Goal: Task Accomplishment & Management: Manage account settings

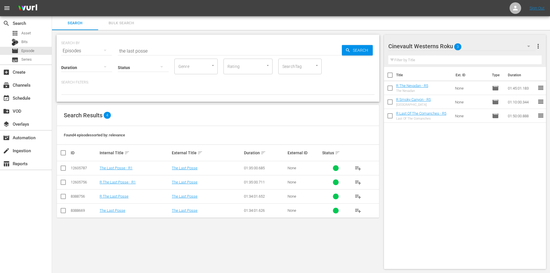
drag, startPoint x: 62, startPoint y: 181, endPoint x: 123, endPoint y: 175, distance: 61.5
click at [62, 181] on input "checkbox" at bounding box center [63, 183] width 7 height 7
checkbox input "true"
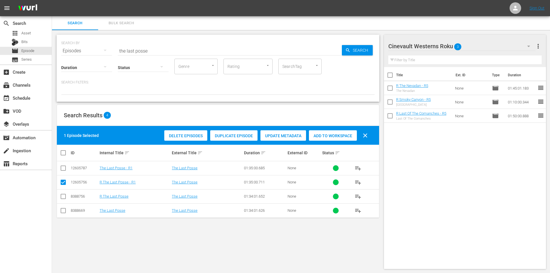
click at [336, 134] on span "Add to Workspace" at bounding box center [333, 135] width 48 height 5
click at [492, 51] on div "Cinevault Westerns Roku 4" at bounding box center [461, 46] width 147 height 16
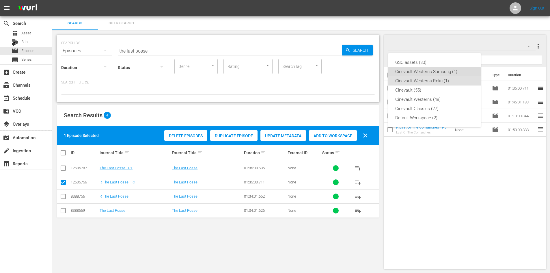
click at [429, 74] on div "Cinevault Westerns Samsung (1)" at bounding box center [434, 71] width 79 height 9
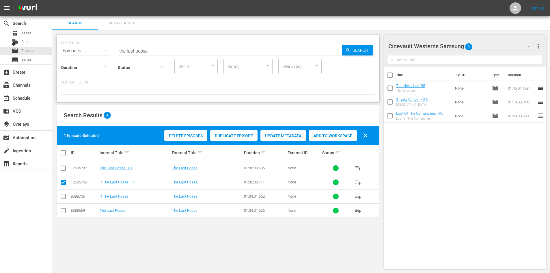
drag, startPoint x: 63, startPoint y: 166, endPoint x: 63, endPoint y: 177, distance: 10.7
click at [63, 166] on input "checkbox" at bounding box center [63, 169] width 7 height 7
checkbox input "true"
click at [63, 180] on input "checkbox" at bounding box center [63, 183] width 7 height 7
checkbox input "false"
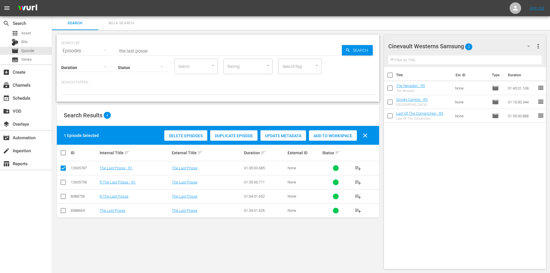
click at [348, 133] on div "Add to Workspace" at bounding box center [333, 135] width 48 height 11
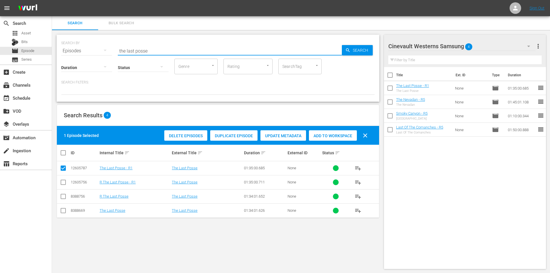
click at [154, 48] on input "the last posse" at bounding box center [230, 51] width 224 height 14
type input "hangman's knot"
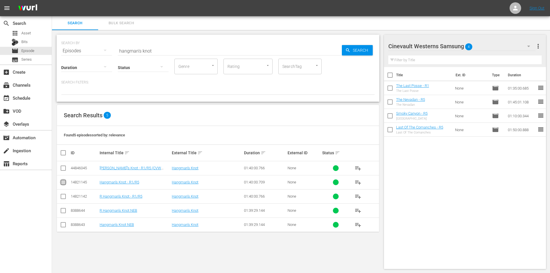
click at [66, 183] on input "checkbox" at bounding box center [63, 183] width 7 height 7
checkbox input "true"
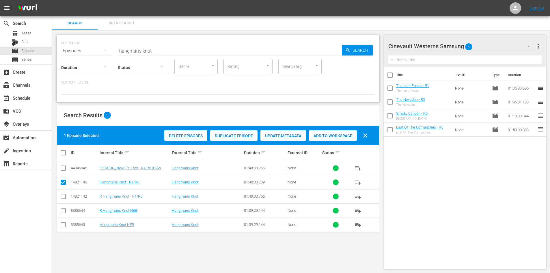
click at [331, 132] on div "Add to Workspace" at bounding box center [333, 135] width 48 height 11
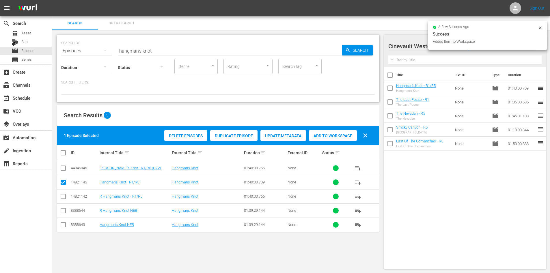
click at [539, 30] on div at bounding box center [540, 28] width 5 height 6
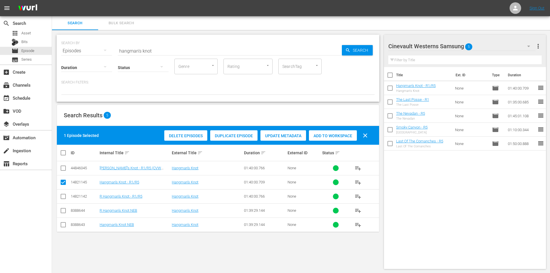
click at [502, 44] on div "Cinevault Westerns Samsung 5" at bounding box center [461, 46] width 147 height 16
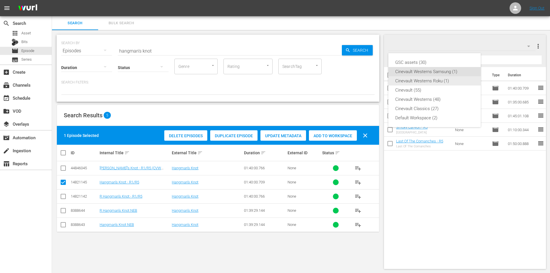
click at [446, 83] on div "Cinevault Westerns Roku (1)" at bounding box center [434, 80] width 79 height 9
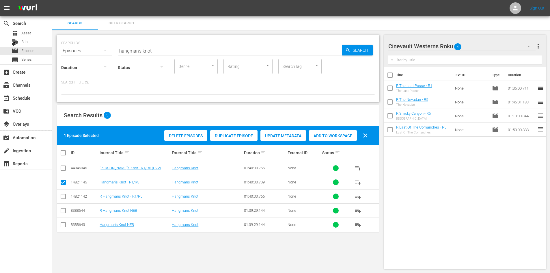
click at [61, 197] on input "checkbox" at bounding box center [63, 197] width 7 height 7
checkbox input "true"
click at [65, 179] on icon at bounding box center [63, 182] width 7 height 7
drag, startPoint x: 64, startPoint y: 182, endPoint x: 72, endPoint y: 180, distance: 9.0
click at [63, 183] on input "checkbox" at bounding box center [63, 183] width 7 height 7
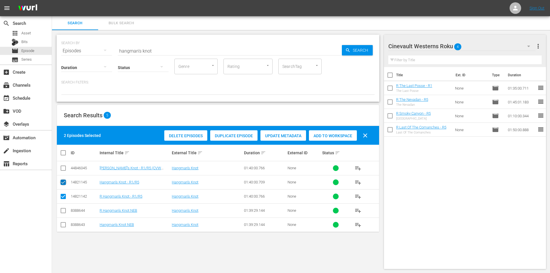
checkbox input "false"
click at [346, 132] on div "Add to Workspace" at bounding box center [333, 135] width 48 height 11
click at [23, 100] on div "event_available Schedule" at bounding box center [16, 96] width 32 height 5
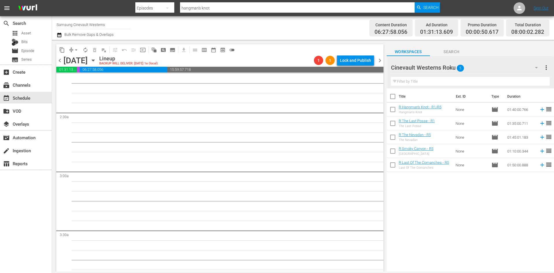
scroll to position [346, 0]
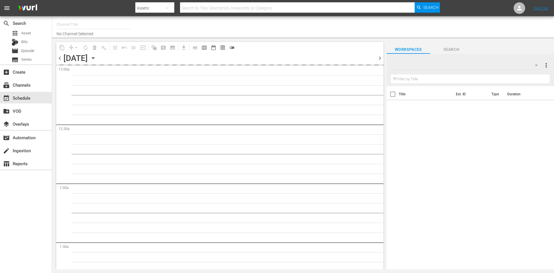
type input "Samsung Cinevault Westerns (690)"
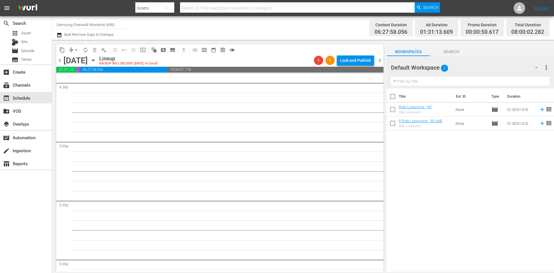
scroll to position [1790, 0]
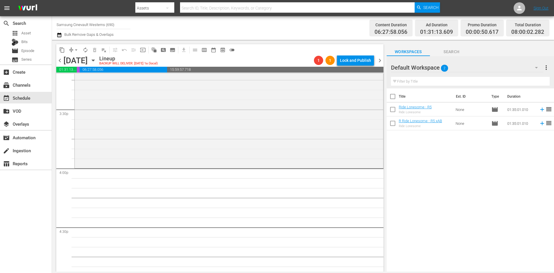
click at [505, 67] on div "Default Workspace 2" at bounding box center [467, 67] width 152 height 16
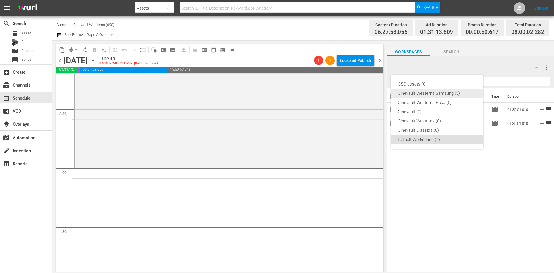
click at [414, 95] on div "Cinevault Westerns Samsung (5)" at bounding box center [437, 93] width 79 height 9
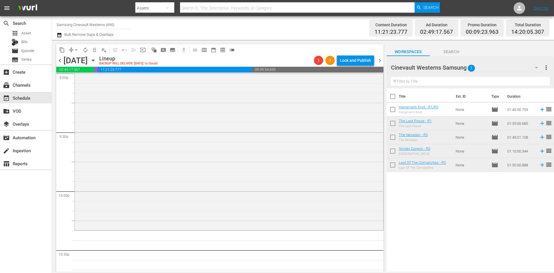
scroll to position [2511, 0]
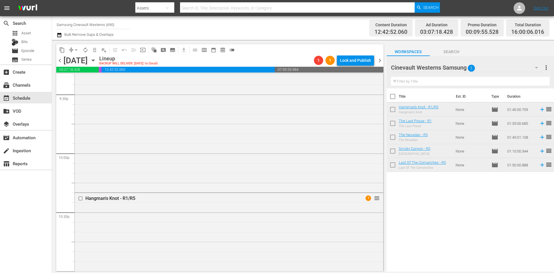
drag, startPoint x: 419, startPoint y: 108, endPoint x: 386, endPoint y: 156, distance: 58.6
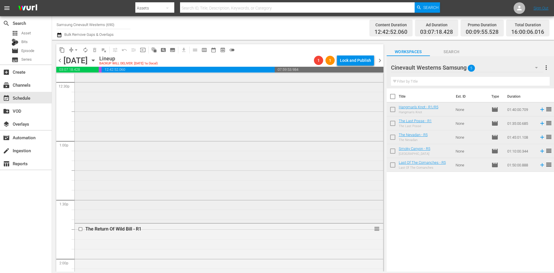
scroll to position [1414, 0]
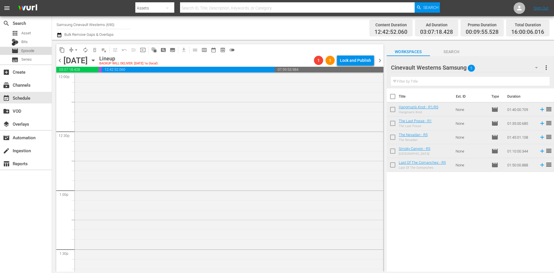
click at [32, 51] on span "Episode" at bounding box center [27, 51] width 13 height 6
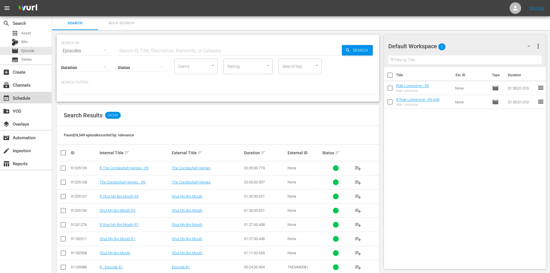
click at [29, 99] on div "event_available Schedule" at bounding box center [16, 96] width 32 height 5
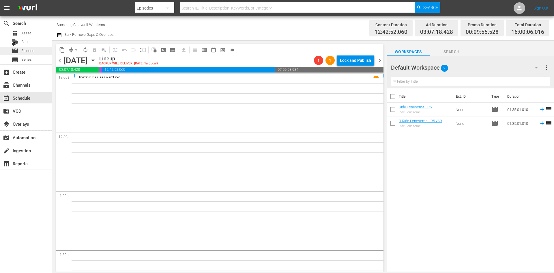
click at [40, 48] on div "movie Episode" at bounding box center [26, 51] width 52 height 8
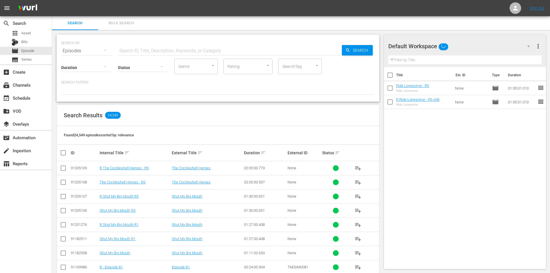
click at [492, 43] on div "Default Workspace" at bounding box center [461, 46] width 147 height 16
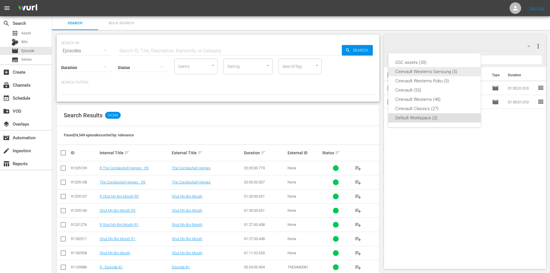
click at [436, 71] on div "Cinevault Westerns Samsung (5)" at bounding box center [434, 71] width 79 height 9
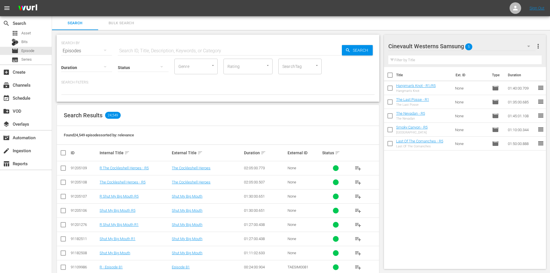
click at [394, 78] on input "checkbox" at bounding box center [390, 76] width 12 height 12
checkbox input "true"
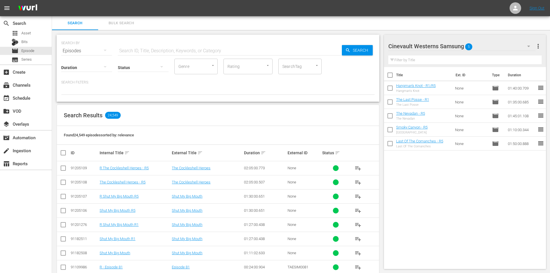
checkbox input "true"
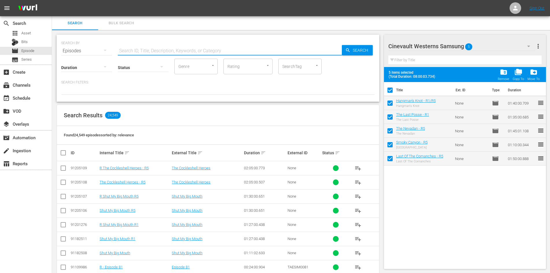
click at [199, 50] on input "text" at bounding box center [230, 51] width 224 height 14
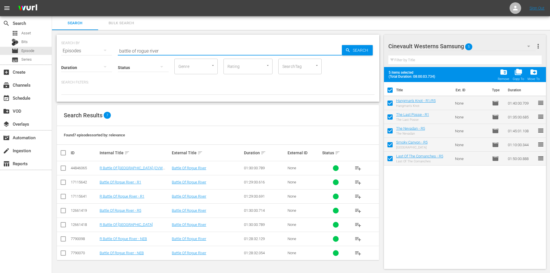
type input "battle of rogue river"
click at [62, 210] on input "checkbox" at bounding box center [63, 211] width 7 height 7
checkbox input "true"
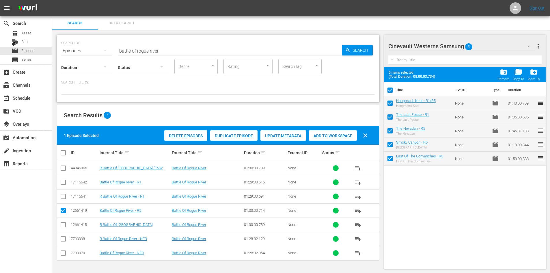
click at [325, 135] on span "Add to Workspace" at bounding box center [333, 135] width 48 height 5
click at [387, 87] on input "checkbox" at bounding box center [390, 91] width 12 height 12
checkbox input "false"
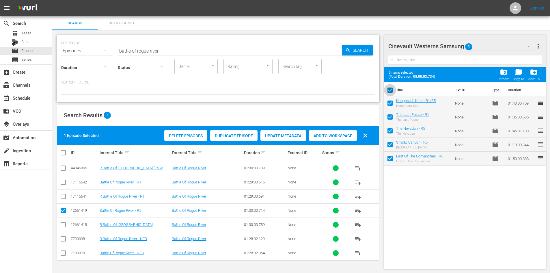
checkbox input "false"
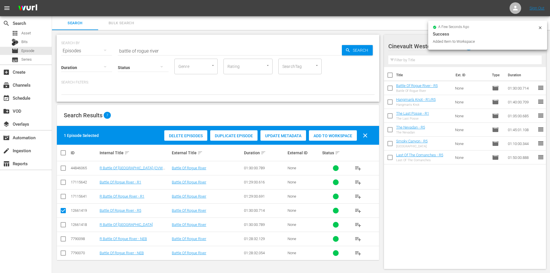
click at [201, 51] on input "battle of rogue river" at bounding box center [230, 51] width 224 height 14
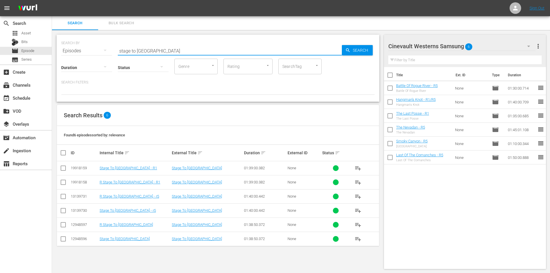
type input "stage to tucson"
click at [65, 210] on input "checkbox" at bounding box center [63, 211] width 7 height 7
checkbox input "true"
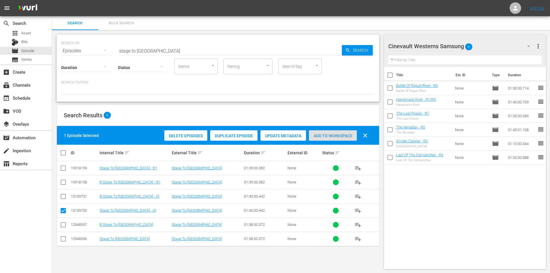
click at [327, 135] on span "Add to Workspace" at bounding box center [333, 135] width 48 height 5
click at [263, 44] on input "stage to tucson" at bounding box center [230, 51] width 224 height 14
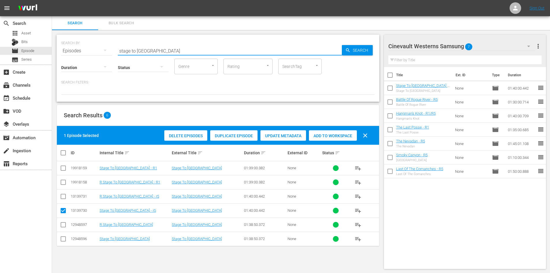
click at [263, 44] on input "stage to tucson" at bounding box center [230, 51] width 224 height 14
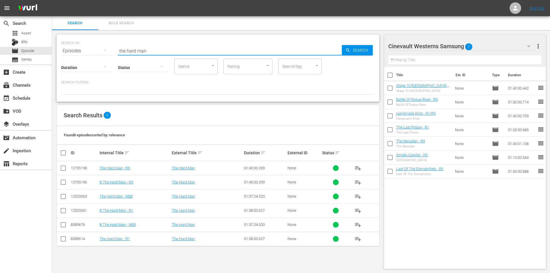
type input "the hard man"
click at [64, 236] on input "checkbox" at bounding box center [63, 239] width 7 height 7
checkbox input "true"
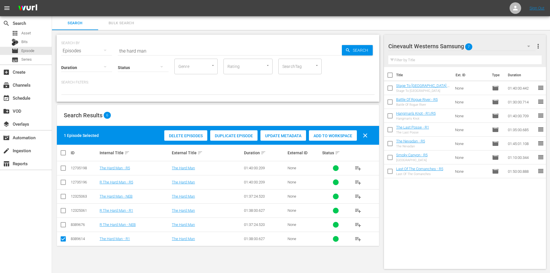
click at [324, 132] on div "Add to Workspace" at bounding box center [333, 135] width 48 height 11
click at [270, 46] on input "the hard man" at bounding box center [230, 51] width 224 height 14
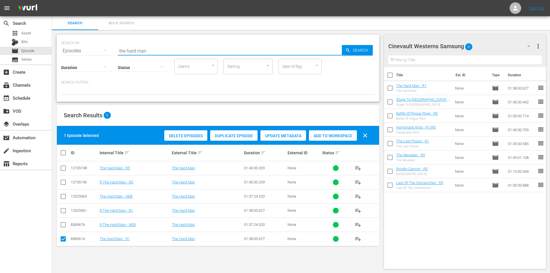
click at [270, 46] on input "the hard man" at bounding box center [230, 51] width 224 height 14
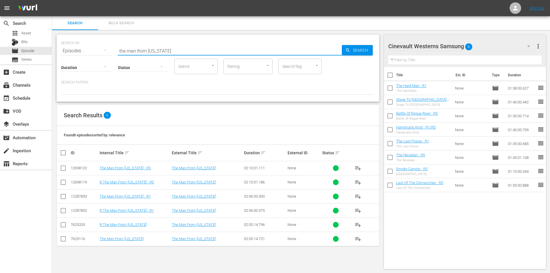
type input "the man from colorado"
click at [63, 195] on input "checkbox" at bounding box center [63, 197] width 7 height 7
checkbox input "true"
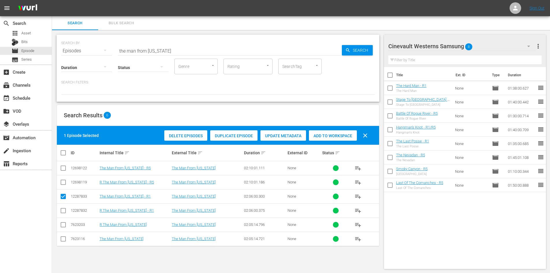
click at [321, 135] on span "Add to Workspace" at bounding box center [333, 135] width 48 height 5
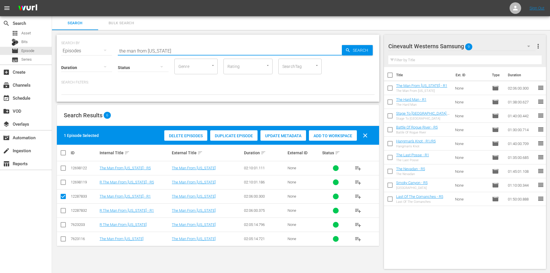
click at [266, 46] on input "the man from colorado" at bounding box center [230, 51] width 224 height 14
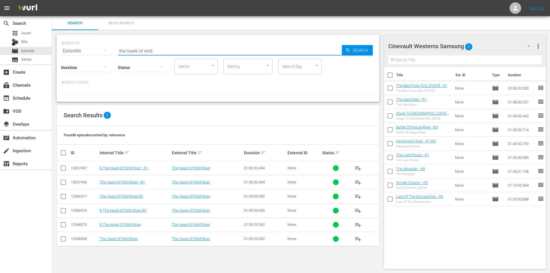
type input "the hawk of wild"
click at [65, 183] on input "checkbox" at bounding box center [63, 183] width 7 height 7
checkbox input "true"
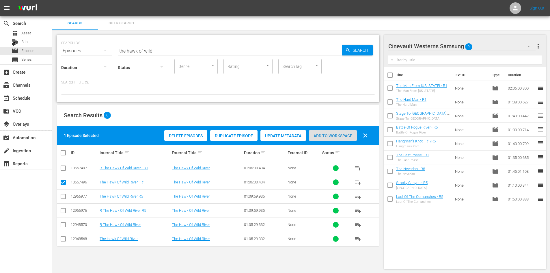
click at [334, 132] on div "Add to Workspace" at bounding box center [333, 135] width 48 height 11
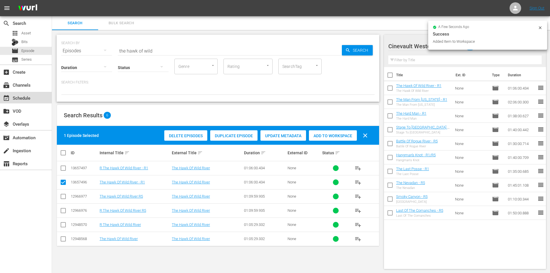
click at [18, 100] on div "event_available Schedule" at bounding box center [16, 96] width 32 height 5
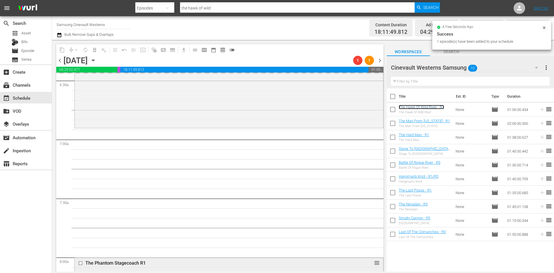
scroll to position [924, 0]
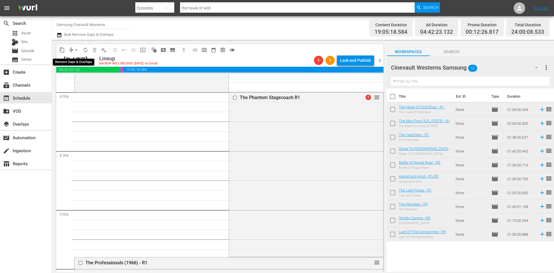
click at [75, 52] on span "arrow_drop_down" at bounding box center [76, 50] width 6 height 6
click at [79, 58] on li "Align to Midnight" at bounding box center [76, 62] width 61 height 10
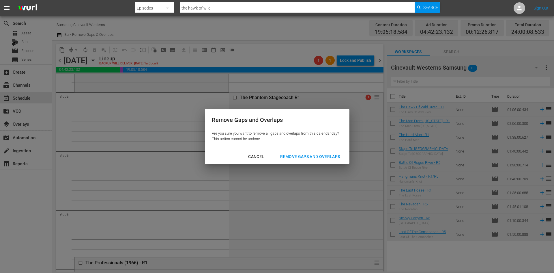
click at [318, 156] on div "Remove Gaps and Overlaps" at bounding box center [310, 156] width 69 height 7
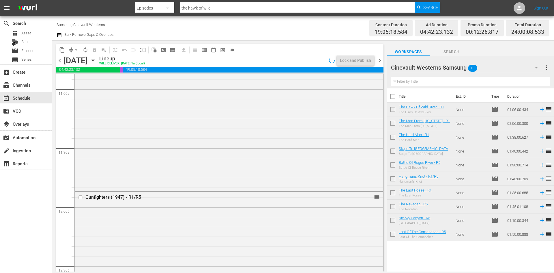
scroll to position [1357, 0]
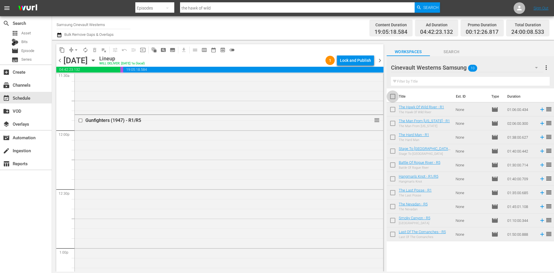
click at [392, 96] on input "checkbox" at bounding box center [393, 98] width 12 height 12
checkbox input "true"
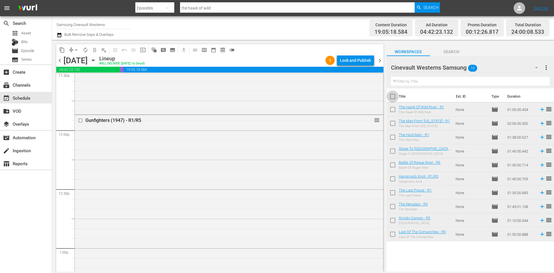
checkbox input "true"
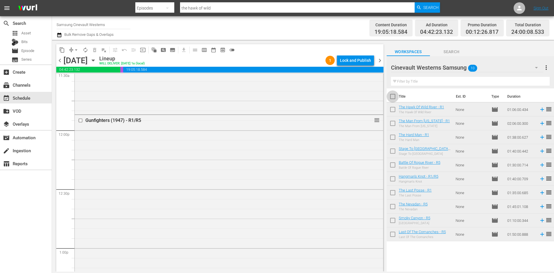
checkbox input "true"
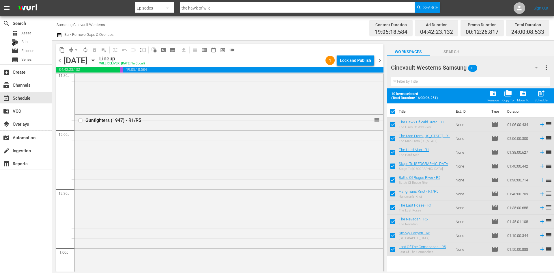
click at [497, 95] on span "folder_delete" at bounding box center [493, 93] width 8 height 8
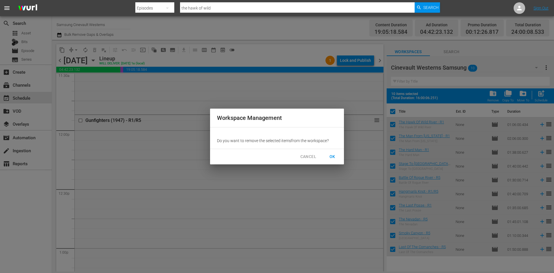
click at [337, 158] on span "OK" at bounding box center [332, 156] width 9 height 7
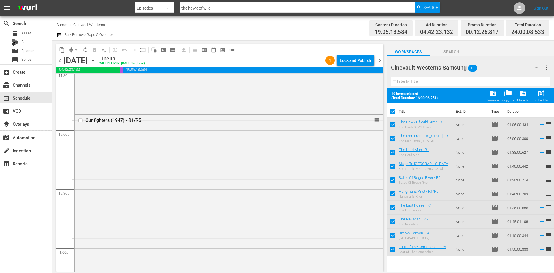
checkbox input "false"
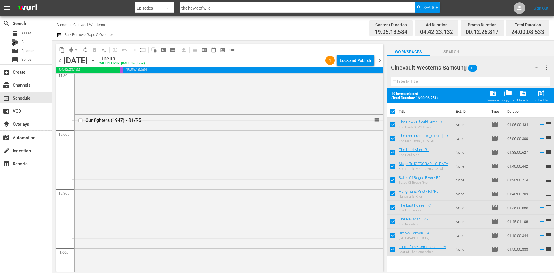
checkbox input "false"
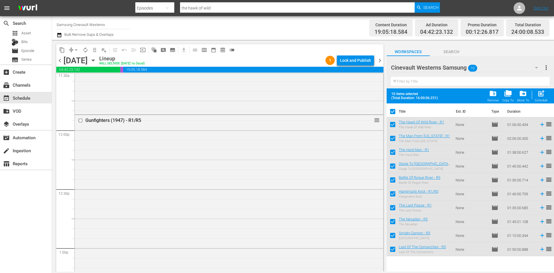
checkbox input "false"
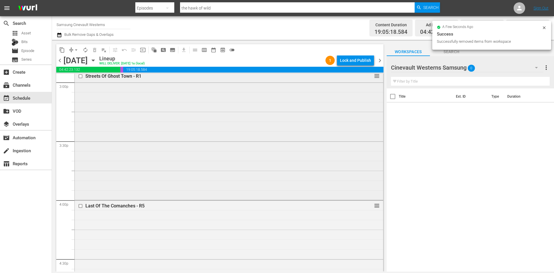
scroll to position [1847, 0]
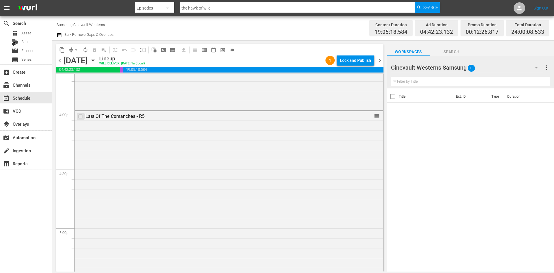
click at [81, 117] on input "checkbox" at bounding box center [81, 116] width 6 height 5
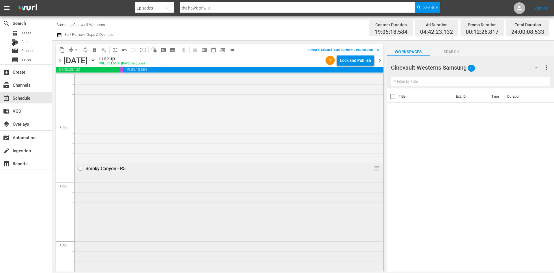
scroll to position [2021, 0]
click at [80, 159] on input "checkbox" at bounding box center [81, 159] width 6 height 5
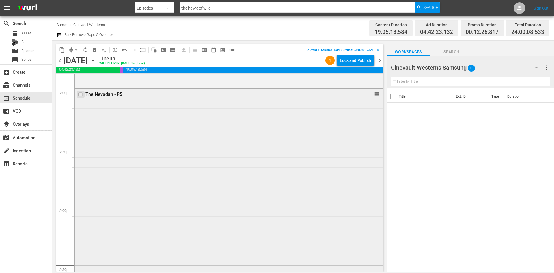
click at [81, 93] on input "checkbox" at bounding box center [81, 94] width 6 height 5
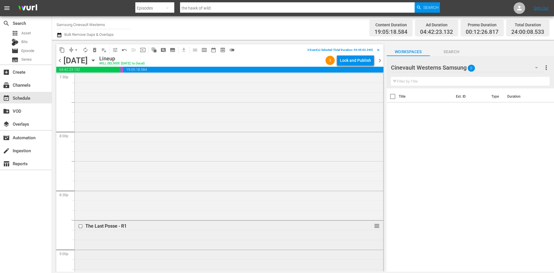
scroll to position [2396, 0]
click at [81, 127] on input "checkbox" at bounding box center [81, 127] width 6 height 5
click at [81, 112] on input "checkbox" at bounding box center [81, 111] width 6 height 5
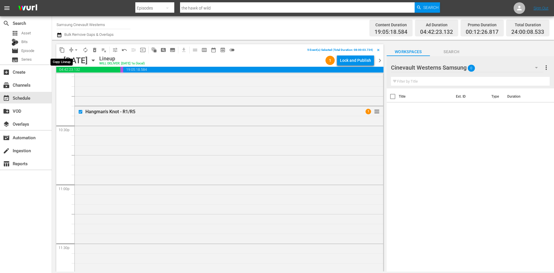
click at [60, 46] on button "content_copy" at bounding box center [61, 49] width 9 height 9
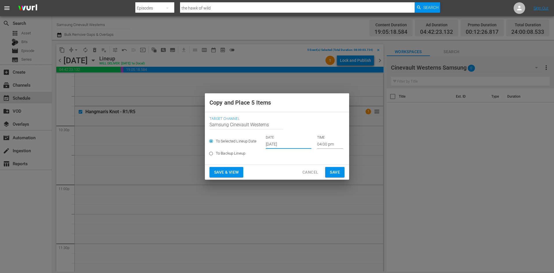
click at [292, 146] on input "Oct 2nd 2025" at bounding box center [289, 144] width 46 height 9
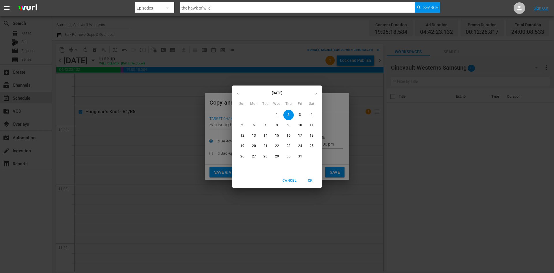
click at [243, 138] on p "12" at bounding box center [242, 135] width 4 height 5
type input "Oct 12th 2025"
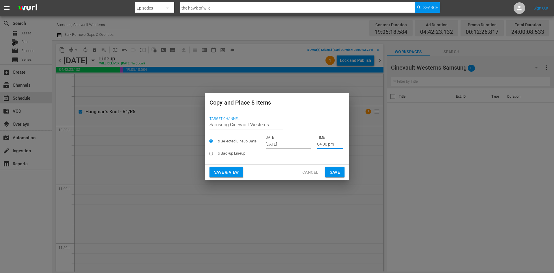
click at [326, 143] on input "04:00 pm" at bounding box center [330, 144] width 26 height 9
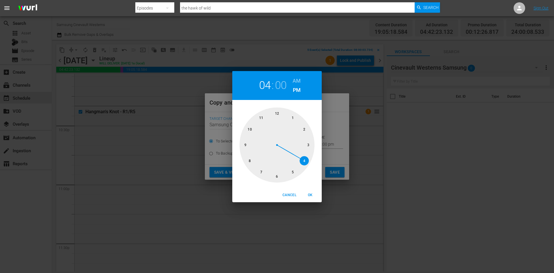
click at [275, 111] on div at bounding box center [277, 144] width 75 height 75
click at [293, 78] on h6 "AM" at bounding box center [297, 80] width 8 height 9
click at [307, 192] on span "OK" at bounding box center [310, 195] width 14 height 6
type input "12:00 am"
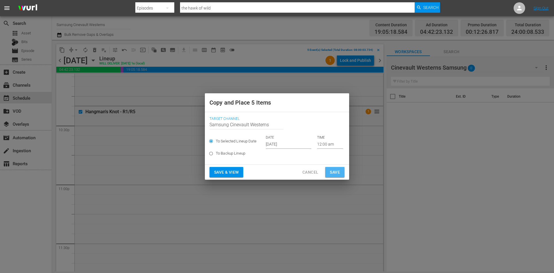
click at [337, 171] on span "Save" at bounding box center [335, 172] width 10 height 7
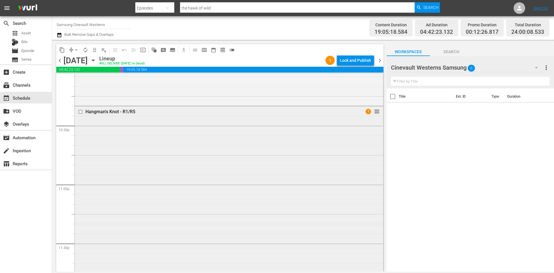
click at [80, 111] on input "checkbox" at bounding box center [81, 111] width 6 height 5
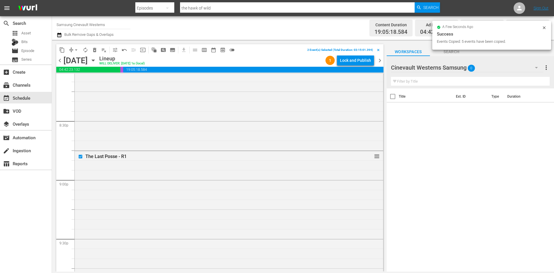
scroll to position [2194, 0]
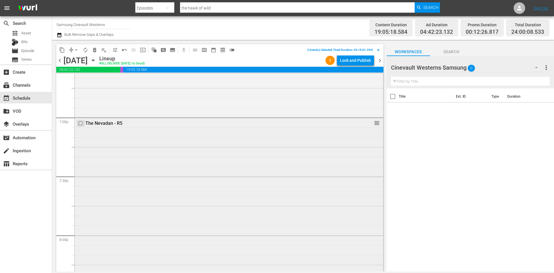
click at [81, 122] on input "checkbox" at bounding box center [81, 123] width 6 height 5
click at [81, 160] on input "checkbox" at bounding box center [81, 159] width 6 height 5
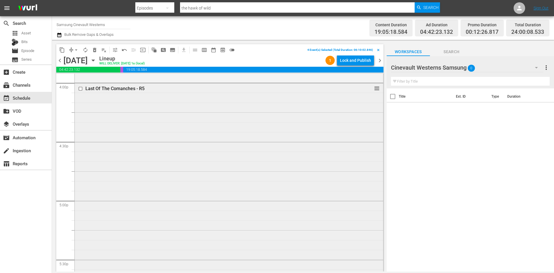
scroll to position [1847, 0]
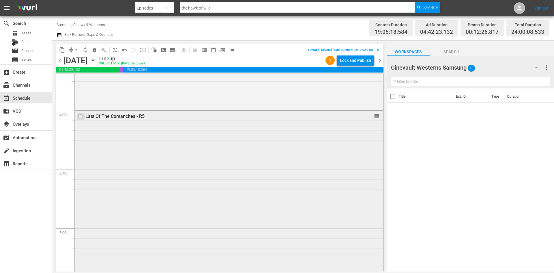
click at [80, 116] on input "checkbox" at bounding box center [81, 116] width 6 height 5
click at [63, 49] on span "content_copy" at bounding box center [62, 50] width 6 height 6
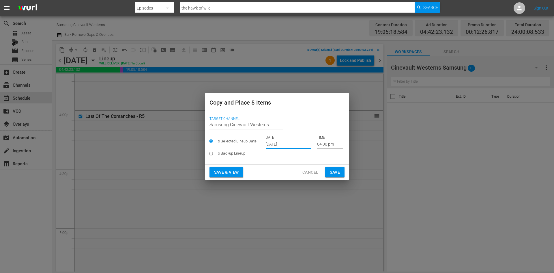
click at [285, 147] on input "Oct 2nd 2025" at bounding box center [289, 144] width 46 height 9
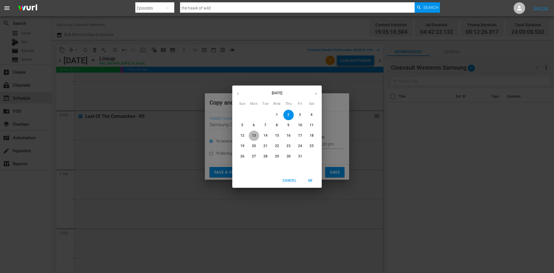
click at [254, 136] on p "13" at bounding box center [254, 135] width 4 height 5
type input "Oct 13th 2025"
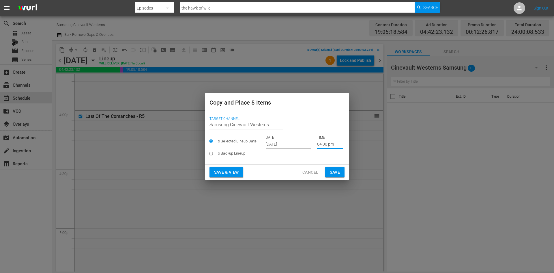
click at [324, 143] on input "04:00 pm" at bounding box center [330, 144] width 26 height 9
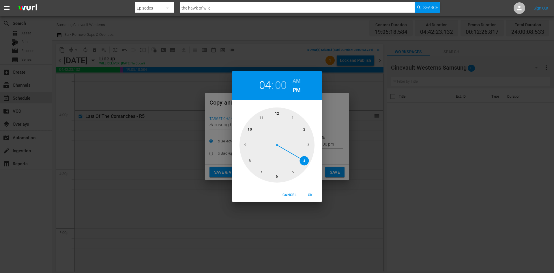
click at [251, 163] on div at bounding box center [277, 144] width 75 height 75
click at [297, 76] on h6 "AM" at bounding box center [297, 80] width 8 height 9
click at [309, 193] on span "OK" at bounding box center [310, 195] width 14 height 6
type input "08:00 am"
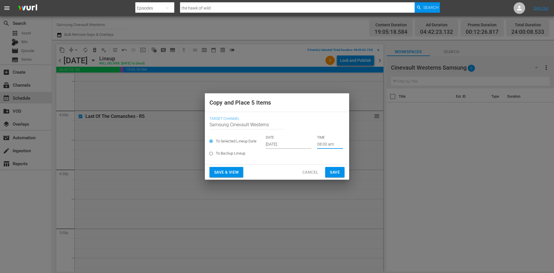
click at [335, 169] on span "Save" at bounding box center [335, 172] width 10 height 7
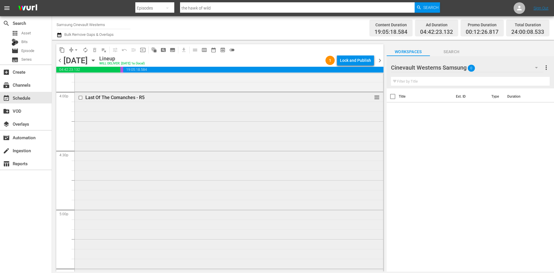
scroll to position [1876, 0]
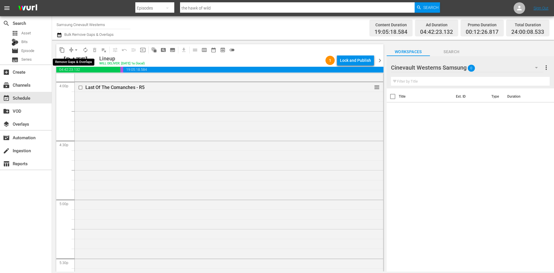
click at [76, 49] on span "arrow_drop_down" at bounding box center [76, 50] width 6 height 6
click at [79, 58] on li "Align to Midnight" at bounding box center [76, 62] width 61 height 10
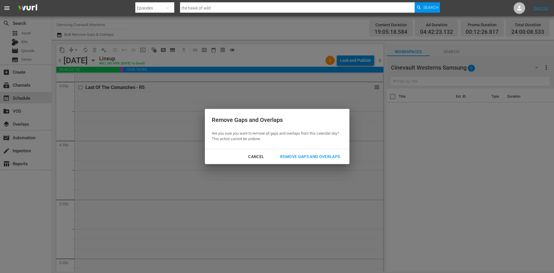
click at [322, 155] on div "Remove Gaps and Overlaps" at bounding box center [310, 156] width 69 height 7
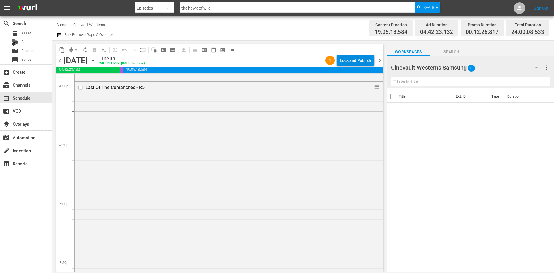
click at [355, 56] on div "Lock and Publish" at bounding box center [355, 60] width 31 height 10
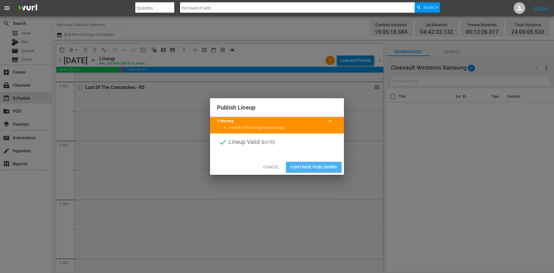
click at [316, 169] on span "Continue Publishing" at bounding box center [314, 166] width 46 height 7
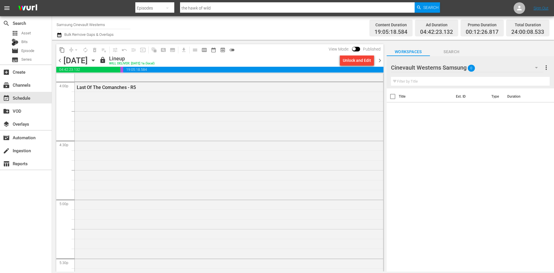
click at [78, 27] on input "Samsung Cinevault Westerns" at bounding box center [94, 25] width 74 height 14
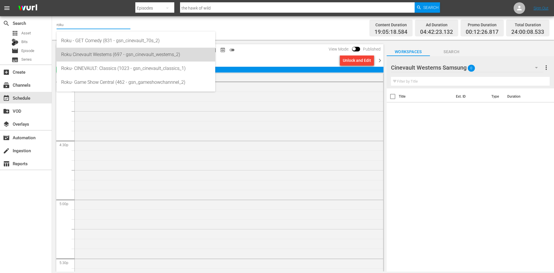
click at [87, 56] on div "Roku Cinevault Westerns (697 - gsn_cinevault_westerns_2)" at bounding box center [136, 55] width 150 height 14
type input "Roku Cinevault Westerns (697 - gsn_cinevault_westerns_2)"
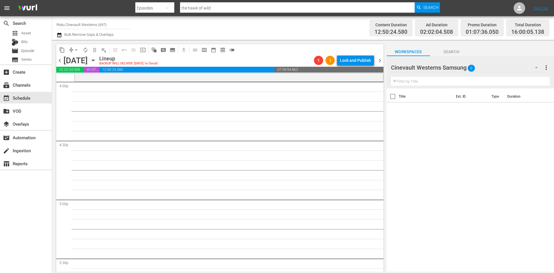
click at [521, 63] on div "Cinevault Westerns Samsung 0" at bounding box center [467, 67] width 152 height 16
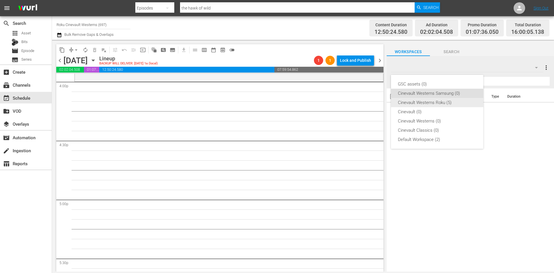
click at [448, 99] on div "Cinevault Westerns Roku (5)" at bounding box center [437, 102] width 79 height 9
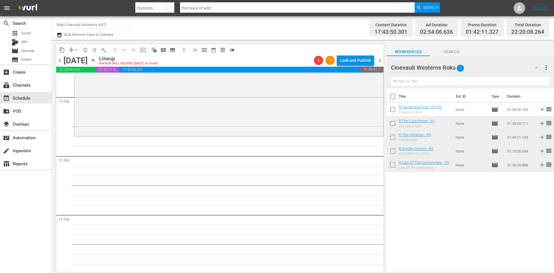
scroll to position [2569, 0]
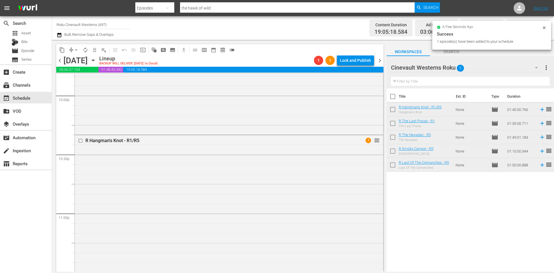
click at [75, 50] on span "arrow_drop_down" at bounding box center [76, 50] width 6 height 6
click at [83, 64] on li "Align to Midnight" at bounding box center [76, 62] width 61 height 10
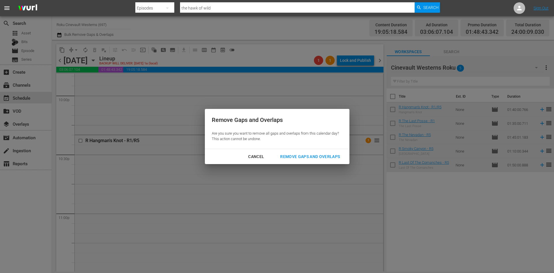
click at [304, 156] on div "Remove Gaps and Overlaps" at bounding box center [310, 156] width 69 height 7
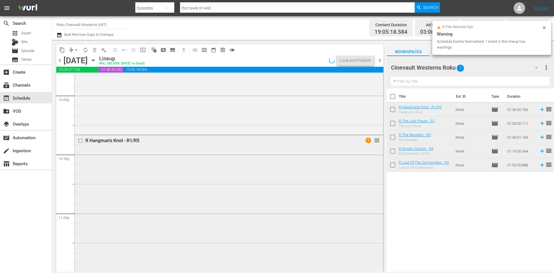
click at [79, 141] on input "checkbox" at bounding box center [81, 140] width 6 height 5
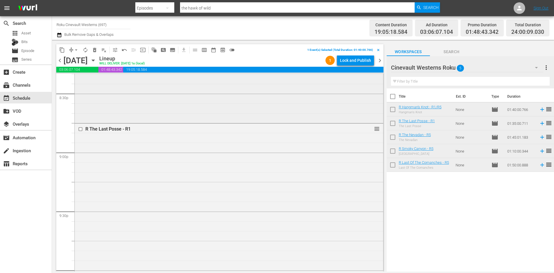
scroll to position [2367, 0]
click at [80, 155] on input "checkbox" at bounding box center [81, 156] width 6 height 5
click at [80, 152] on input "checkbox" at bounding box center [81, 152] width 6 height 5
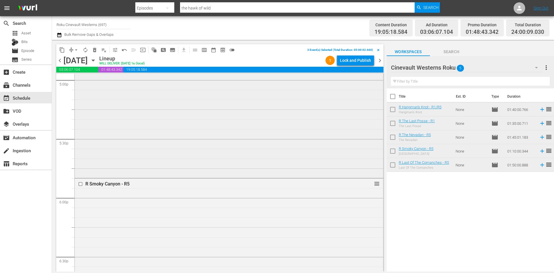
scroll to position [1992, 0]
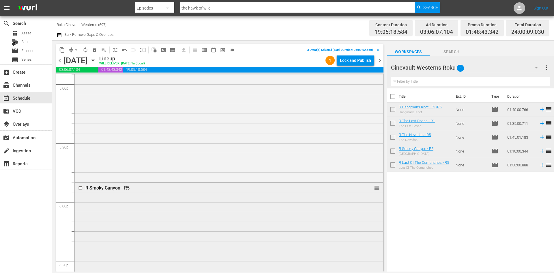
click at [80, 190] on input "checkbox" at bounding box center [81, 188] width 6 height 5
click at [79, 145] on input "checkbox" at bounding box center [81, 145] width 6 height 5
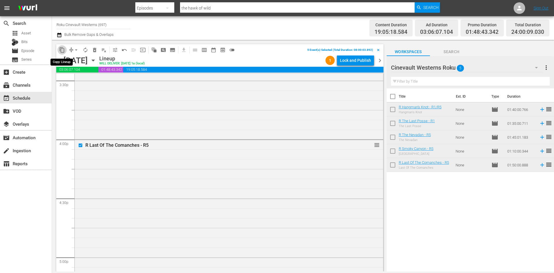
click at [61, 46] on button "content_copy" at bounding box center [61, 49] width 9 height 9
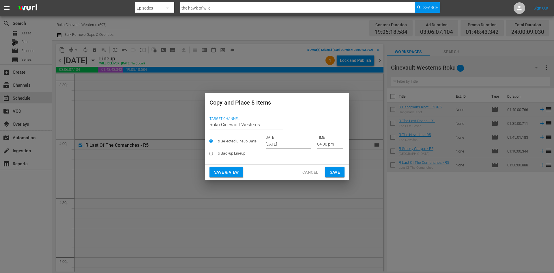
click at [284, 139] on p "DATE" at bounding box center [289, 137] width 46 height 5
click at [281, 142] on input "Oct 2nd 2025" at bounding box center [289, 144] width 46 height 9
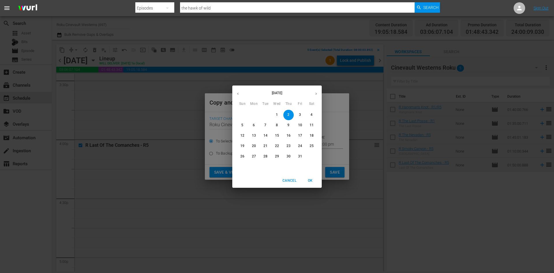
click at [244, 136] on span "12" at bounding box center [242, 135] width 10 height 5
type input "Oct 12th 2025"
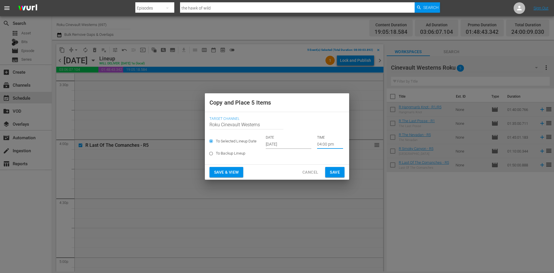
click at [332, 148] on input "04:00 pm" at bounding box center [330, 144] width 26 height 9
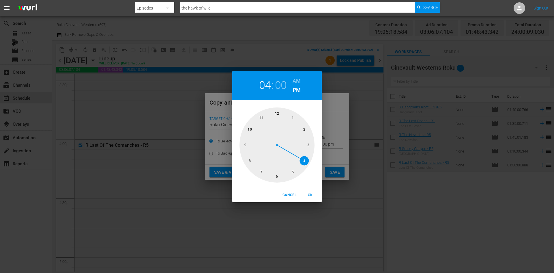
click at [273, 110] on div at bounding box center [277, 144] width 75 height 75
click at [296, 78] on h6 "AM" at bounding box center [297, 80] width 8 height 9
click at [310, 192] on span "OK" at bounding box center [310, 195] width 14 height 6
type input "12:00 am"
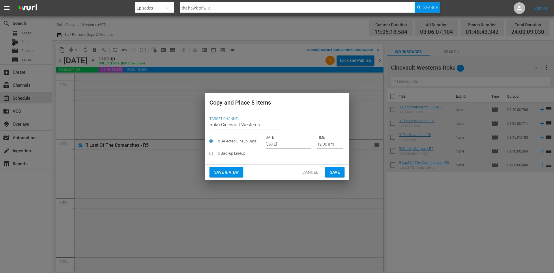
click at [334, 178] on div "Save & View Cancel Save" at bounding box center [277, 172] width 144 height 15
click at [336, 172] on span "Save" at bounding box center [335, 172] width 10 height 7
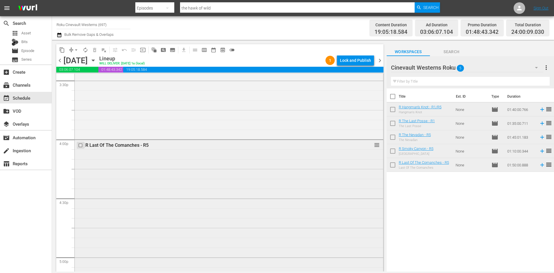
click at [81, 145] on input "checkbox" at bounding box center [81, 145] width 6 height 5
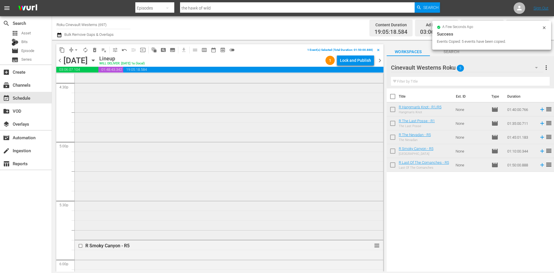
scroll to position [2021, 0]
click at [82, 161] on input "checkbox" at bounding box center [81, 159] width 6 height 5
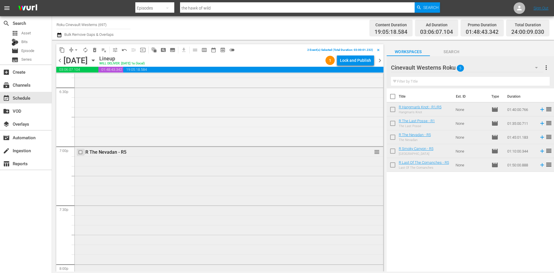
click at [82, 153] on input "checkbox" at bounding box center [81, 152] width 6 height 5
click at [81, 185] on input "checkbox" at bounding box center [81, 185] width 6 height 5
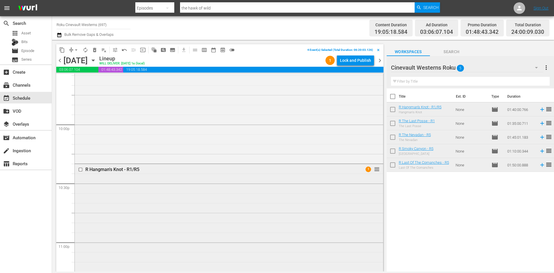
click at [82, 171] on input "checkbox" at bounding box center [81, 169] width 6 height 5
click at [61, 46] on button "content_copy" at bounding box center [61, 49] width 9 height 9
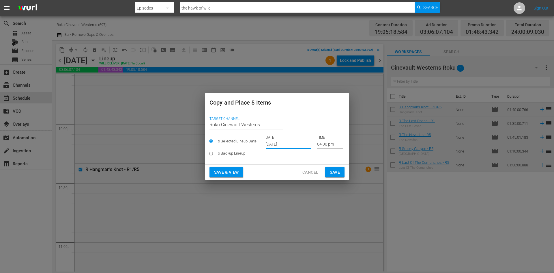
click at [281, 140] on input "Oct 2nd 2025" at bounding box center [289, 144] width 46 height 9
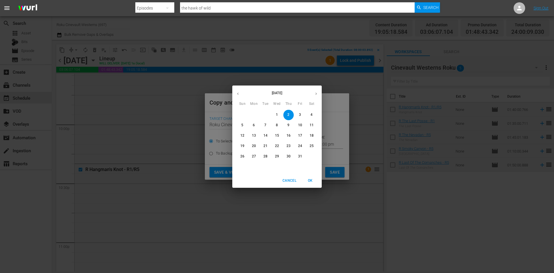
click at [253, 135] on p "13" at bounding box center [254, 135] width 4 height 5
type input "Oct 13th 2025"
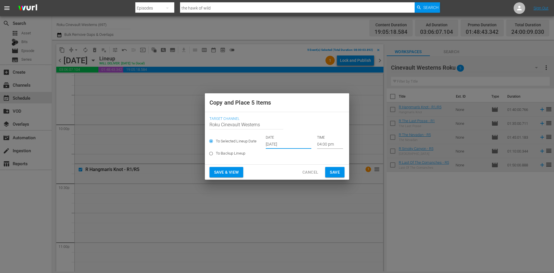
click at [331, 144] on input "04:00 pm" at bounding box center [330, 144] width 26 height 9
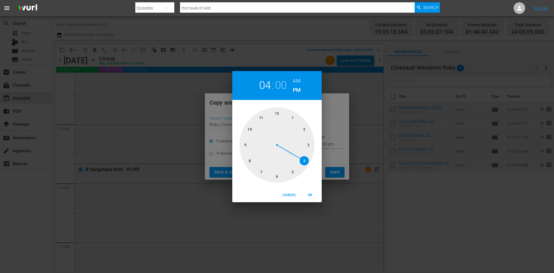
click at [250, 164] on div at bounding box center [277, 144] width 75 height 75
click at [299, 78] on h6 "AM" at bounding box center [297, 80] width 8 height 9
click at [314, 197] on span "OK" at bounding box center [310, 195] width 14 height 6
type input "08:00 am"
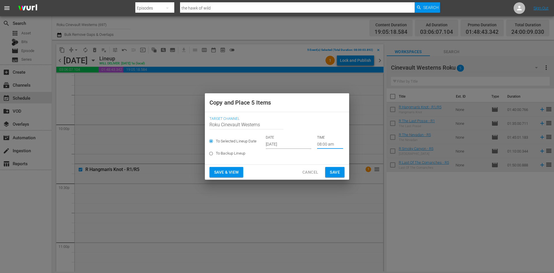
click at [341, 172] on button "Save" at bounding box center [334, 172] width 19 height 11
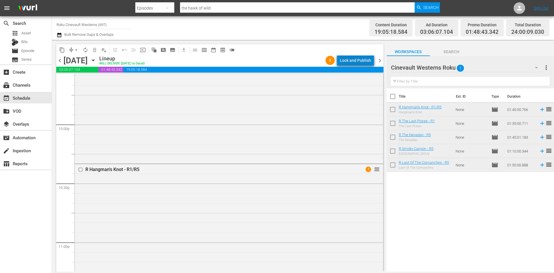
click at [365, 63] on div "Lock and Publish" at bounding box center [355, 60] width 31 height 10
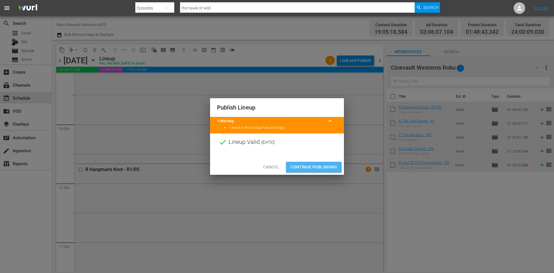
click at [310, 167] on span "Continue Publishing" at bounding box center [314, 166] width 46 height 7
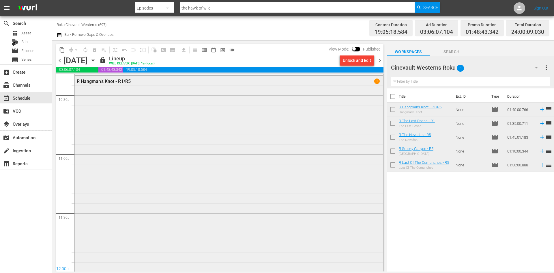
scroll to position [2629, 0]
click at [71, 22] on input "Roku Cinevault Westerns (697)" at bounding box center [94, 25] width 74 height 14
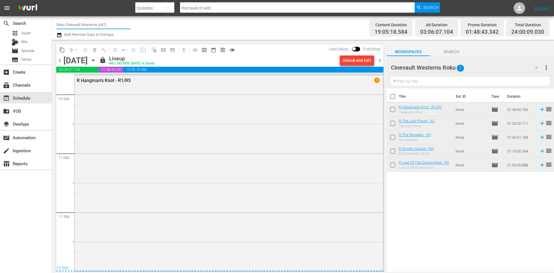
click at [71, 22] on input "Roku Cinevault Westerns (697)" at bounding box center [94, 25] width 74 height 14
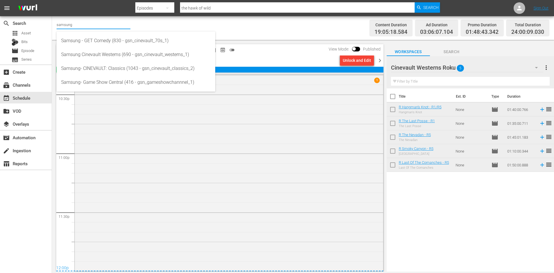
type input "samsung"
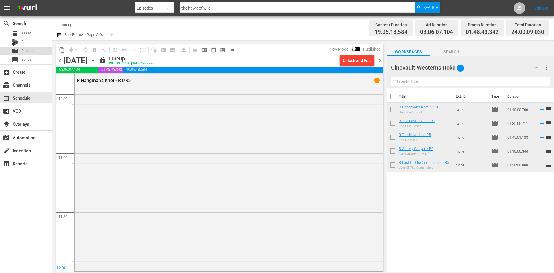
click at [21, 54] on div "movie Episode" at bounding box center [23, 51] width 23 height 8
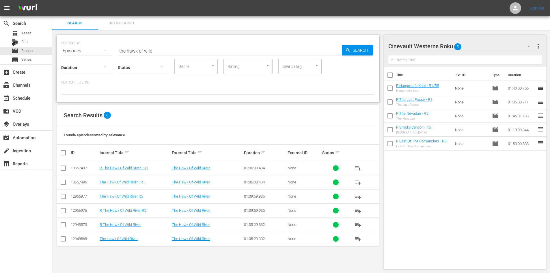
click at [247, 47] on input "the hawk of wild" at bounding box center [230, 51] width 224 height 14
click at [389, 72] on input "checkbox" at bounding box center [390, 76] width 12 height 12
checkbox input "true"
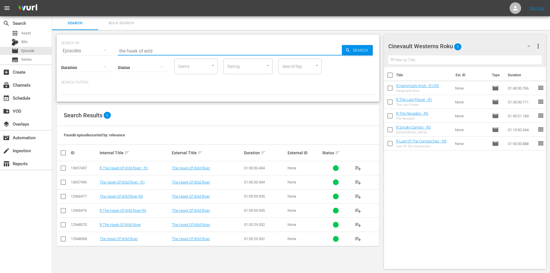
checkbox input "true"
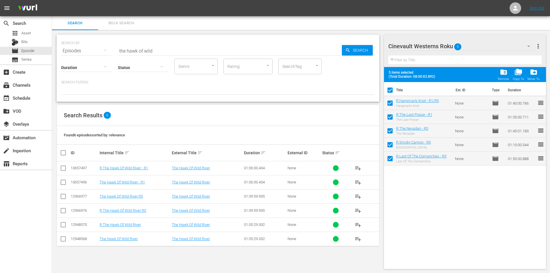
click at [499, 76] on div "folder_delete Remove" at bounding box center [504, 74] width 12 height 13
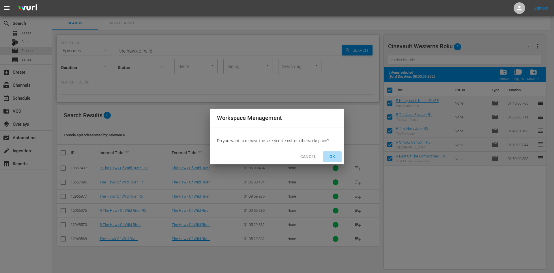
click at [331, 152] on button "OK" at bounding box center [332, 156] width 18 height 11
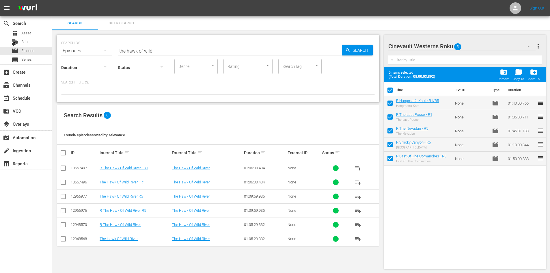
checkbox input "false"
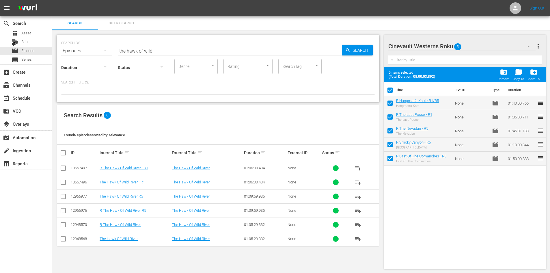
checkbox input "false"
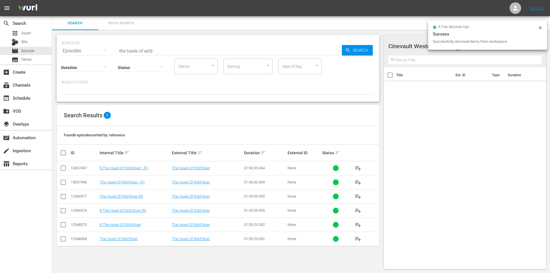
drag, startPoint x: 539, startPoint y: 27, endPoint x: 515, endPoint y: 38, distance: 26.3
click at [539, 27] on icon at bounding box center [540, 27] width 5 height 5
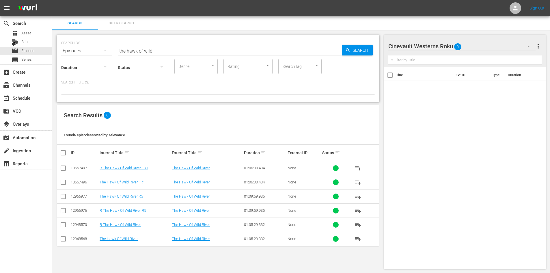
click at [498, 47] on div "Cinevault Westerns Roku 0" at bounding box center [461, 46] width 147 height 16
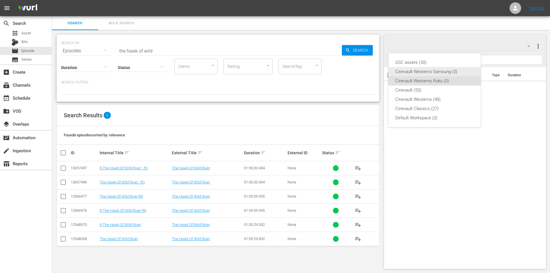
click at [438, 74] on div "Cinevault Westerns Samsung (0)" at bounding box center [434, 71] width 79 height 9
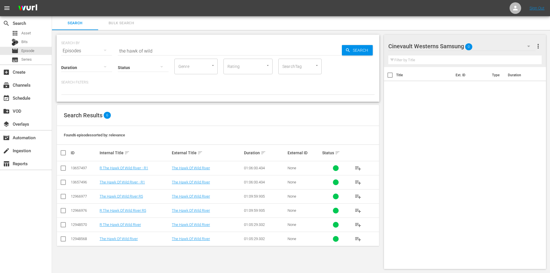
click at [483, 42] on div "Cinevault Westerns Samsung 0" at bounding box center [461, 46] width 147 height 16
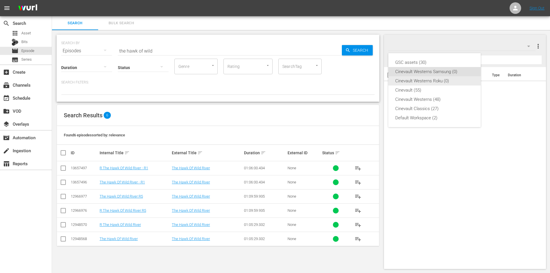
click at [434, 78] on div "Cinevault Westerns Roku (0)" at bounding box center [434, 80] width 79 height 9
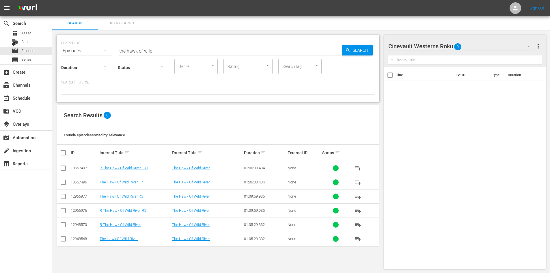
click at [194, 49] on input "the hawk of wild" at bounding box center [230, 51] width 224 height 14
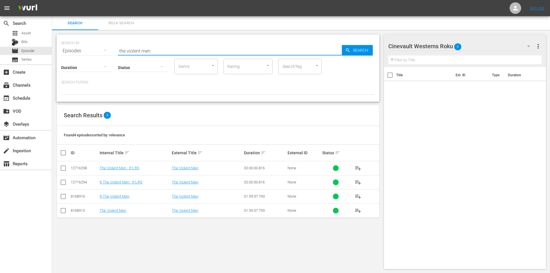
type input "the violent men"
click at [62, 181] on input "checkbox" at bounding box center [63, 183] width 7 height 7
checkbox input "true"
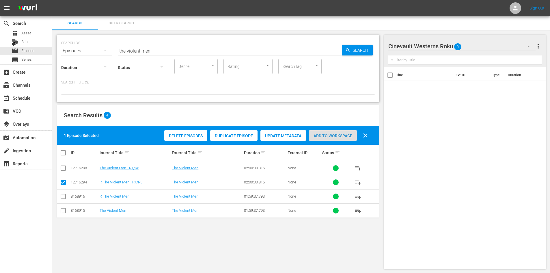
click at [326, 134] on span "Add to Workspace" at bounding box center [333, 135] width 48 height 5
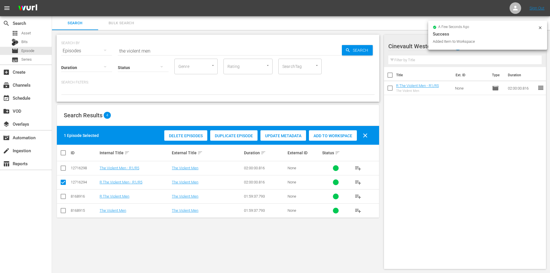
click at [539, 27] on icon at bounding box center [540, 27] width 3 height 3
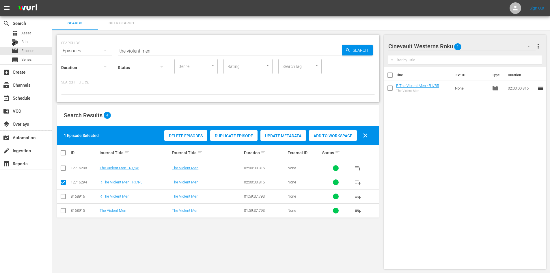
click at [528, 48] on icon "button" at bounding box center [528, 46] width 7 height 7
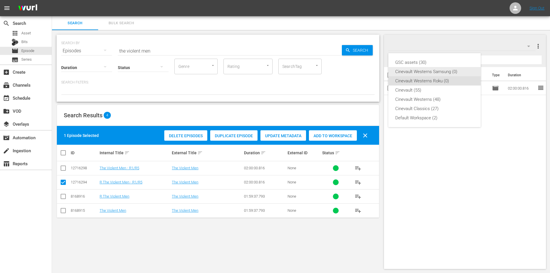
drag, startPoint x: 459, startPoint y: 73, endPoint x: 454, endPoint y: 75, distance: 5.2
click at [458, 74] on div "Cinevault Westerns Samsung (0)" at bounding box center [434, 71] width 79 height 9
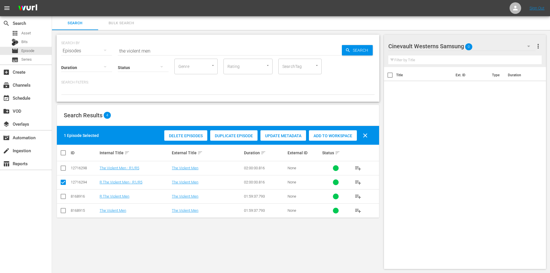
click at [57, 169] on td at bounding box center [63, 168] width 13 height 14
click at [63, 169] on input "checkbox" at bounding box center [63, 169] width 7 height 7
checkbox input "true"
click at [61, 184] on input "checkbox" at bounding box center [63, 183] width 7 height 7
checkbox input "false"
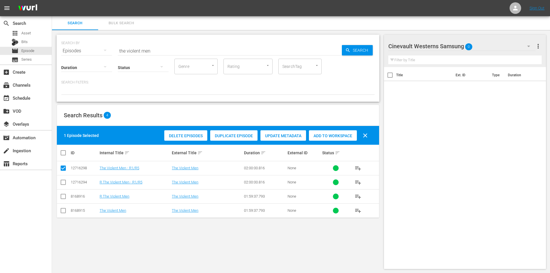
click at [325, 140] on div "Add to Workspace" at bounding box center [333, 135] width 48 height 11
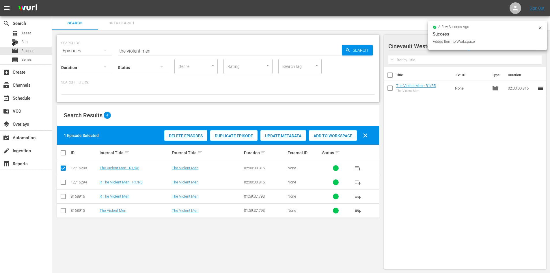
click at [227, 50] on input "the violent men" at bounding box center [230, 51] width 224 height 14
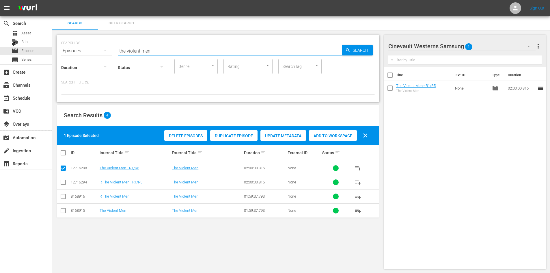
click at [227, 50] on input "the violent men" at bounding box center [230, 51] width 224 height 14
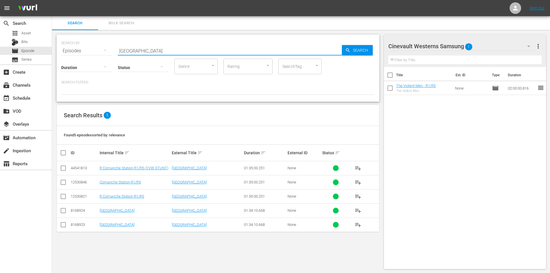
type input "comanche station"
click at [63, 183] on input "checkbox" at bounding box center [63, 183] width 7 height 7
checkbox input "true"
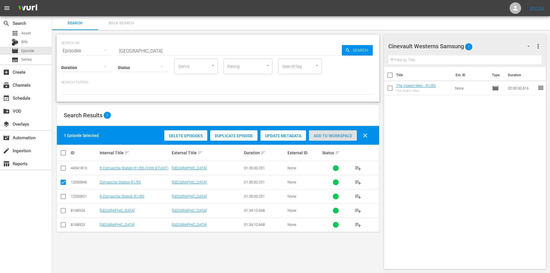
click at [343, 138] on div "Add to Workspace" at bounding box center [333, 135] width 48 height 11
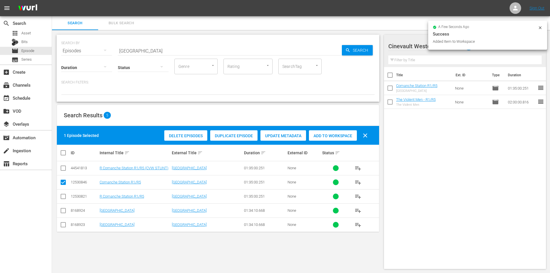
click at [538, 30] on div at bounding box center [540, 28] width 5 height 6
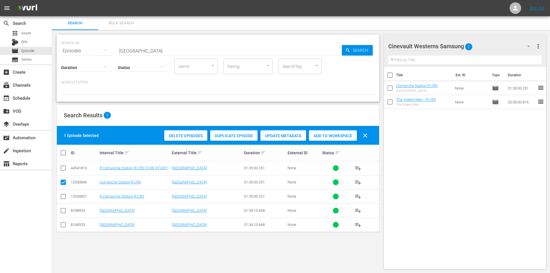
click at [527, 47] on icon "button" at bounding box center [528, 46] width 7 height 7
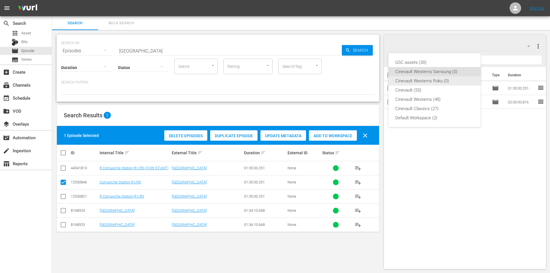
click at [427, 79] on div "Cinevault Westerns Roku (0)" at bounding box center [434, 80] width 79 height 9
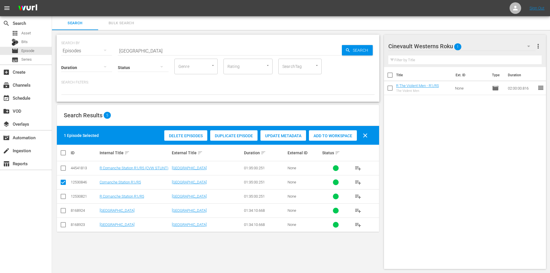
click at [62, 196] on input "checkbox" at bounding box center [63, 197] width 7 height 7
checkbox input "true"
click at [63, 182] on input "checkbox" at bounding box center [63, 183] width 7 height 7
checkbox input "false"
click at [350, 135] on span "Add to Workspace" at bounding box center [333, 135] width 48 height 5
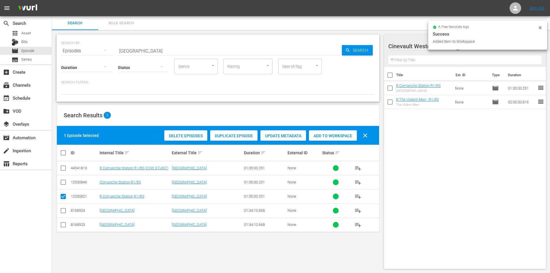
click at [313, 51] on input "comanche station" at bounding box center [230, 51] width 224 height 14
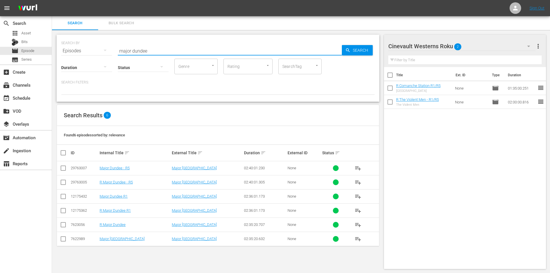
type input "major dundee"
click at [61, 184] on input "checkbox" at bounding box center [63, 183] width 7 height 7
checkbox input "true"
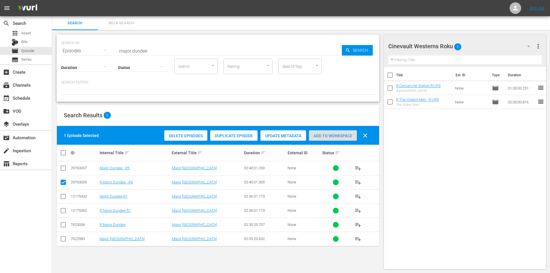
click at [334, 131] on div "Add to Workspace" at bounding box center [333, 135] width 48 height 11
click at [538, 28] on div "Search Bulk Search" at bounding box center [301, 23] width 498 height 14
click at [515, 47] on div "Cinevault Westerns Roku 3" at bounding box center [461, 46] width 147 height 16
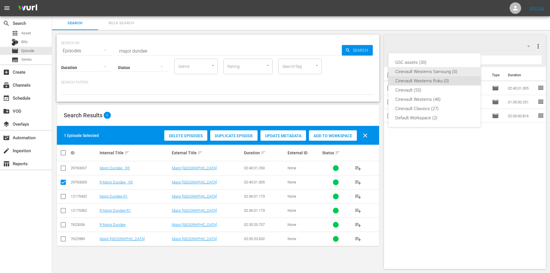
click at [457, 70] on div "Cinevault Westerns Samsung (0)" at bounding box center [434, 71] width 79 height 9
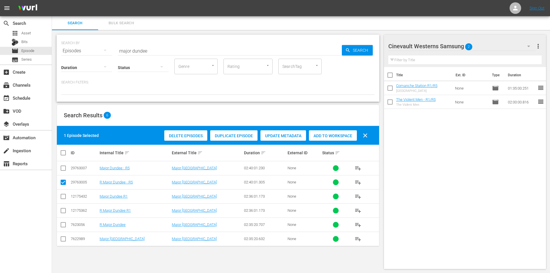
click at [63, 169] on input "checkbox" at bounding box center [63, 169] width 7 height 7
checkbox input "true"
click at [61, 182] on input "checkbox" at bounding box center [63, 183] width 7 height 7
checkbox input "false"
click at [346, 137] on span "Add to Workspace" at bounding box center [333, 135] width 48 height 5
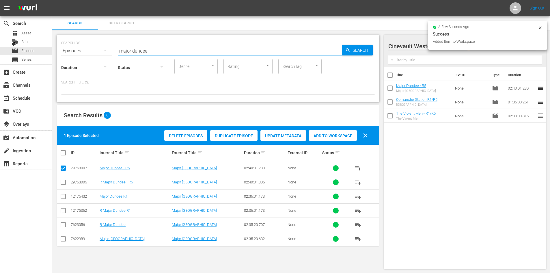
click at [248, 54] on input "major dundee" at bounding box center [230, 51] width 224 height 14
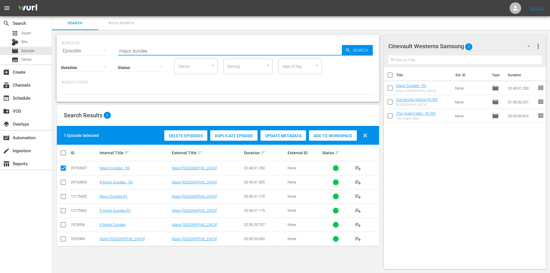
click at [248, 54] on input "major dundee" at bounding box center [230, 51] width 224 height 14
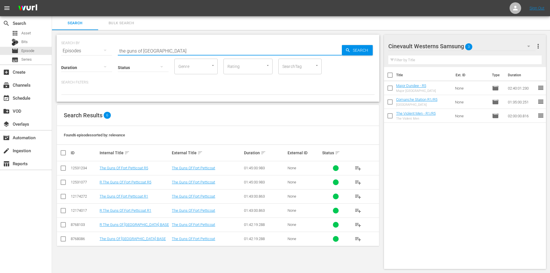
type input "the guns of fort petticoat"
click at [64, 167] on input "checkbox" at bounding box center [63, 169] width 7 height 7
checkbox input "true"
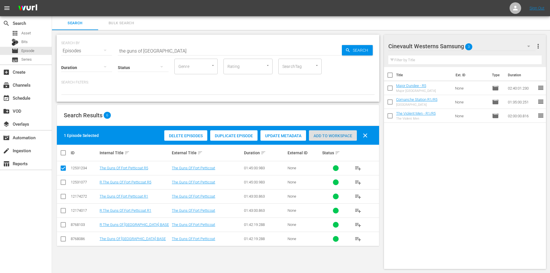
click at [348, 134] on span "Add to Workspace" at bounding box center [333, 135] width 48 height 5
click at [514, 49] on div "Cinevault Westerns Samsung 4" at bounding box center [461, 46] width 147 height 16
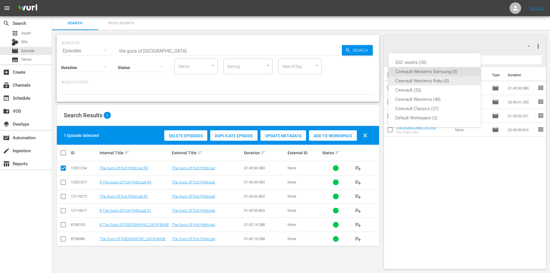
click at [443, 80] on div "Cinevault Westerns Roku (0)" at bounding box center [434, 80] width 79 height 9
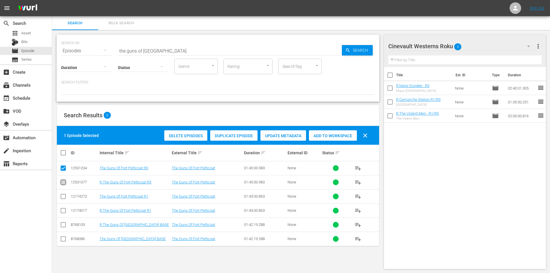
click at [65, 184] on input "checkbox" at bounding box center [63, 183] width 7 height 7
checkbox input "true"
click at [60, 166] on input "checkbox" at bounding box center [63, 169] width 7 height 7
checkbox input "false"
click at [332, 130] on div "Add to Workspace" at bounding box center [333, 135] width 48 height 11
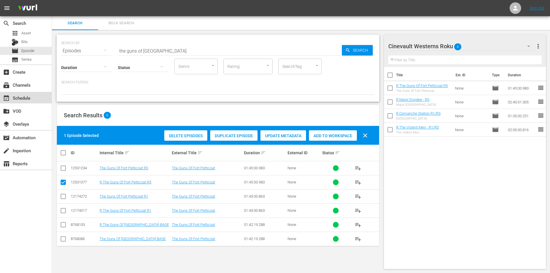
click at [22, 102] on div "event_available Schedule" at bounding box center [26, 98] width 52 height 12
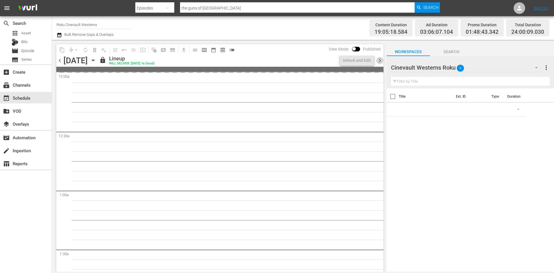
click at [382, 61] on span "chevron_right" at bounding box center [379, 60] width 7 height 7
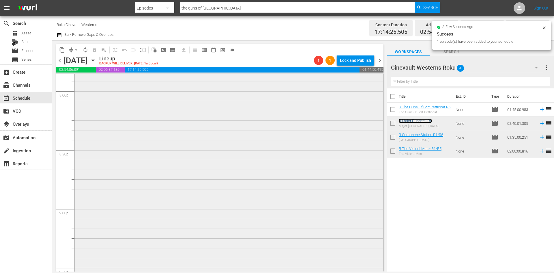
scroll to position [2454, 0]
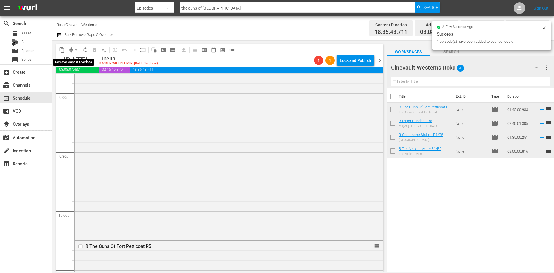
click at [75, 52] on span "arrow_drop_down" at bounding box center [76, 50] width 6 height 6
click at [88, 61] on li "Align to Midnight" at bounding box center [76, 62] width 61 height 10
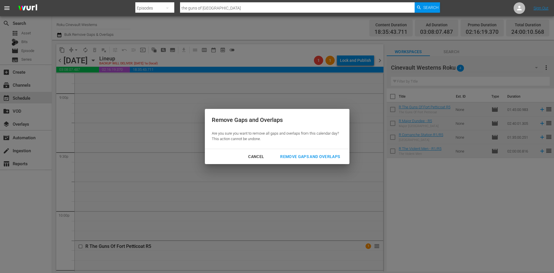
click at [299, 156] on div "Remove Gaps and Overlaps" at bounding box center [310, 156] width 69 height 7
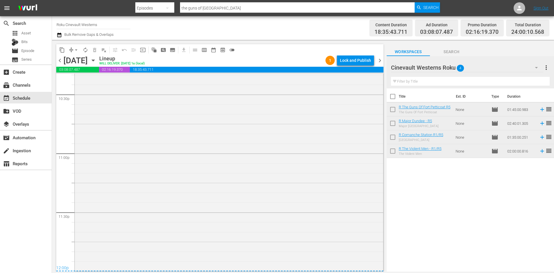
scroll to position [2514, 0]
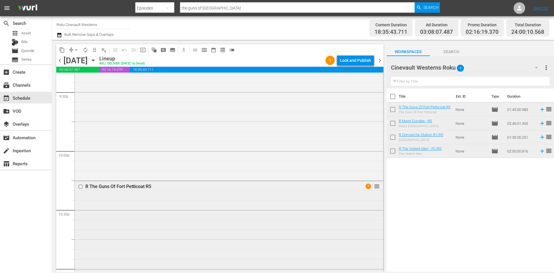
click at [81, 186] on input "checkbox" at bounding box center [81, 186] width 6 height 5
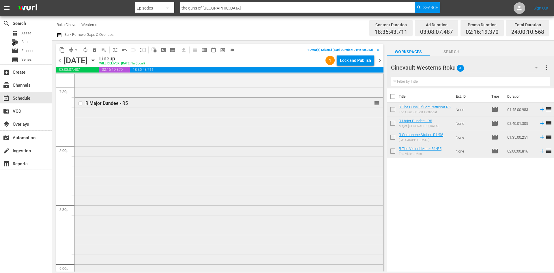
scroll to position [2196, 0]
click at [80, 191] on input "checkbox" at bounding box center [81, 189] width 6 height 5
click at [81, 176] on input "checkbox" at bounding box center [81, 176] width 6 height 5
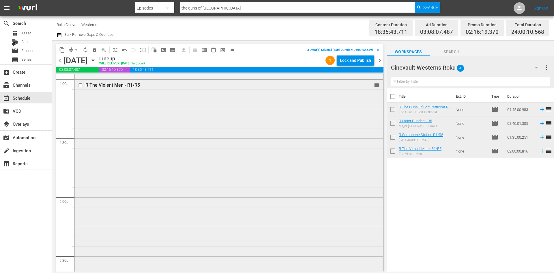
click at [81, 86] on input "checkbox" at bounding box center [81, 85] width 6 height 5
click at [60, 48] on span "content_copy" at bounding box center [62, 50] width 6 height 6
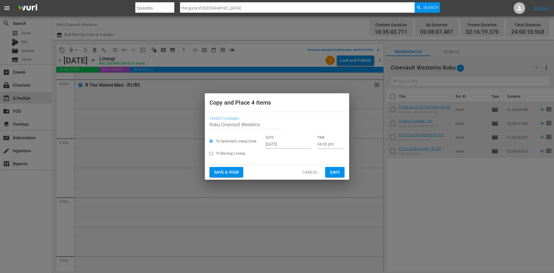
click at [285, 140] on input "Oct 2nd 2025" at bounding box center [289, 144] width 46 height 9
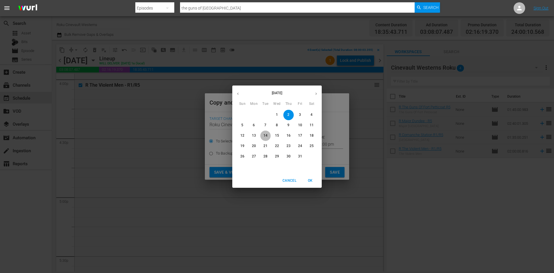
click at [264, 136] on p "14" at bounding box center [266, 135] width 4 height 5
type input "Oct 14th 2025"
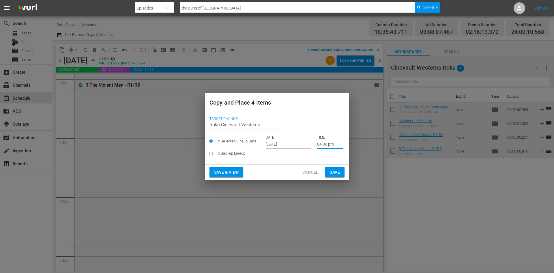
click at [322, 144] on input "04:00 pm" at bounding box center [330, 144] width 26 height 9
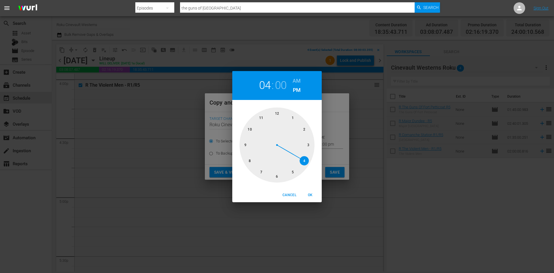
click at [275, 111] on div at bounding box center [277, 144] width 75 height 75
click at [299, 80] on h6 "AM" at bounding box center [297, 80] width 8 height 9
click at [311, 195] on span "OK" at bounding box center [310, 195] width 14 height 6
type input "12:00 am"
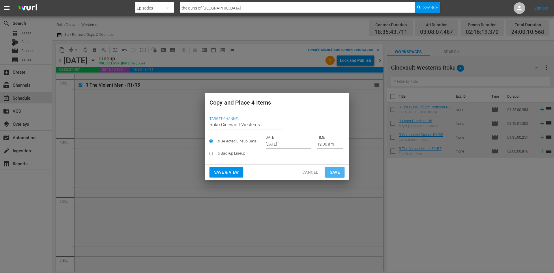
click at [334, 174] on span "Save" at bounding box center [335, 172] width 10 height 7
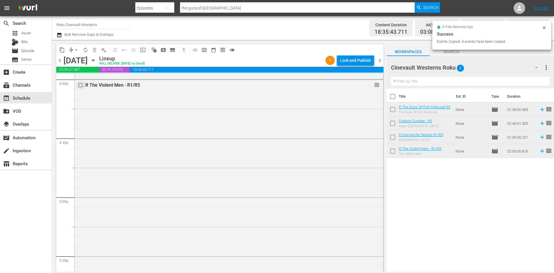
click at [81, 85] on input "checkbox" at bounding box center [81, 85] width 6 height 5
click at [80, 206] on input "checkbox" at bounding box center [81, 205] width 6 height 5
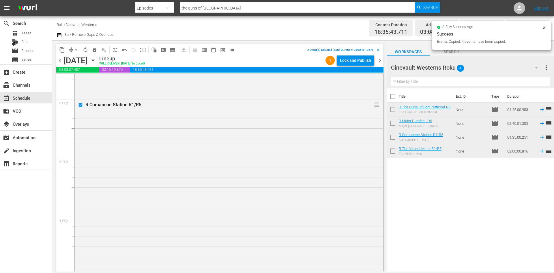
scroll to position [2167, 0]
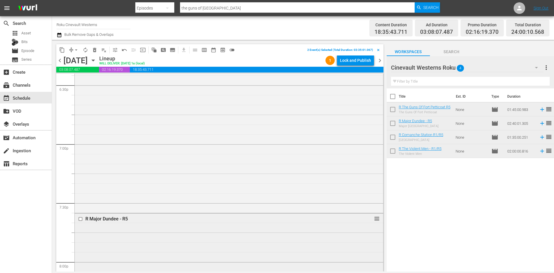
click at [81, 219] on input "checkbox" at bounding box center [81, 218] width 6 height 5
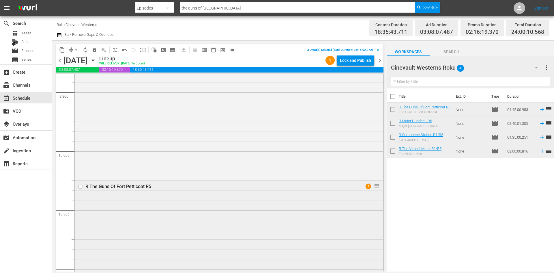
click at [81, 187] on input "checkbox" at bounding box center [81, 186] width 6 height 5
click at [62, 50] on span "content_copy" at bounding box center [62, 50] width 6 height 6
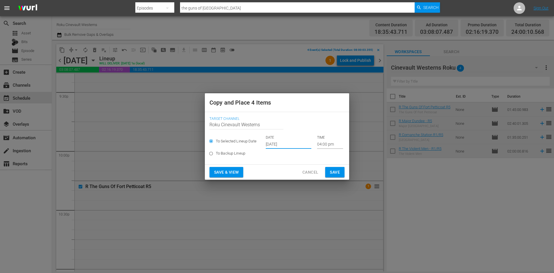
click at [279, 144] on input "Oct 2nd 2025" at bounding box center [289, 144] width 46 height 9
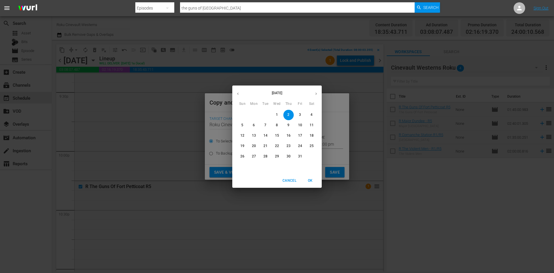
click at [300, 134] on p "17" at bounding box center [300, 135] width 4 height 5
type input "Oct 17th 2025"
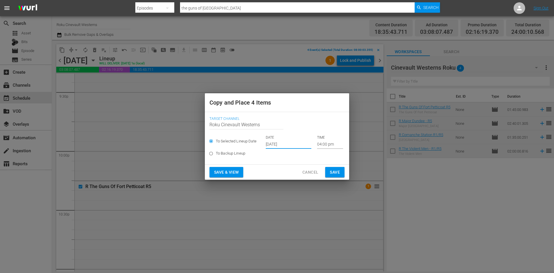
click at [324, 145] on input "04:00 pm" at bounding box center [330, 144] width 26 height 9
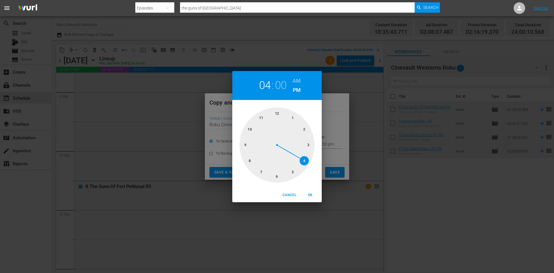
click at [253, 160] on div at bounding box center [277, 144] width 75 height 75
click at [298, 80] on h6 "AM" at bounding box center [297, 80] width 8 height 9
click at [311, 196] on span "OK" at bounding box center [310, 195] width 14 height 6
type input "08:00 am"
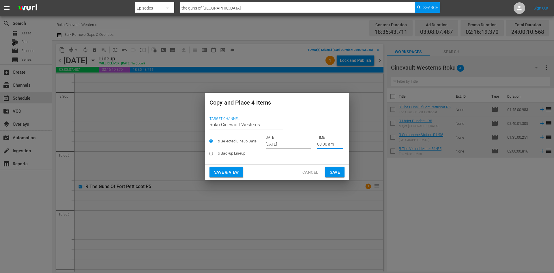
click at [337, 171] on span "Save" at bounding box center [335, 172] width 10 height 7
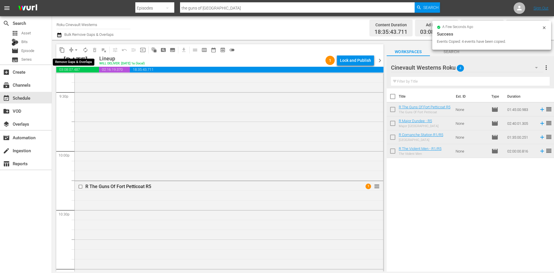
click at [79, 49] on span "arrow_drop_down" at bounding box center [76, 50] width 6 height 6
click at [78, 59] on li "Align to Midnight" at bounding box center [76, 62] width 61 height 10
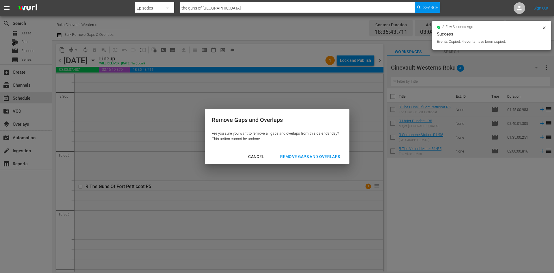
click at [299, 167] on div "Remove Gaps and Overlaps Are you sure you want to remove all gaps and overlaps …" at bounding box center [277, 136] width 554 height 273
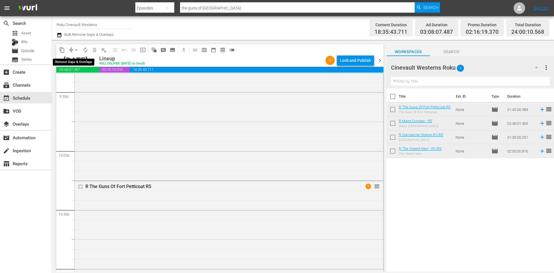
click at [76, 51] on span "arrow_drop_down" at bounding box center [76, 50] width 6 height 6
click at [89, 61] on li "Align to Midnight" at bounding box center [76, 62] width 61 height 10
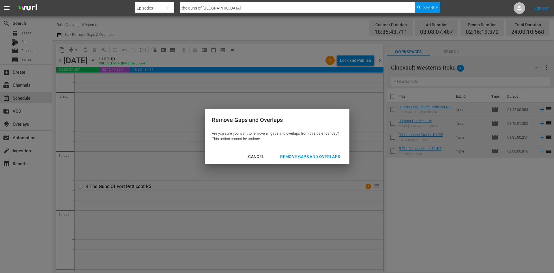
click at [309, 159] on div "Remove Gaps and Overlaps" at bounding box center [310, 156] width 69 height 7
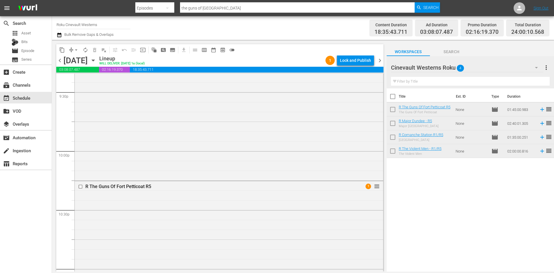
click at [355, 61] on div "Lock and Publish" at bounding box center [355, 60] width 31 height 10
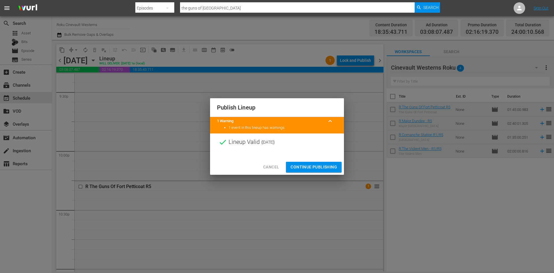
click at [333, 165] on span "Continue Publishing" at bounding box center [314, 166] width 46 height 7
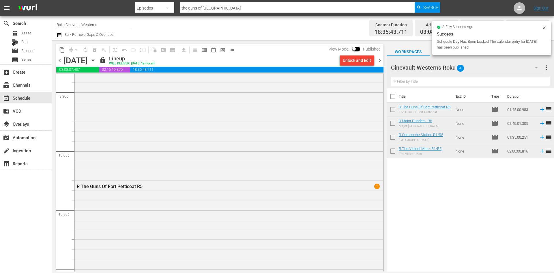
click at [86, 25] on input "Roku Cinevault Westerns" at bounding box center [94, 25] width 74 height 14
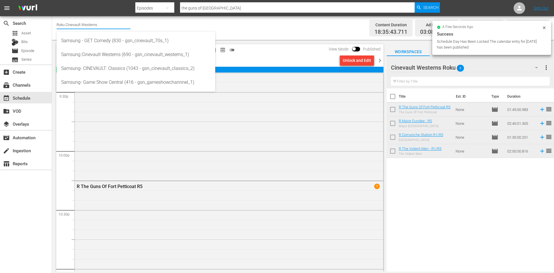
click at [86, 25] on input "Roku Cinevault Westerns" at bounding box center [94, 25] width 74 height 14
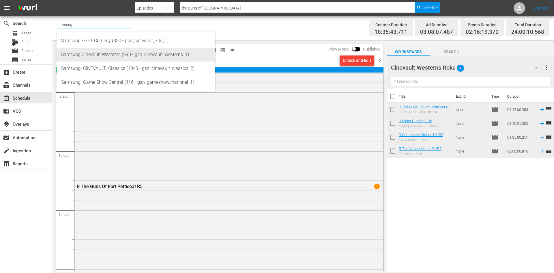
click at [94, 49] on div "Samsung Cinevault Westerns (690 - gsn_cinevault_westerns_1)" at bounding box center [136, 55] width 150 height 14
type input "Samsung Cinevault Westerns (690 - gsn_cinevault_westerns_1)"
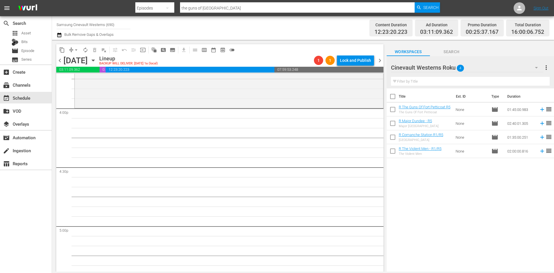
scroll to position [1821, 0]
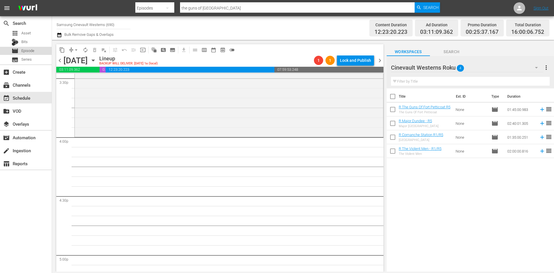
click at [21, 48] on div "movie Episode" at bounding box center [23, 51] width 23 height 8
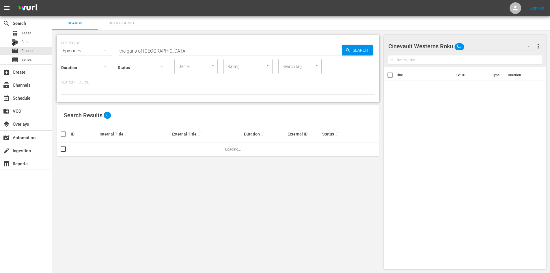
click at [187, 48] on input "the guns of fort petticoat" at bounding box center [230, 51] width 224 height 14
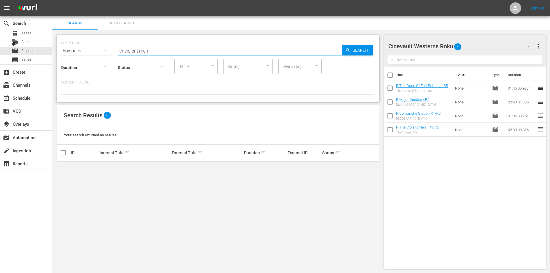
click at [124, 48] on input "th violent men" at bounding box center [230, 51] width 224 height 14
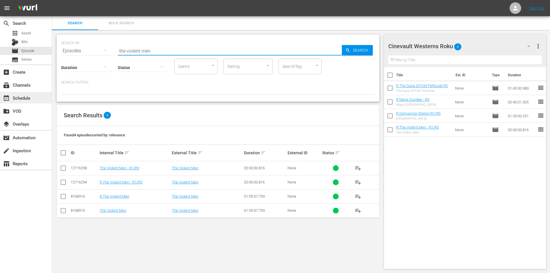
type input "the violent men"
click at [20, 97] on div "event_available Schedule" at bounding box center [16, 96] width 32 height 5
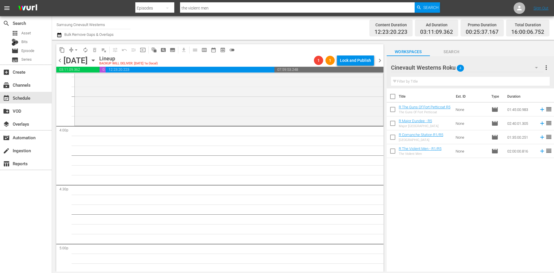
scroll to position [1761, 0]
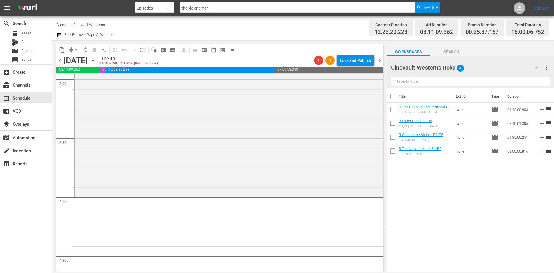
click at [475, 70] on div "Cinevault Westerns Roku 4" at bounding box center [467, 67] width 152 height 16
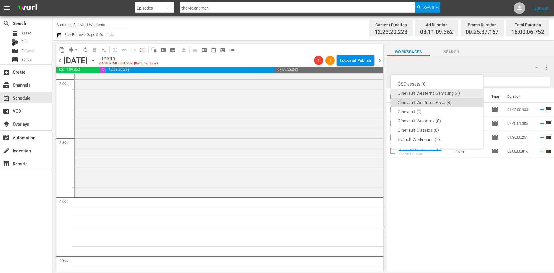
click at [449, 94] on div "Cinevault Westerns Samsung (4)" at bounding box center [437, 93] width 79 height 9
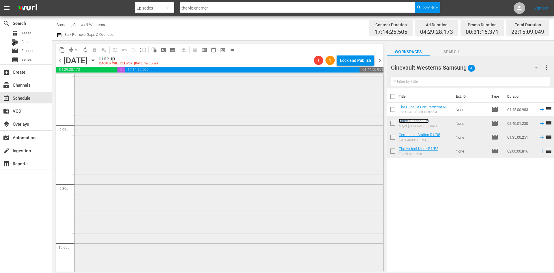
scroll to position [2482, 0]
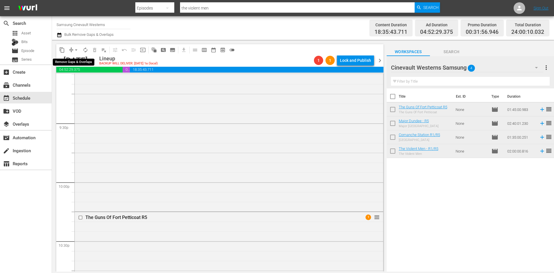
click at [74, 51] on span "arrow_drop_down" at bounding box center [76, 50] width 6 height 6
click at [73, 64] on li "Align to Midnight" at bounding box center [76, 62] width 61 height 10
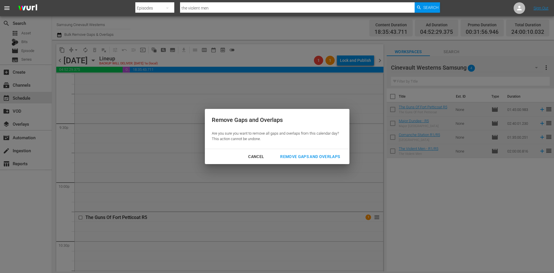
click at [308, 158] on div "Remove Gaps and Overlaps" at bounding box center [310, 156] width 69 height 7
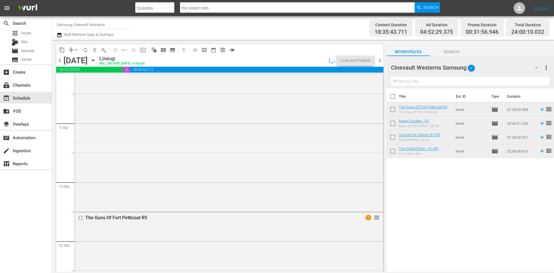
click at [80, 218] on input "checkbox" at bounding box center [81, 217] width 6 height 5
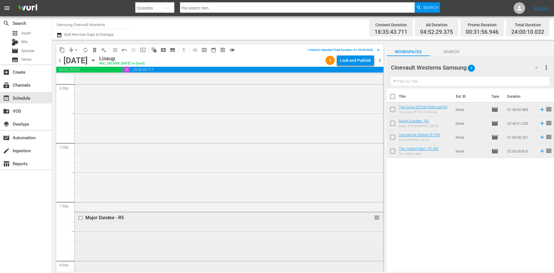
scroll to position [2223, 0]
click at [80, 161] on input "checkbox" at bounding box center [81, 163] width 6 height 5
click at [81, 179] on input "checkbox" at bounding box center [81, 178] width 6 height 5
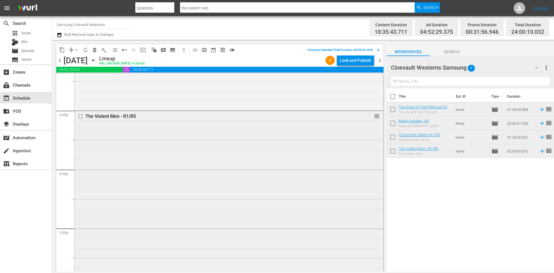
click at [80, 116] on input "checkbox" at bounding box center [81, 116] width 6 height 5
click at [64, 51] on span "content_copy" at bounding box center [62, 50] width 6 height 6
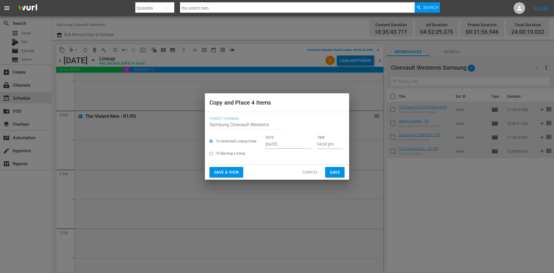
click at [305, 139] on p "DATE" at bounding box center [289, 137] width 46 height 5
click at [294, 145] on input "Oct 2nd 2025" at bounding box center [289, 144] width 46 height 9
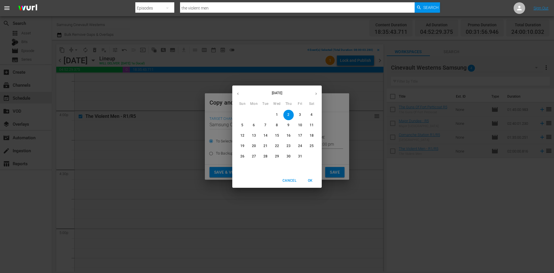
click at [253, 136] on p "13" at bounding box center [254, 135] width 4 height 5
type input "Oct 13th 2025"
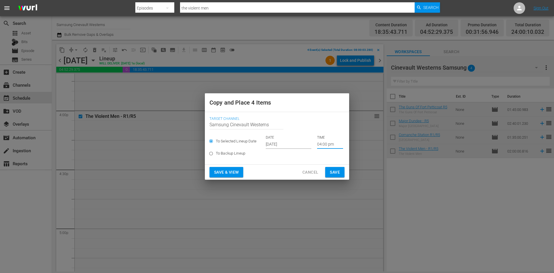
click at [318, 142] on input "04:00 pm" at bounding box center [330, 144] width 26 height 9
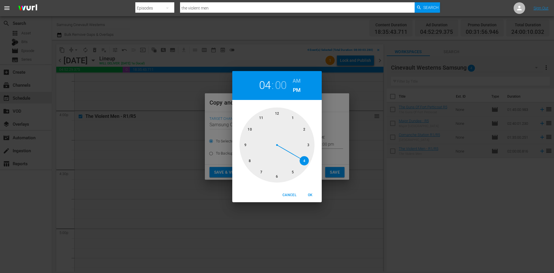
click at [277, 117] on div at bounding box center [277, 144] width 75 height 75
click at [298, 79] on h6 "AM" at bounding box center [297, 80] width 8 height 9
drag, startPoint x: 311, startPoint y: 198, endPoint x: 319, endPoint y: 185, distance: 14.8
click at [311, 198] on span "OK" at bounding box center [310, 195] width 14 height 6
type input "12:00 am"
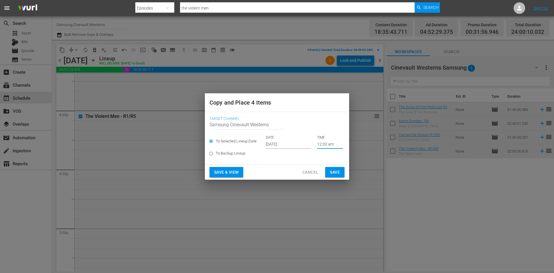
click at [329, 173] on button "Save" at bounding box center [334, 172] width 19 height 11
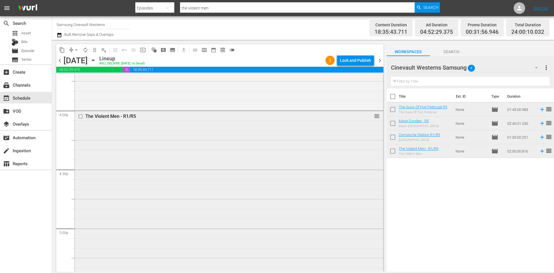
click at [79, 117] on input "checkbox" at bounding box center [81, 116] width 6 height 5
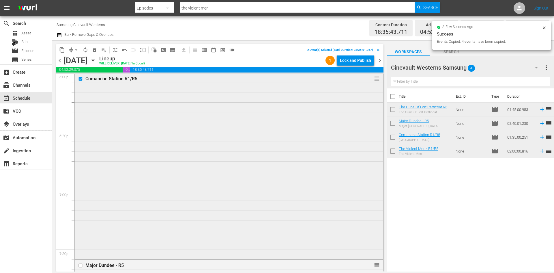
scroll to position [2165, 0]
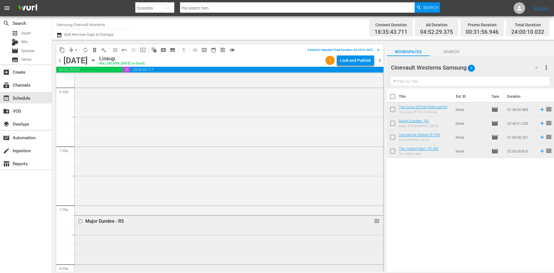
click at [81, 220] on input "checkbox" at bounding box center [81, 221] width 6 height 5
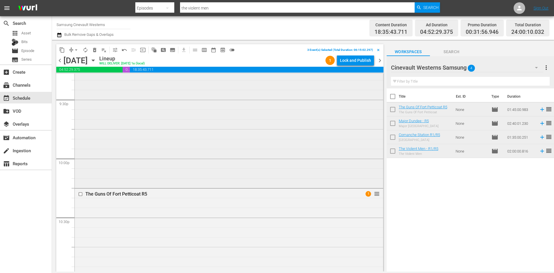
scroll to position [2511, 0]
click at [80, 188] on input "checkbox" at bounding box center [81, 188] width 6 height 5
click at [62, 49] on span "content_copy" at bounding box center [62, 50] width 6 height 6
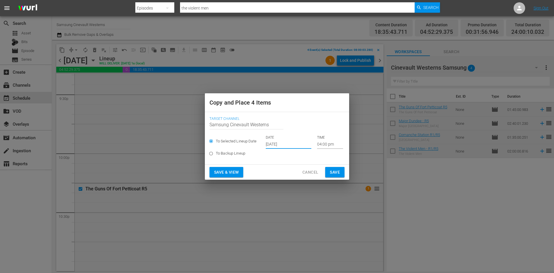
click at [276, 143] on input "Oct 2nd 2025" at bounding box center [289, 144] width 46 height 9
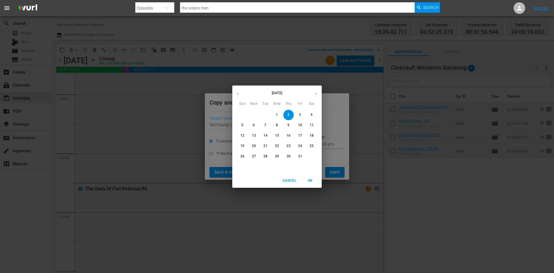
click at [275, 135] on p "15" at bounding box center [277, 135] width 4 height 5
type input "Oct 15th 2025"
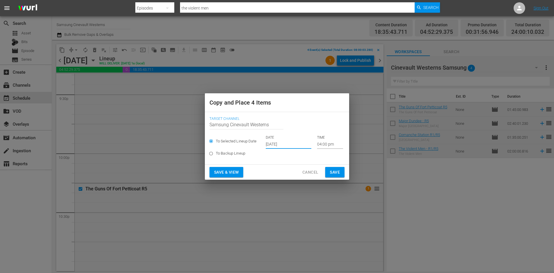
click at [330, 144] on input "04:00 pm" at bounding box center [330, 144] width 26 height 9
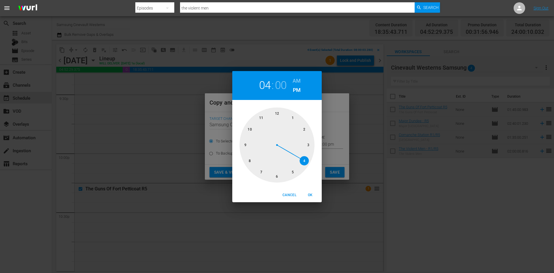
click at [253, 161] on div at bounding box center [277, 144] width 75 height 75
click at [300, 77] on h6 "AM" at bounding box center [297, 80] width 8 height 9
click at [311, 198] on button "OK" at bounding box center [310, 195] width 18 height 10
type input "08:00 am"
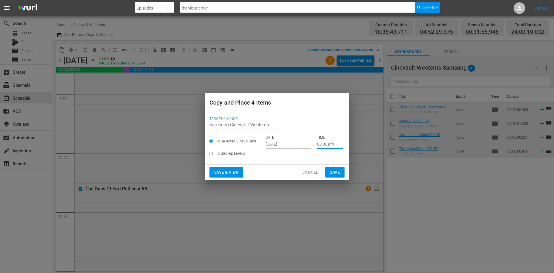
click at [336, 173] on span "Save" at bounding box center [335, 172] width 10 height 7
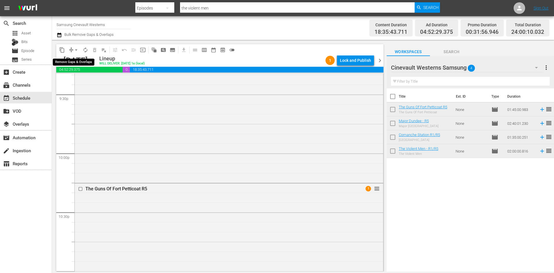
click at [78, 51] on span "arrow_drop_down" at bounding box center [76, 50] width 6 height 6
click at [80, 60] on li "Align to Midnight" at bounding box center [76, 62] width 61 height 10
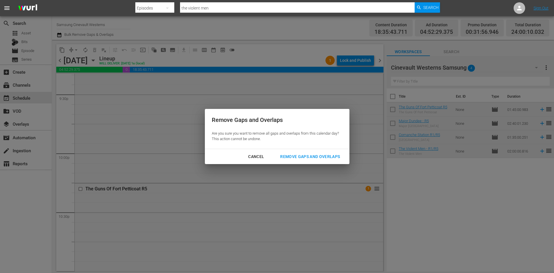
click at [320, 156] on div "Remove Gaps and Overlaps" at bounding box center [310, 156] width 69 height 7
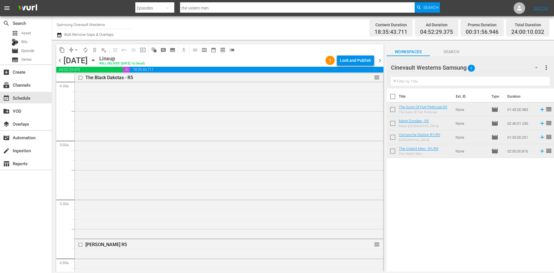
scroll to position [320, 0]
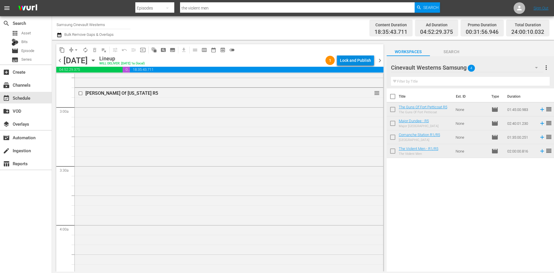
click at [356, 60] on div "Lock and Publish" at bounding box center [355, 60] width 31 height 10
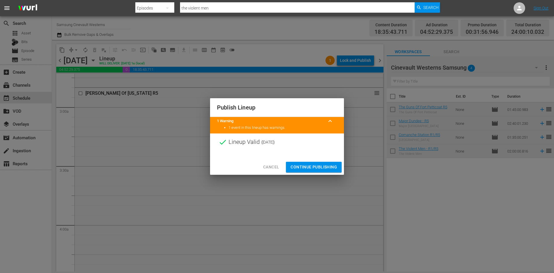
click at [319, 166] on span "Continue Publishing" at bounding box center [314, 166] width 46 height 7
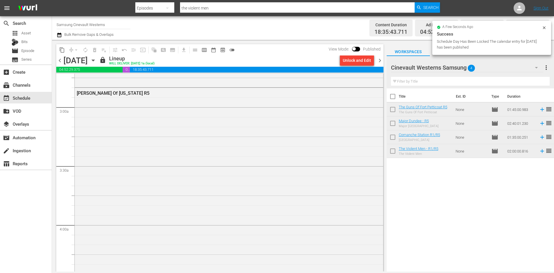
click at [83, 27] on input "Samsung Cinevault Westerns" at bounding box center [94, 25] width 74 height 14
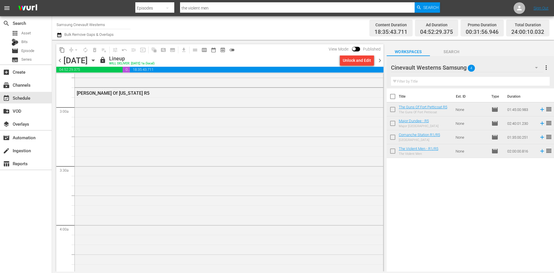
click at [470, 179] on div "Title Ext. ID Type Duration The Guns Of Fort Petticoat R5 The Guns Of Fort Pett…" at bounding box center [470, 180] width 167 height 184
click at [380, 62] on span "chevron_right" at bounding box center [379, 60] width 7 height 7
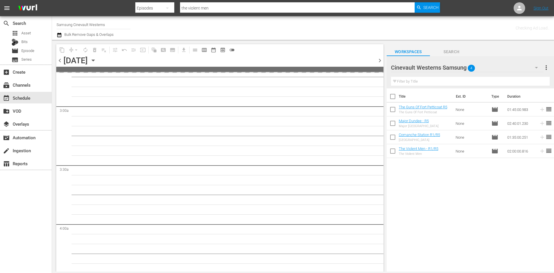
scroll to position [330, 0]
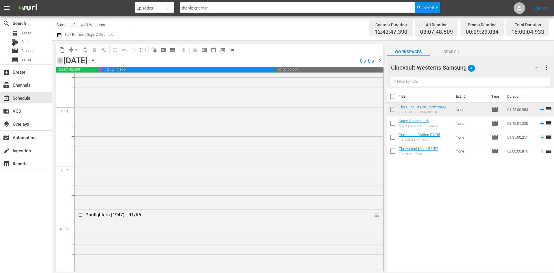
click at [59, 59] on span "chevron_left" at bounding box center [59, 60] width 7 height 7
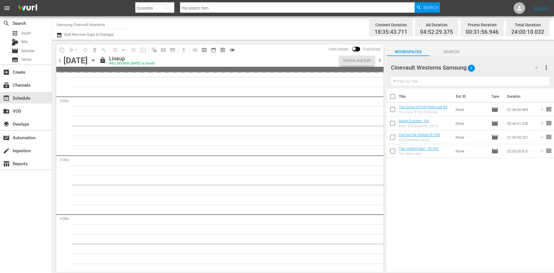
scroll to position [320, 0]
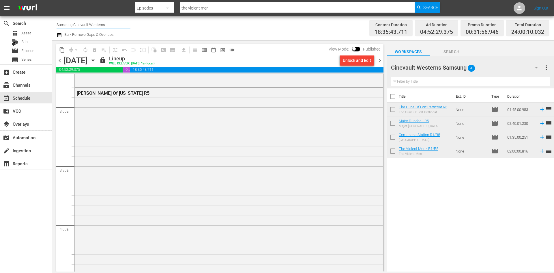
click at [100, 27] on input "Samsung Cinevault Westerns" at bounding box center [94, 25] width 74 height 14
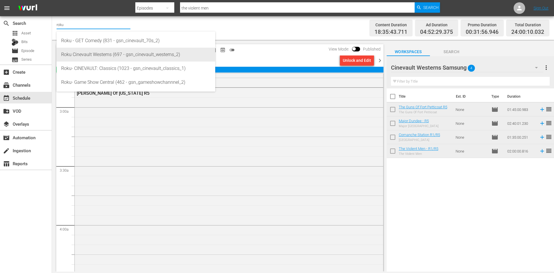
click at [87, 50] on div "Roku Cinevault Westerns (697 - gsn_cinevault_westerns_2)" at bounding box center [136, 55] width 150 height 14
type input "Roku Cinevault Westerns (697 - gsn_cinevault_westerns_2)"
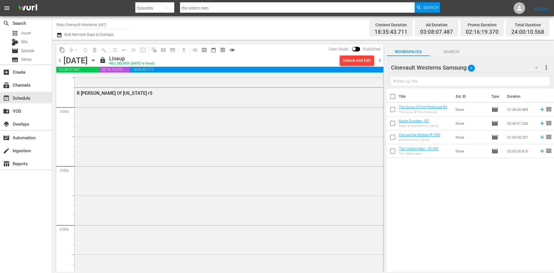
click at [382, 59] on span "chevron_right" at bounding box center [379, 60] width 7 height 7
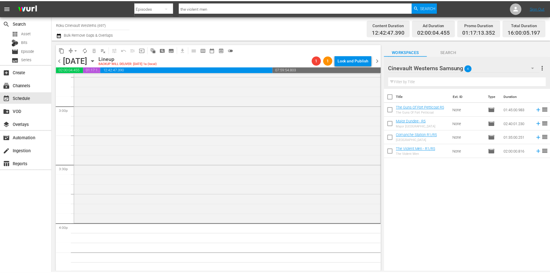
scroll to position [1763, 0]
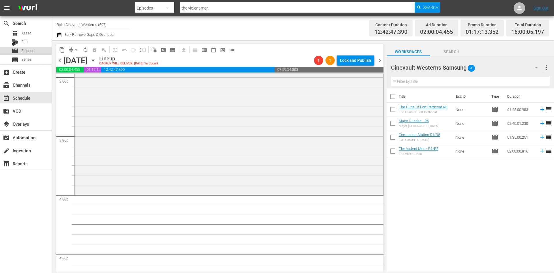
click at [7, 51] on div "movie Episode" at bounding box center [17, 51] width 34 height 8
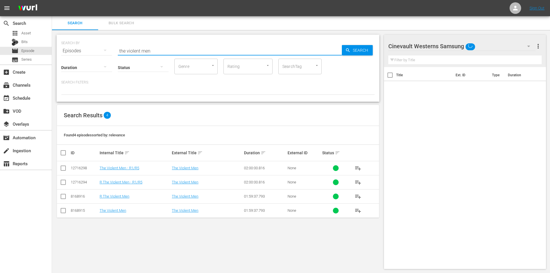
click at [197, 51] on input "the violent men" at bounding box center [230, 51] width 224 height 14
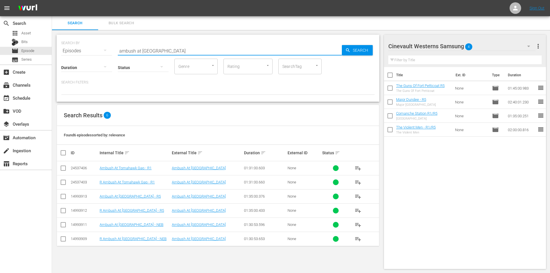
type input "ambush at tomahawk gap"
click at [63, 195] on input "checkbox" at bounding box center [63, 197] width 7 height 7
checkbox input "true"
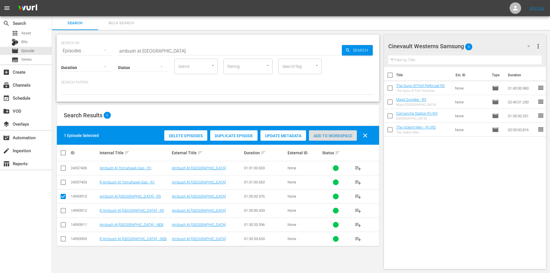
click at [318, 136] on span "Add to Workspace" at bounding box center [333, 135] width 48 height 5
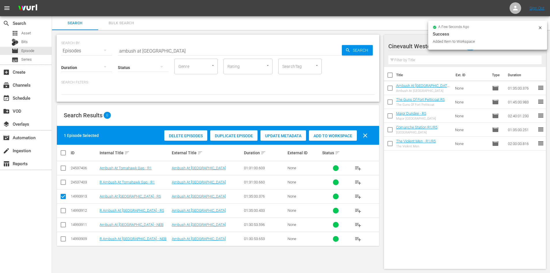
click at [392, 76] on input "checkbox" at bounding box center [390, 76] width 12 height 12
checkbox input "true"
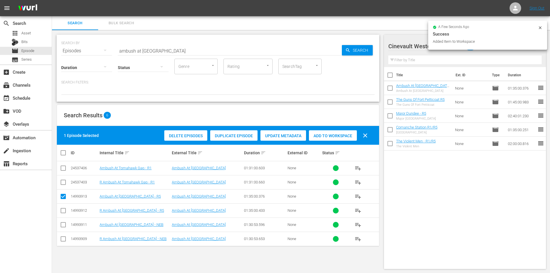
checkbox input "true"
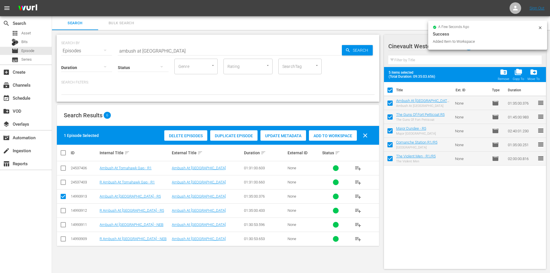
click at [394, 106] on input "checkbox" at bounding box center [390, 104] width 12 height 12
checkbox input "false"
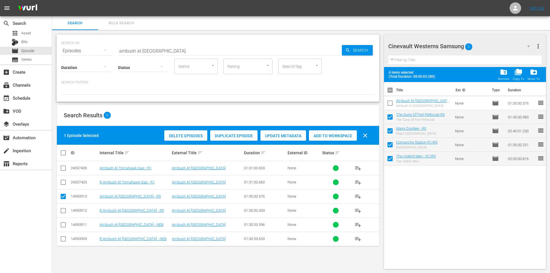
click at [503, 72] on span "folder_delete" at bounding box center [504, 72] width 8 height 8
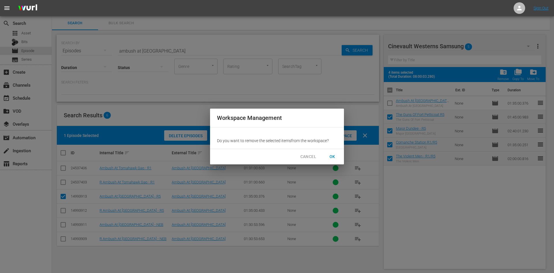
click at [336, 157] on span "OK" at bounding box center [332, 156] width 9 height 7
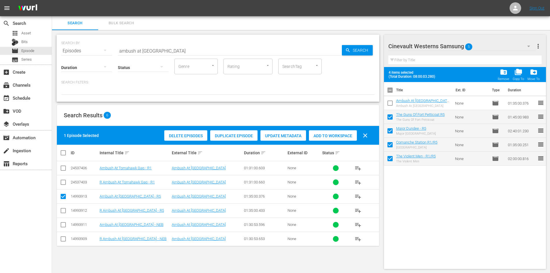
checkbox input "false"
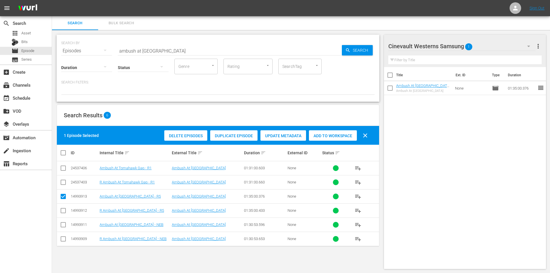
click at [517, 46] on div "Cinevault Westerns Samsung 1" at bounding box center [461, 46] width 147 height 16
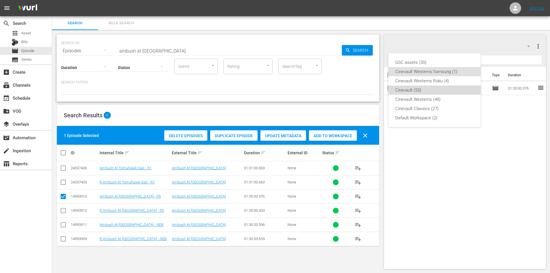
click at [441, 85] on div "Cinevault (55)" at bounding box center [434, 89] width 79 height 9
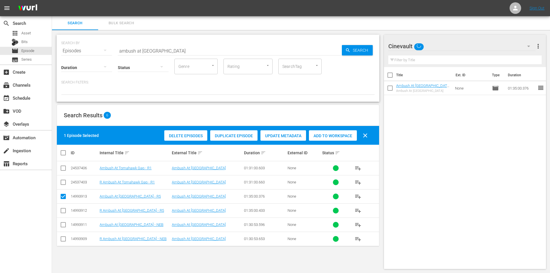
click at [475, 50] on div "Cinevault" at bounding box center [461, 46] width 147 height 16
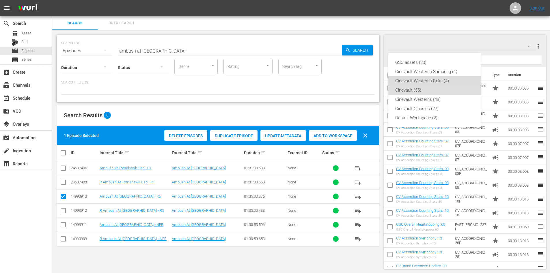
click at [441, 81] on div "Cinevault Westerns Roku (4)" at bounding box center [434, 80] width 79 height 9
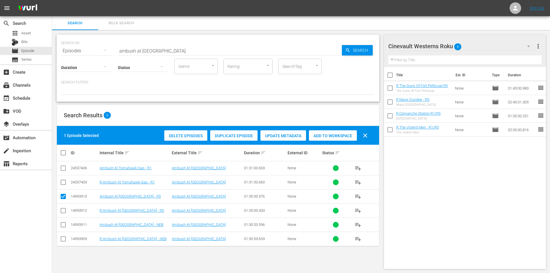
click at [62, 213] on input "checkbox" at bounding box center [63, 211] width 7 height 7
checkbox input "true"
click at [63, 195] on input "checkbox" at bounding box center [63, 197] width 7 height 7
checkbox input "false"
click at [389, 75] on input "checkbox" at bounding box center [390, 76] width 12 height 12
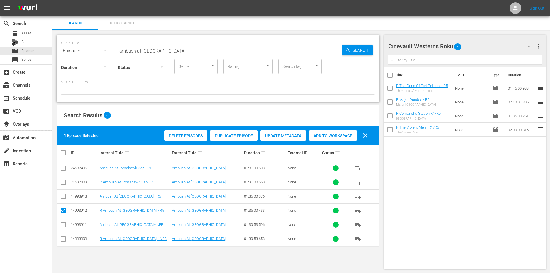
checkbox input "true"
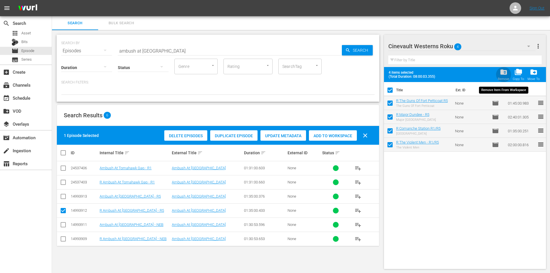
click at [501, 73] on span "folder_delete" at bounding box center [504, 72] width 8 height 8
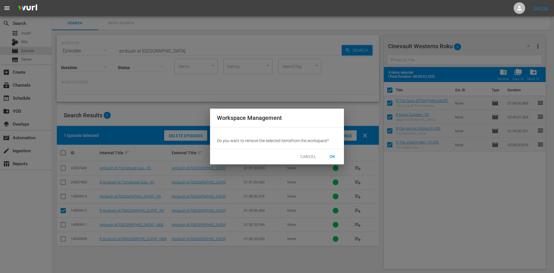
click at [323, 155] on div "CANCEL OK" at bounding box center [277, 156] width 134 height 15
click at [327, 155] on button "OK" at bounding box center [332, 156] width 18 height 11
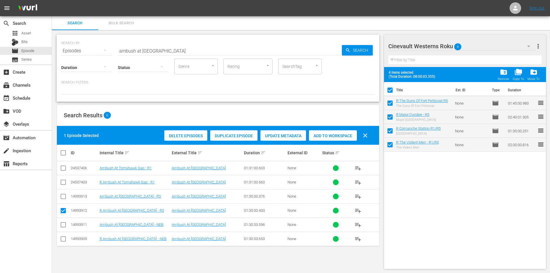
checkbox input "false"
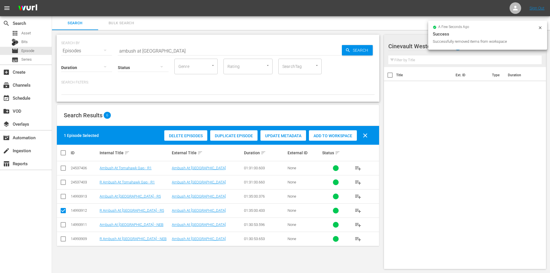
click at [330, 132] on div "Add to Workspace" at bounding box center [333, 135] width 48 height 11
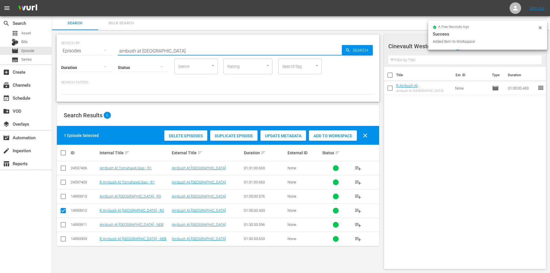
click at [279, 48] on input "ambush at tomahawk gap" at bounding box center [230, 51] width 224 height 14
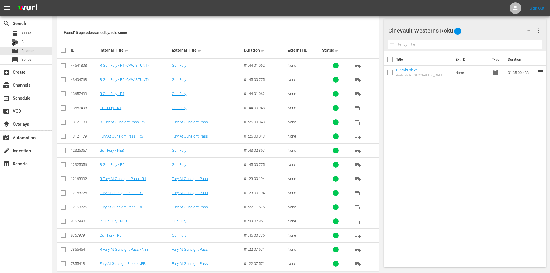
scroll to position [111, 0]
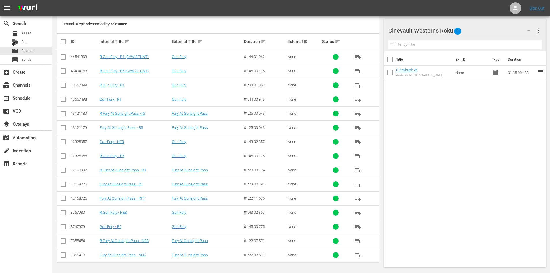
type input "gun fury"
click at [64, 155] on input "checkbox" at bounding box center [63, 157] width 7 height 7
checkbox input "true"
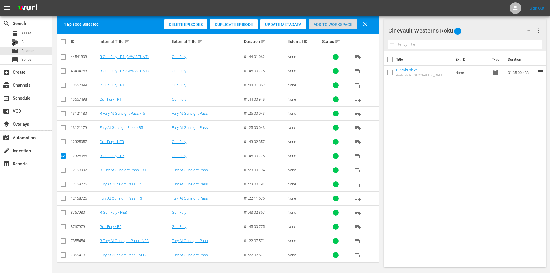
click at [328, 28] on div "Add to Workspace" at bounding box center [333, 24] width 48 height 11
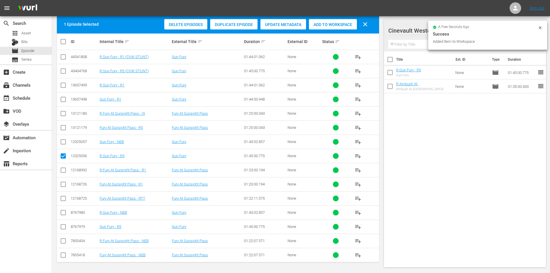
click at [540, 27] on icon at bounding box center [540, 27] width 5 height 5
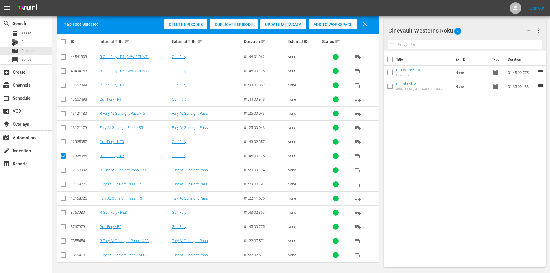
click at [503, 26] on div "Cinevault Westerns Roku 2" at bounding box center [461, 31] width 147 height 16
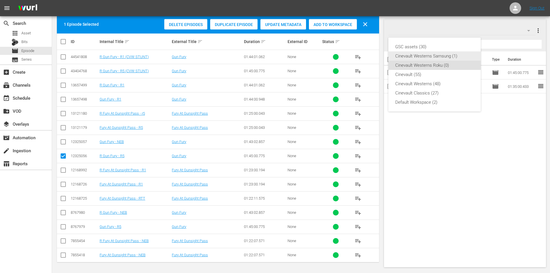
click at [458, 54] on div "Cinevault Westerns Samsung (1)" at bounding box center [434, 55] width 79 height 9
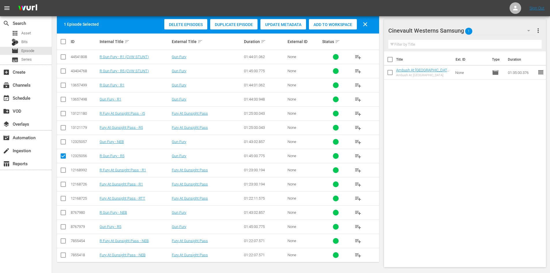
drag, startPoint x: 61, startPoint y: 228, endPoint x: 63, endPoint y: 225, distance: 3.4
click at [62, 228] on input "checkbox" at bounding box center [63, 227] width 7 height 7
checkbox input "true"
click at [62, 157] on input "checkbox" at bounding box center [63, 157] width 7 height 7
checkbox input "false"
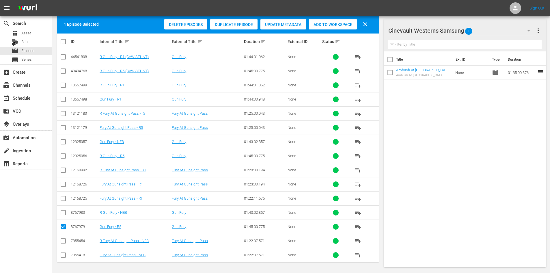
click at [340, 23] on span "Add to Workspace" at bounding box center [333, 24] width 48 height 5
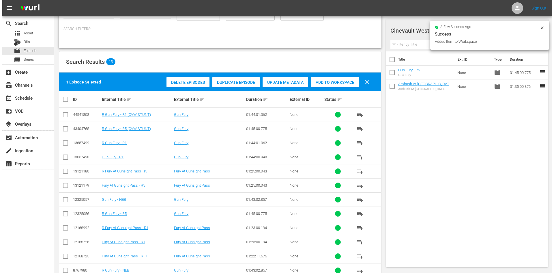
scroll to position [0, 0]
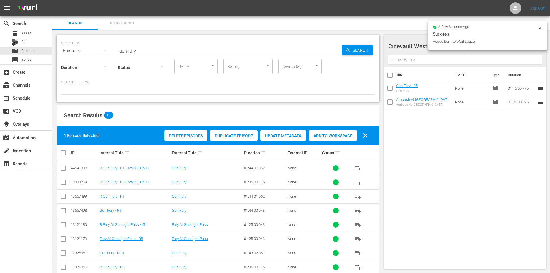
click at [161, 50] on input "gun fury" at bounding box center [230, 51] width 224 height 14
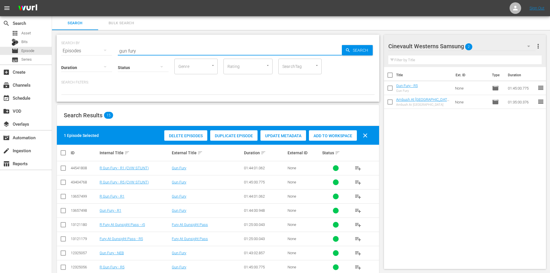
click at [161, 50] on input "gun fury" at bounding box center [230, 51] width 224 height 14
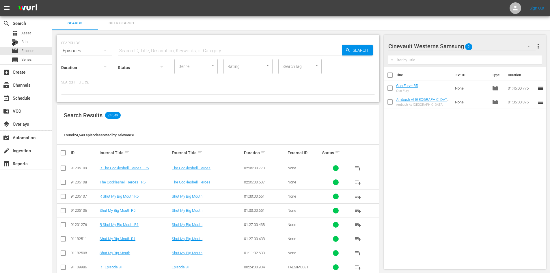
click at [481, 47] on div "Cinevault Westerns Samsung 2" at bounding box center [461, 46] width 147 height 16
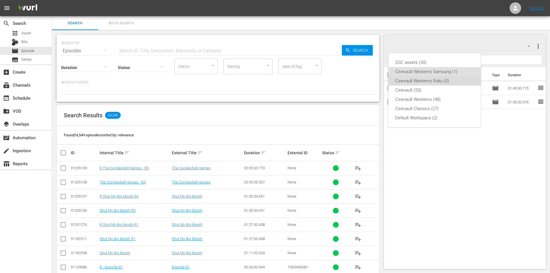
click at [439, 80] on div "Cinevault Westerns Roku (0)" at bounding box center [434, 80] width 79 height 9
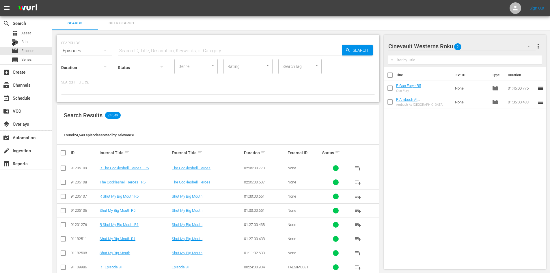
click at [164, 47] on input "text" at bounding box center [230, 51] width 224 height 14
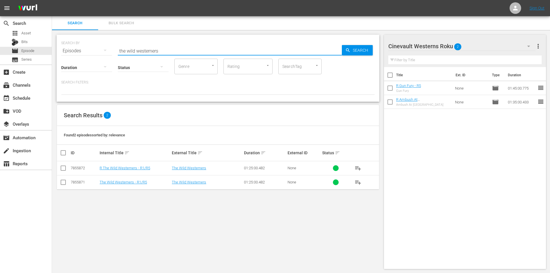
type input "the wild westerners"
click at [62, 165] on icon at bounding box center [63, 168] width 7 height 7
click at [65, 169] on input "checkbox" at bounding box center [63, 169] width 7 height 7
checkbox input "true"
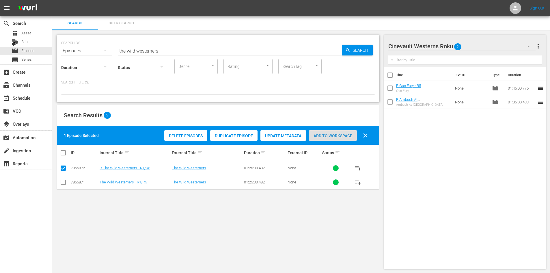
click at [322, 137] on span "Add to Workspace" at bounding box center [333, 135] width 48 height 5
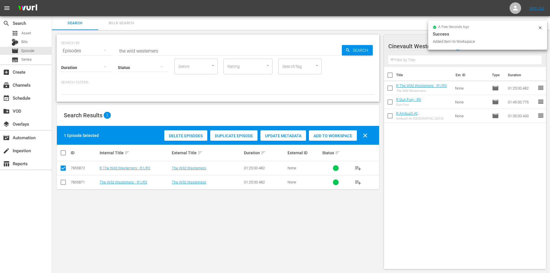
click at [542, 27] on icon at bounding box center [540, 27] width 5 height 5
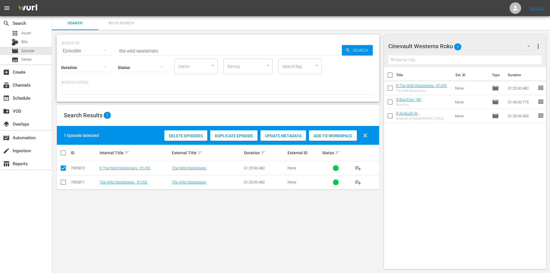
click at [530, 46] on icon "button" at bounding box center [528, 46] width 7 height 7
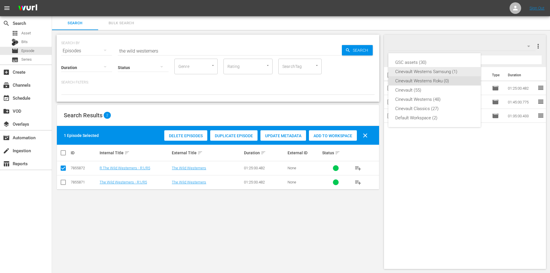
click at [447, 72] on div "Cinevault Westerns Samsung (1)" at bounding box center [434, 71] width 79 height 9
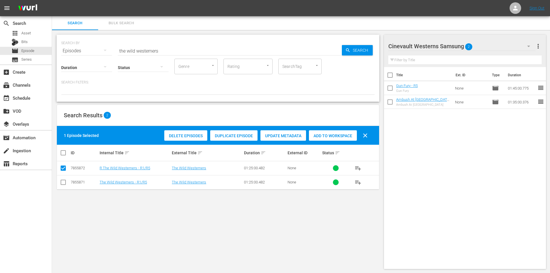
click at [66, 178] on td at bounding box center [63, 182] width 13 height 14
drag, startPoint x: 65, startPoint y: 184, endPoint x: 63, endPoint y: 180, distance: 4.4
click at [64, 184] on input "checkbox" at bounding box center [63, 183] width 7 height 7
checkbox input "true"
click at [63, 167] on input "checkbox" at bounding box center [63, 169] width 7 height 7
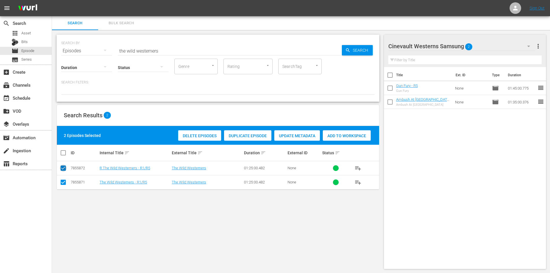
checkbox input "false"
click at [317, 139] on div "Add to Workspace" at bounding box center [333, 135] width 48 height 11
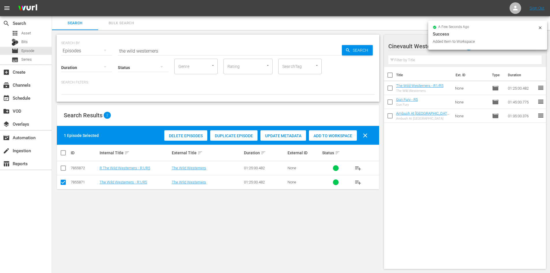
click at [209, 53] on input "the wild westerners" at bounding box center [230, 51] width 224 height 14
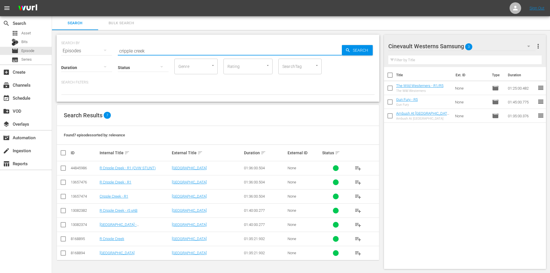
type input "cripple creek"
click at [63, 222] on input "checkbox" at bounding box center [63, 225] width 7 height 7
checkbox input "true"
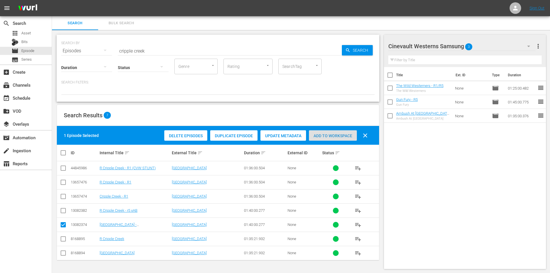
click at [325, 140] on div "Add to Workspace" at bounding box center [333, 135] width 48 height 11
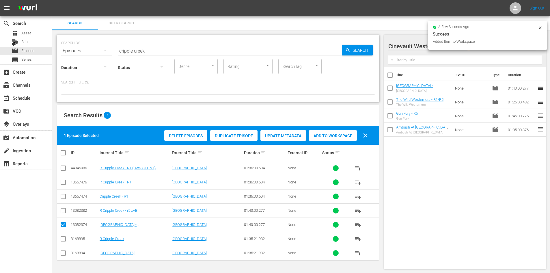
click at [542, 29] on icon at bounding box center [540, 27] width 5 height 5
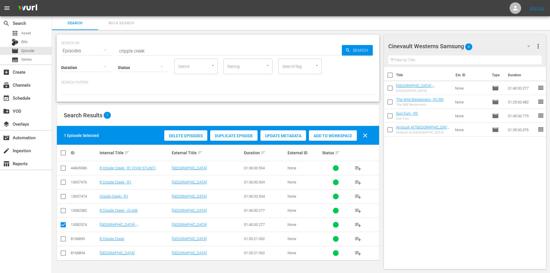
click at [516, 46] on div "Cinevault Westerns Samsung 4" at bounding box center [461, 46] width 147 height 16
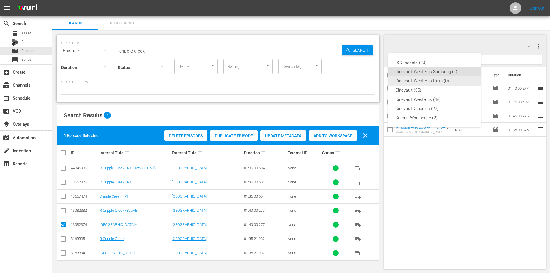
click at [446, 81] on div "Cinevault Westerns Roku (0)" at bounding box center [434, 80] width 79 height 9
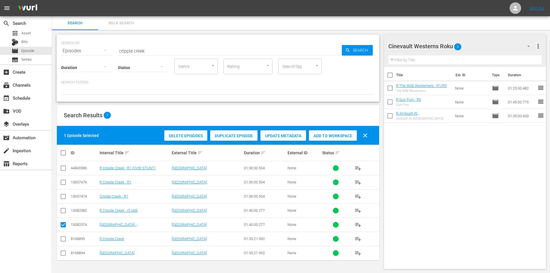
click at [64, 209] on input "checkbox" at bounding box center [63, 211] width 7 height 7
checkbox input "true"
click at [64, 224] on input "checkbox" at bounding box center [63, 225] width 7 height 7
checkbox input "false"
click at [320, 138] on div "Add to Workspace" at bounding box center [333, 135] width 48 height 11
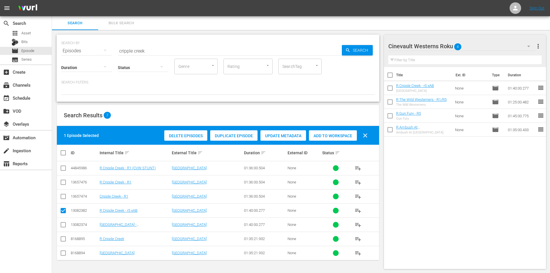
click at [490, 49] on div "Cinevault Westerns Roku 4" at bounding box center [461, 46] width 147 height 16
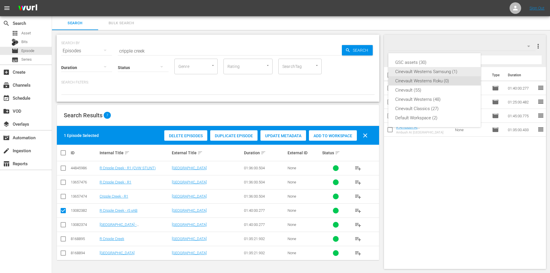
click at [456, 69] on div "Cinevault Westerns Samsung (1)" at bounding box center [434, 71] width 79 height 9
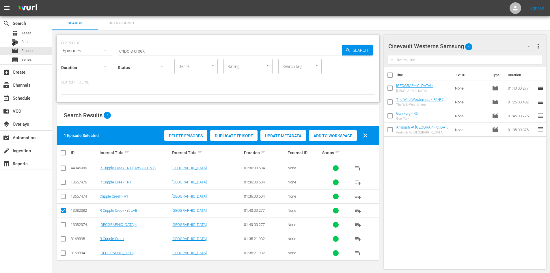
click at [174, 56] on input "cripple creek" at bounding box center [230, 51] width 224 height 14
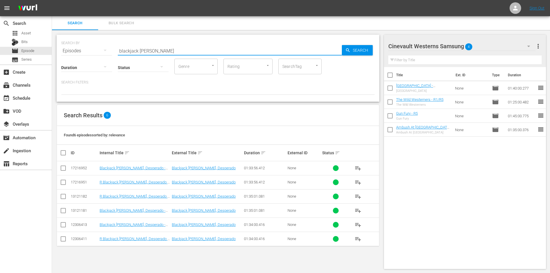
type input "blackjack ketchum"
click at [64, 211] on input "checkbox" at bounding box center [63, 211] width 7 height 7
checkbox input "true"
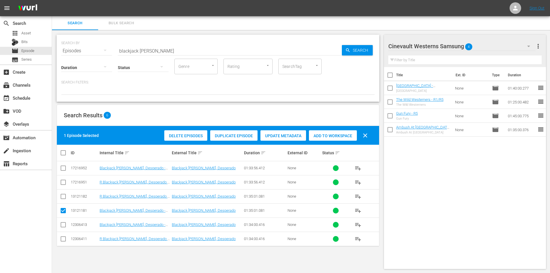
click at [331, 134] on span "Add to Workspace" at bounding box center [333, 135] width 48 height 5
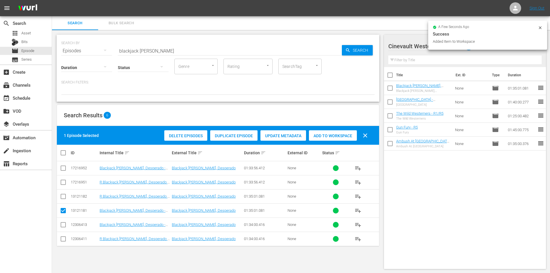
click at [539, 27] on icon at bounding box center [540, 27] width 3 height 3
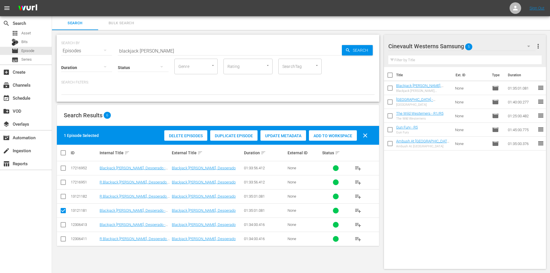
click at [497, 48] on div "Cinevault Westerns Samsung 5" at bounding box center [461, 46] width 147 height 16
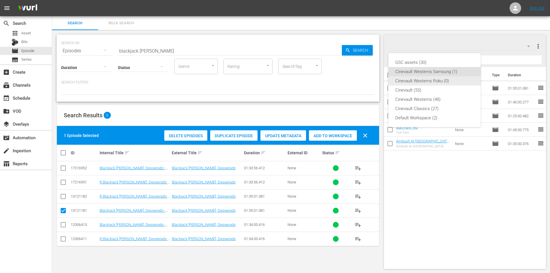
click at [456, 80] on div "Cinevault Westerns Roku (0)" at bounding box center [434, 80] width 79 height 9
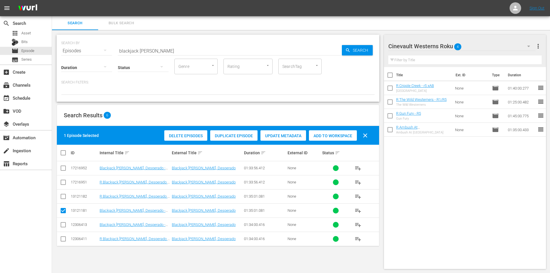
click at [62, 195] on input "checkbox" at bounding box center [63, 197] width 7 height 7
checkbox input "true"
click at [64, 211] on input "checkbox" at bounding box center [63, 211] width 7 height 7
checkbox input "false"
drag, startPoint x: 357, startPoint y: 135, endPoint x: 347, endPoint y: 133, distance: 9.7
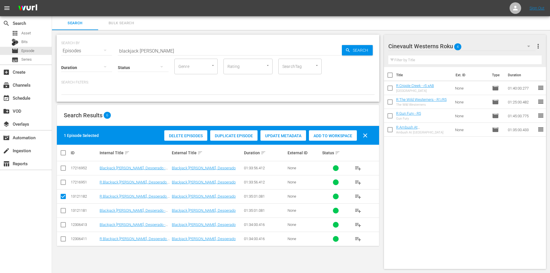
click at [356, 135] on div "Delete Episodes Duplicate Episode Update Metadata Add to Workspace clear" at bounding box center [267, 135] width 209 height 14
click at [346, 133] on div "Add to Workspace" at bounding box center [333, 135] width 48 height 11
click at [27, 97] on div "event_available Schedule" at bounding box center [16, 96] width 32 height 5
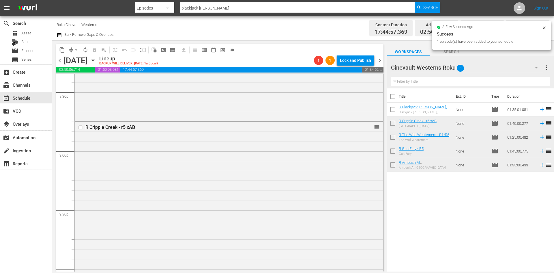
scroll to position [2569, 0]
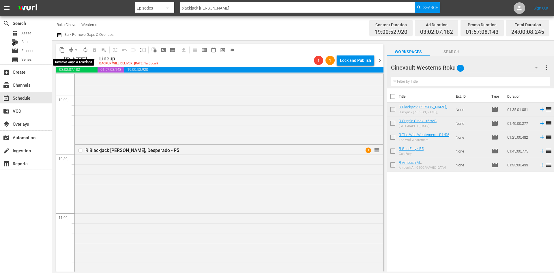
click at [77, 49] on span "arrow_drop_down" at bounding box center [76, 50] width 6 height 6
click at [76, 61] on li "Align to Midnight" at bounding box center [76, 62] width 61 height 10
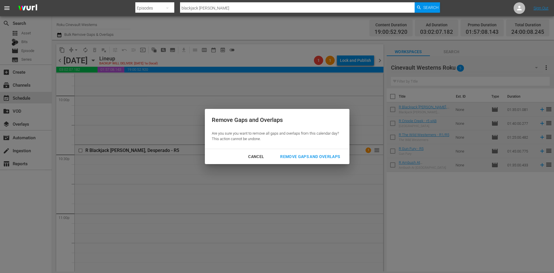
click at [309, 156] on div "Remove Gaps and Overlaps" at bounding box center [310, 156] width 69 height 7
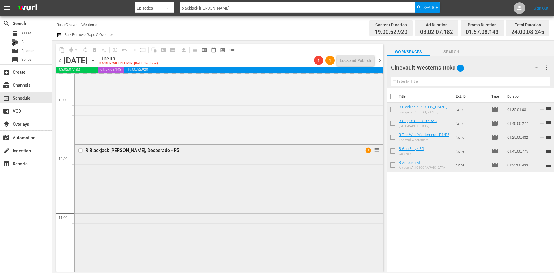
click at [81, 150] on input "checkbox" at bounding box center [81, 150] width 6 height 5
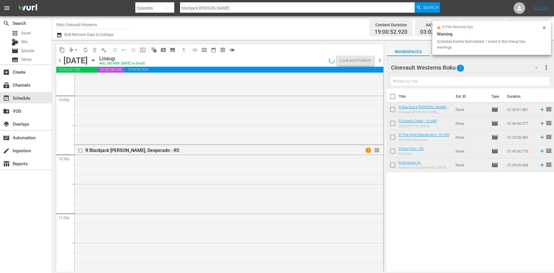
click at [80, 151] on input "checkbox" at bounding box center [81, 150] width 6 height 5
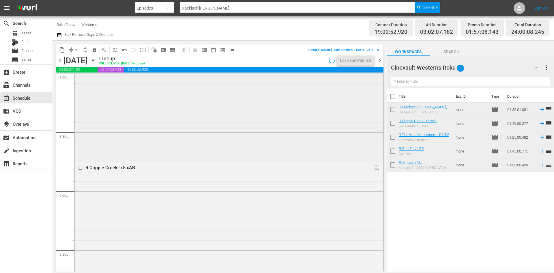
scroll to position [2338, 0]
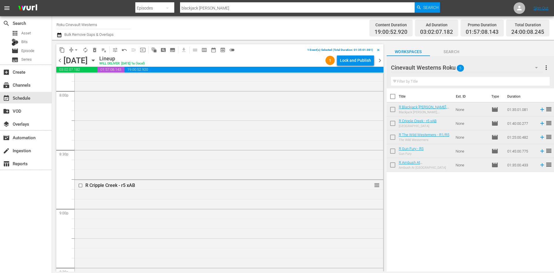
click at [81, 186] on input "checkbox" at bounding box center [81, 185] width 6 height 5
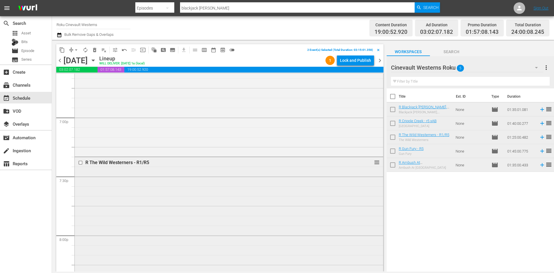
click at [81, 163] on input "checkbox" at bounding box center [81, 162] width 6 height 5
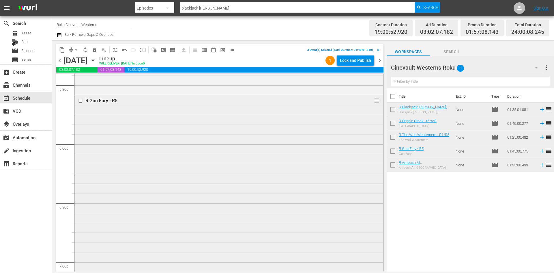
click at [80, 101] on input "checkbox" at bounding box center [81, 100] width 6 height 5
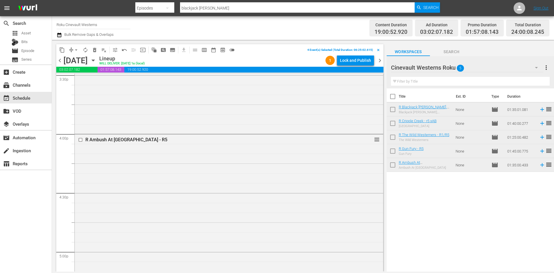
scroll to position [1818, 0]
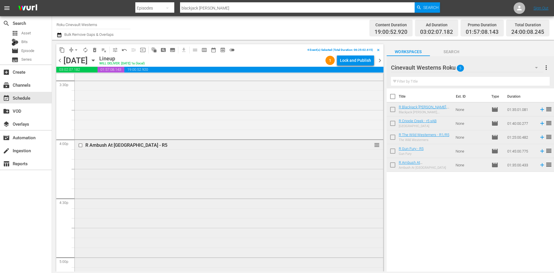
click at [80, 145] on input "checkbox" at bounding box center [81, 145] width 6 height 5
click at [63, 47] on span "content_copy" at bounding box center [62, 50] width 6 height 6
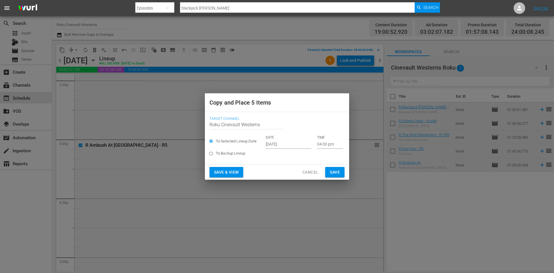
click at [278, 145] on input "Oct 2nd 2025" at bounding box center [289, 144] width 46 height 9
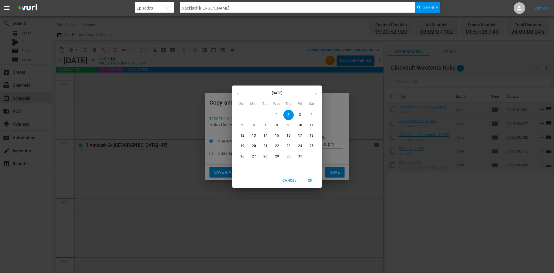
click at [264, 136] on p "14" at bounding box center [266, 135] width 4 height 5
type input "Oct 14th 2025"
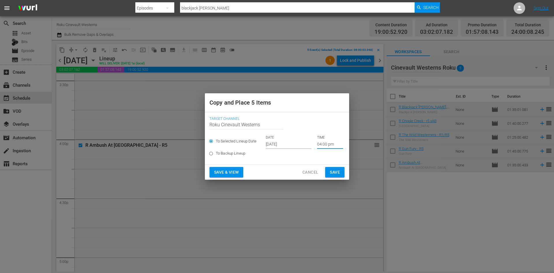
click at [321, 146] on input "04:00 pm" at bounding box center [330, 144] width 26 height 9
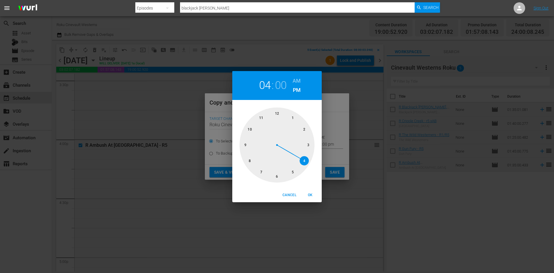
click at [279, 111] on div at bounding box center [277, 144] width 75 height 75
click at [298, 81] on h6 "AM" at bounding box center [297, 80] width 8 height 9
click at [311, 197] on span "OK" at bounding box center [310, 195] width 14 height 6
type input "12:00 am"
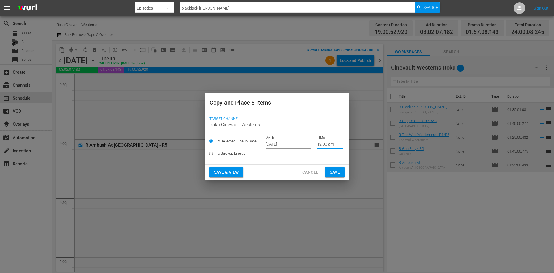
click at [334, 171] on span "Save" at bounding box center [335, 172] width 10 height 7
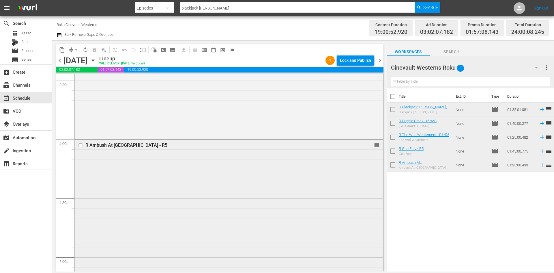
click at [76, 146] on div "R Ambush At Tomahawk Gap - R5 reorder" at bounding box center [229, 145] width 309 height 11
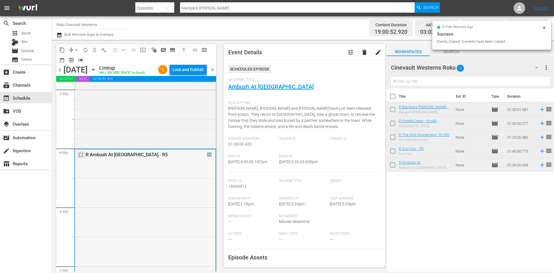
click at [80, 157] on input "checkbox" at bounding box center [82, 154] width 6 height 5
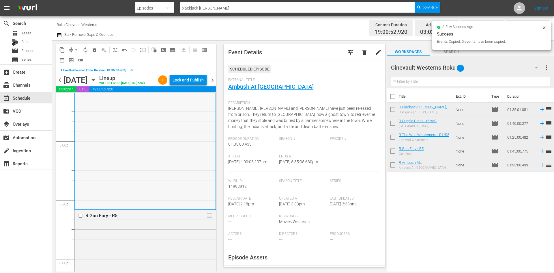
scroll to position [1963, 0]
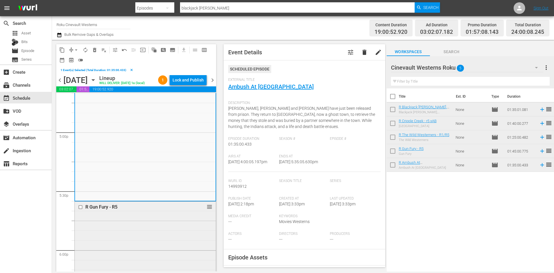
click at [81, 209] on input "checkbox" at bounding box center [81, 206] width 6 height 5
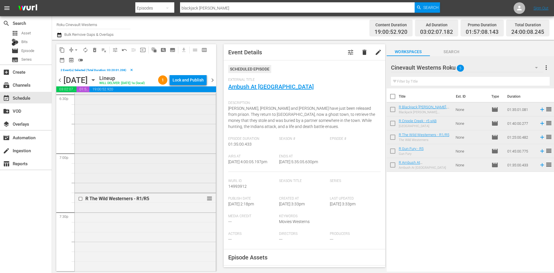
scroll to position [2194, 0]
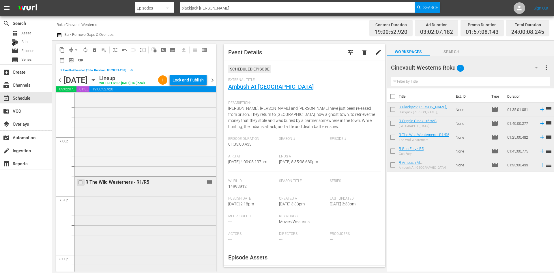
click at [80, 184] on input "checkbox" at bounding box center [81, 182] width 6 height 5
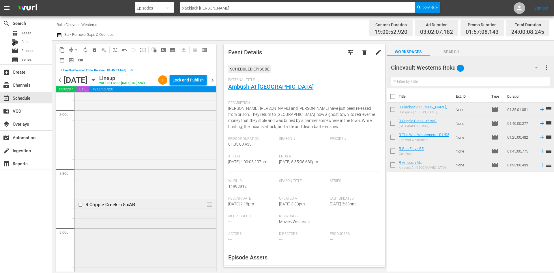
click at [80, 207] on input "checkbox" at bounding box center [81, 204] width 6 height 5
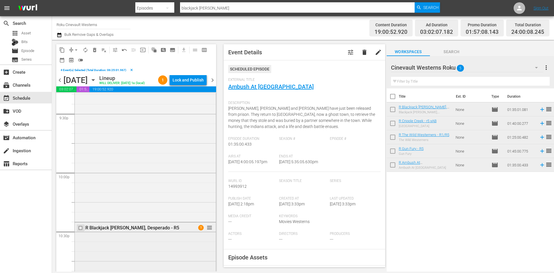
click at [79, 230] on input "checkbox" at bounding box center [81, 227] width 6 height 5
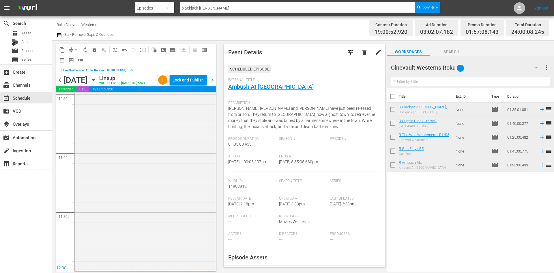
scroll to position [2656, 0]
click at [61, 50] on span "content_copy" at bounding box center [62, 50] width 6 height 6
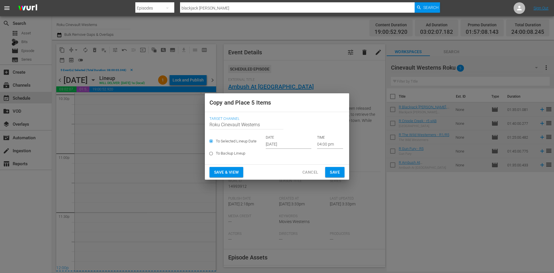
click at [279, 149] on label "To Backup Lineup" at bounding box center [273, 154] width 134 height 10
click at [216, 150] on input "To Backup Lineup" at bounding box center [211, 155] width 10 height 10
radio input "true"
click at [251, 139] on span "To Selected Lineup Date" at bounding box center [236, 141] width 41 height 6
click at [216, 139] on input "To Selected Lineup Date" at bounding box center [211, 142] width 10 height 10
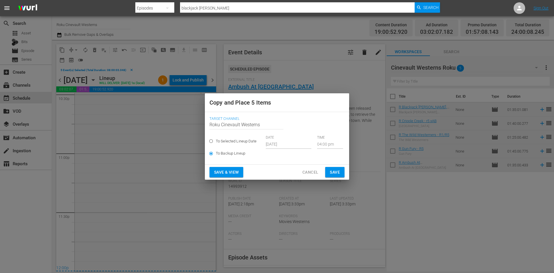
radio input "true"
click at [275, 144] on input "Oct 2nd 2025" at bounding box center [289, 144] width 46 height 9
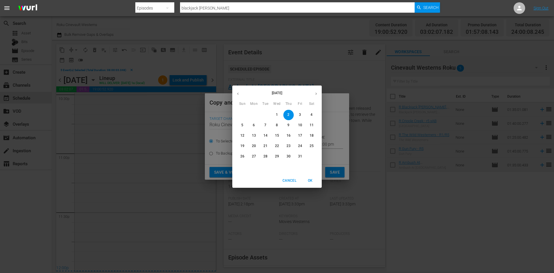
click at [300, 134] on p "17" at bounding box center [300, 135] width 4 height 5
type input "Oct 17th 2025"
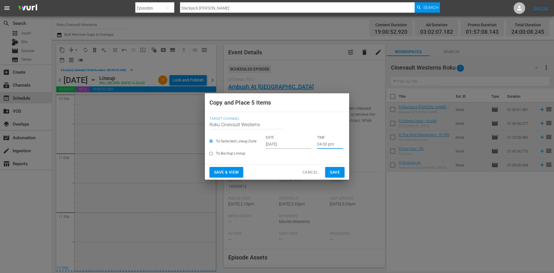
click at [324, 140] on input "04:00 pm" at bounding box center [330, 144] width 26 height 9
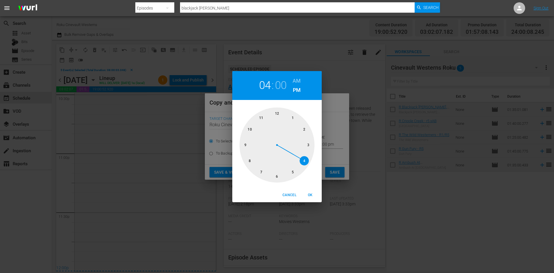
click at [249, 163] on div at bounding box center [277, 144] width 75 height 75
click at [299, 79] on h6 "AM" at bounding box center [297, 80] width 8 height 9
click at [313, 197] on span "OK" at bounding box center [310, 195] width 14 height 6
type input "08:00 am"
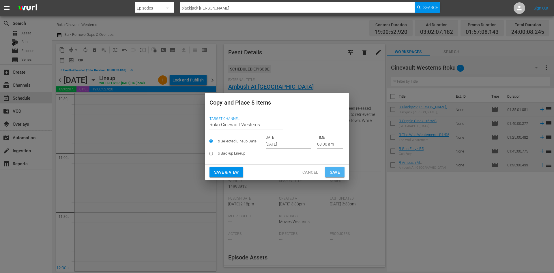
click at [338, 171] on span "Save" at bounding box center [335, 172] width 10 height 7
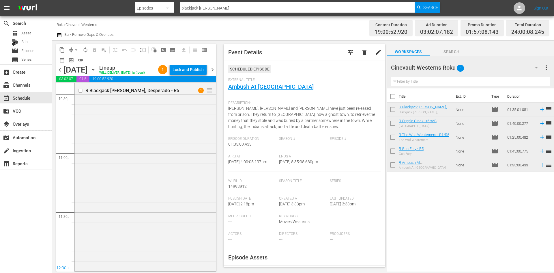
scroll to position [2648, 0]
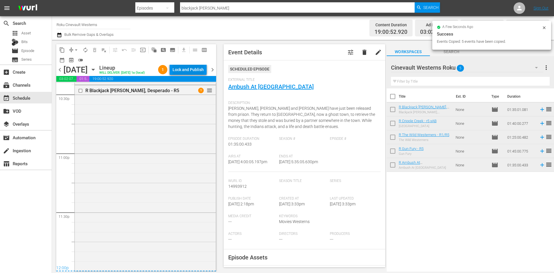
click at [179, 69] on div "Lock and Publish" at bounding box center [188, 69] width 31 height 10
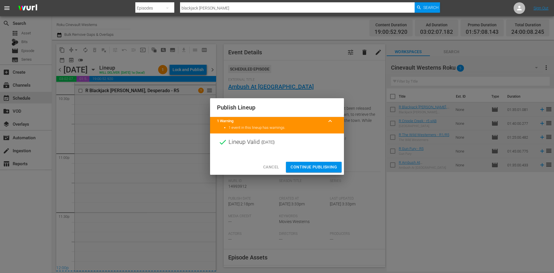
click at [307, 163] on span "Continue Publishing" at bounding box center [314, 166] width 46 height 7
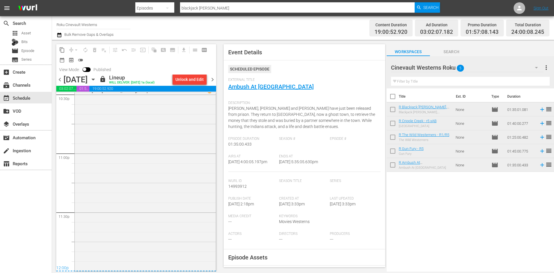
click at [90, 24] on input "Roku Cinevault Westerns" at bounding box center [94, 25] width 74 height 14
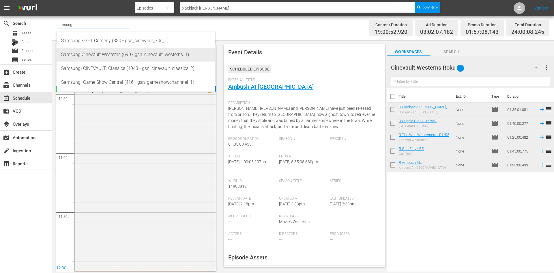
click at [81, 51] on div "Samsung Cinevault Westerns (690 - gsn_cinevault_westerns_1)" at bounding box center [136, 55] width 150 height 14
type input "Samsung Cinevault Westerns (690 - gsn_cinevault_westerns_1)"
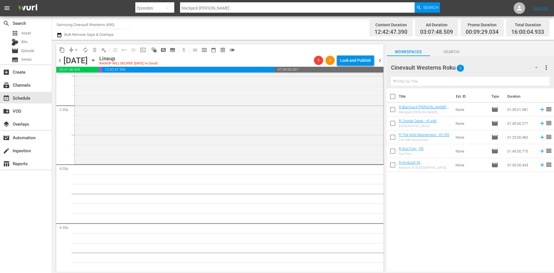
scroll to position [1792, 0]
click at [502, 64] on div "Cinevault Westerns Roku 5" at bounding box center [467, 67] width 152 height 16
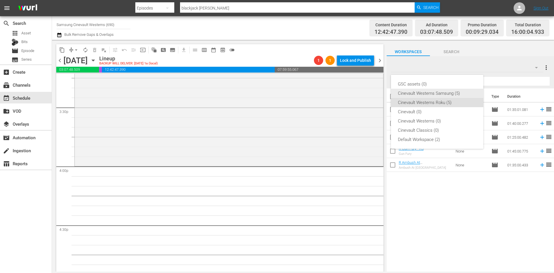
click at [453, 93] on div "Cinevault Westerns Samsung (5)" at bounding box center [437, 93] width 79 height 9
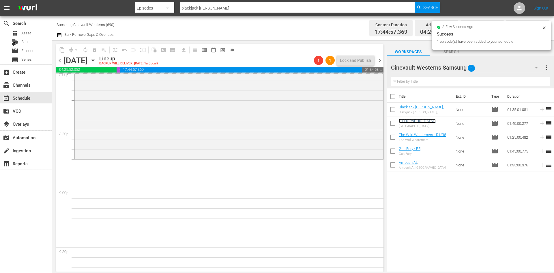
scroll to position [2513, 0]
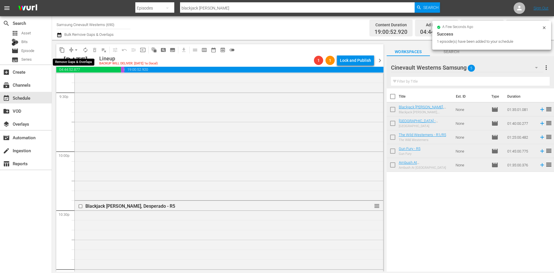
click at [76, 49] on span "arrow_drop_down" at bounding box center [76, 50] width 6 height 6
click at [77, 59] on li "Align to Midnight" at bounding box center [76, 62] width 61 height 10
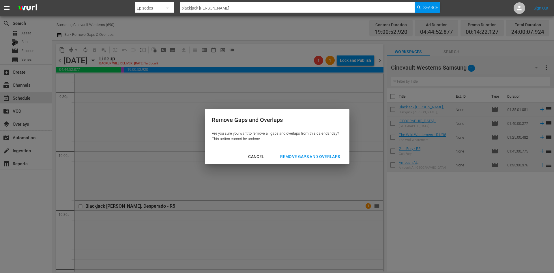
click at [307, 153] on div "Remove Gaps and Overlaps" at bounding box center [310, 156] width 69 height 7
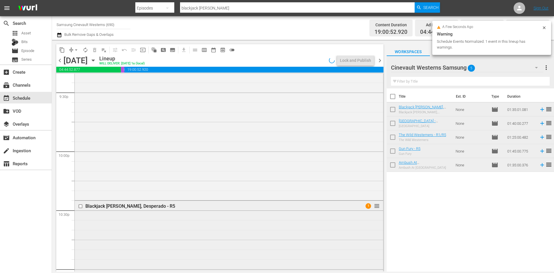
click at [80, 206] on input "checkbox" at bounding box center [81, 206] width 6 height 5
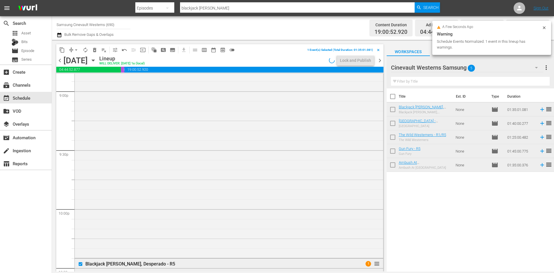
scroll to position [2369, 0]
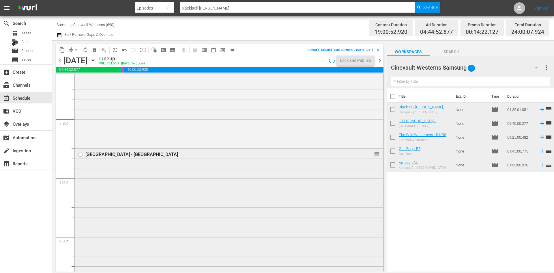
click at [81, 155] on input "checkbox" at bounding box center [81, 154] width 6 height 5
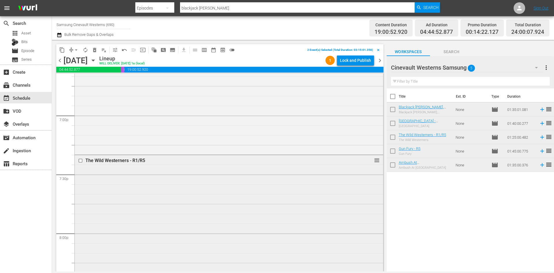
click at [80, 160] on input "checkbox" at bounding box center [81, 160] width 6 height 5
click at [81, 128] on input "checkbox" at bounding box center [81, 127] width 6 height 5
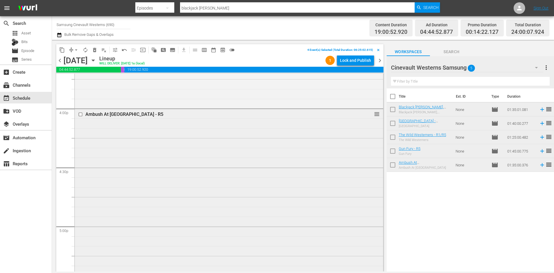
click at [81, 114] on input "checkbox" at bounding box center [81, 114] width 6 height 5
click at [62, 49] on span "content_copy" at bounding box center [62, 50] width 6 height 6
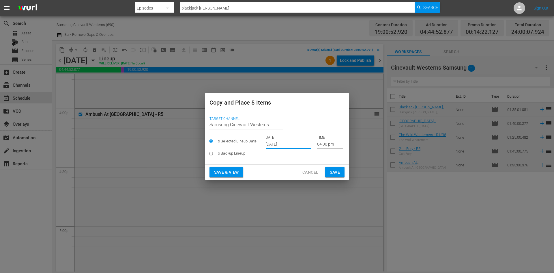
click at [287, 142] on input "Oct 2nd 2025" at bounding box center [289, 144] width 46 height 9
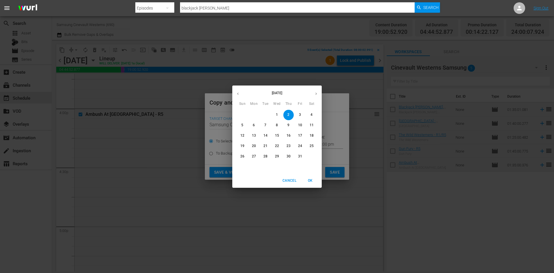
click at [266, 134] on p "14" at bounding box center [266, 135] width 4 height 5
type input "Oct 14th 2025"
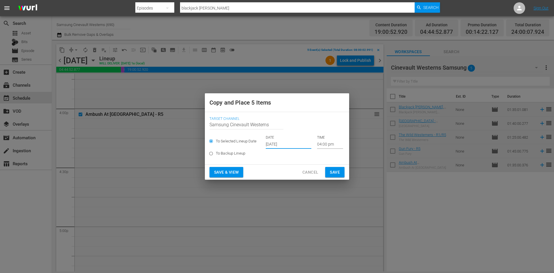
click at [331, 145] on input "04:00 pm" at bounding box center [330, 144] width 26 height 9
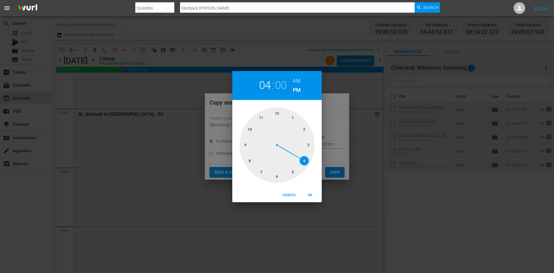
click at [276, 111] on div at bounding box center [277, 144] width 75 height 75
click at [298, 76] on h6 "AM" at bounding box center [297, 80] width 8 height 9
click at [313, 192] on span "OK" at bounding box center [310, 195] width 14 height 6
type input "12:00 am"
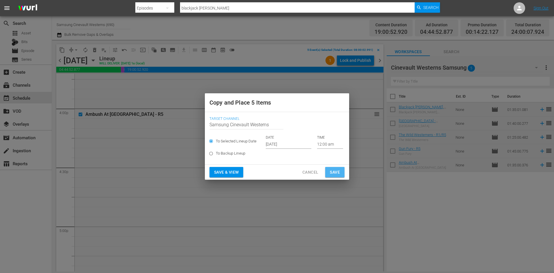
click at [337, 169] on span "Save" at bounding box center [335, 172] width 10 height 7
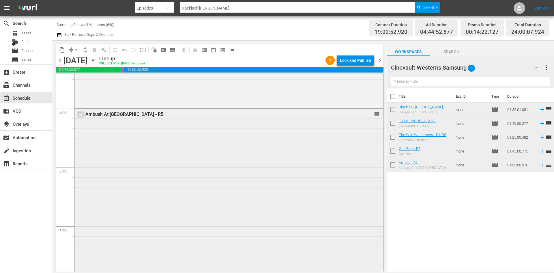
click at [81, 115] on input "checkbox" at bounding box center [81, 114] width 6 height 5
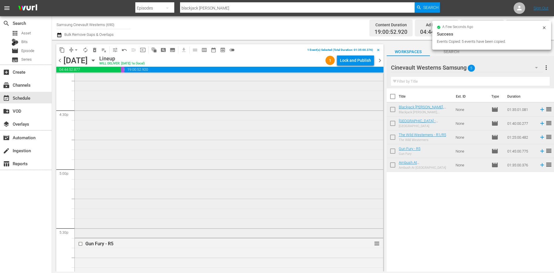
scroll to position [1965, 0]
click at [80, 186] on input "checkbox" at bounding box center [81, 185] width 6 height 5
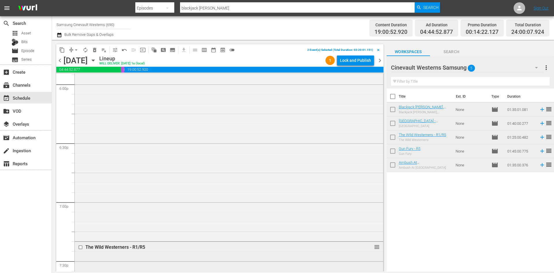
click at [80, 247] on input "checkbox" at bounding box center [81, 247] width 6 height 5
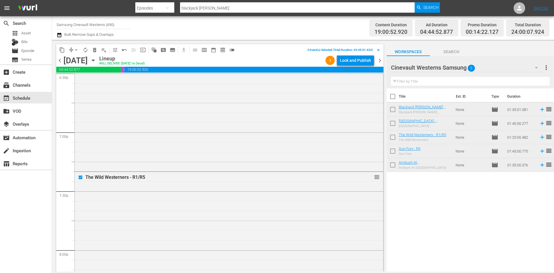
scroll to position [2311, 0]
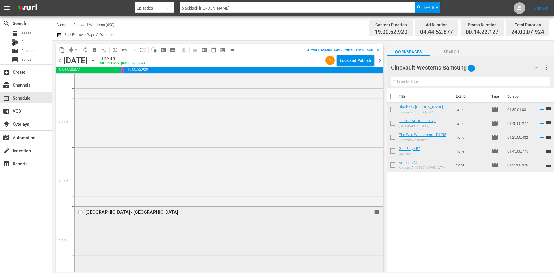
click at [82, 213] on input "checkbox" at bounding box center [81, 212] width 6 height 5
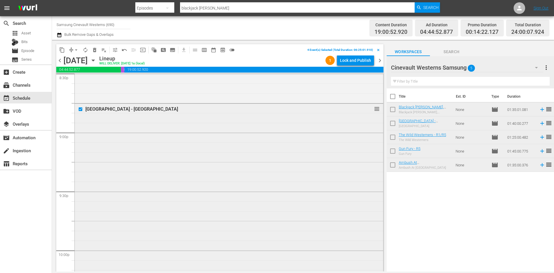
scroll to position [2484, 0]
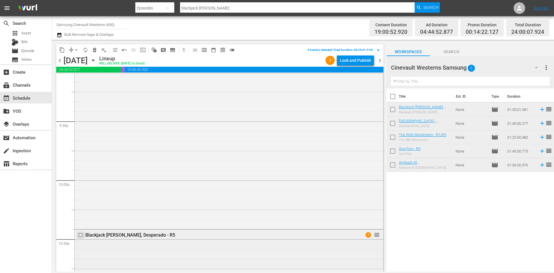
click at [80, 234] on input "checkbox" at bounding box center [81, 235] width 6 height 5
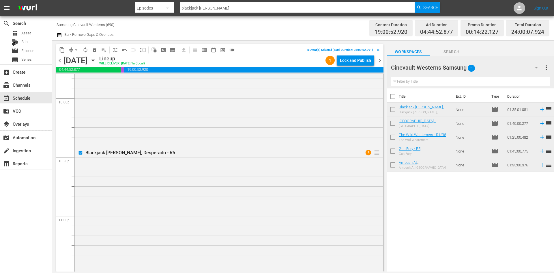
scroll to position [2629, 0]
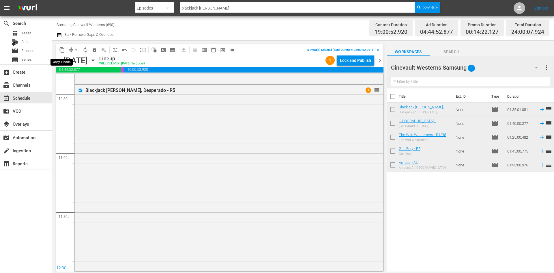
click at [60, 48] on span "content_copy" at bounding box center [62, 50] width 6 height 6
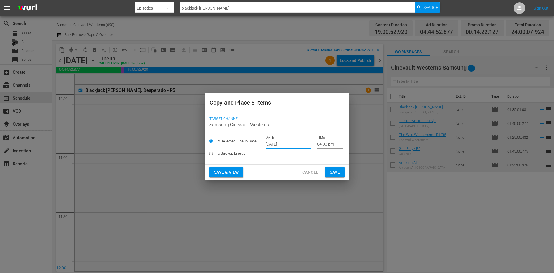
click at [290, 146] on input "Oct 2nd 2025" at bounding box center [289, 144] width 46 height 9
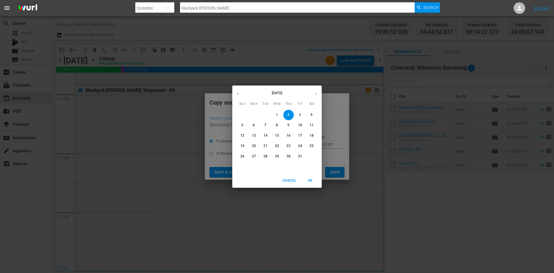
click at [299, 135] on p "17" at bounding box center [300, 135] width 4 height 5
type input "Oct 17th 2025"
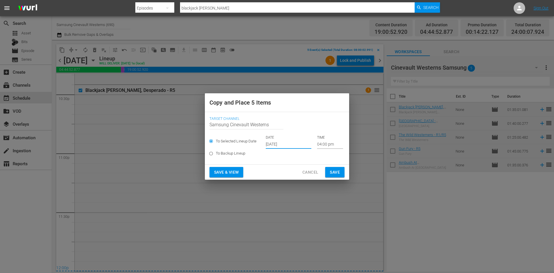
click at [317, 142] on input "04:00 pm" at bounding box center [330, 144] width 26 height 9
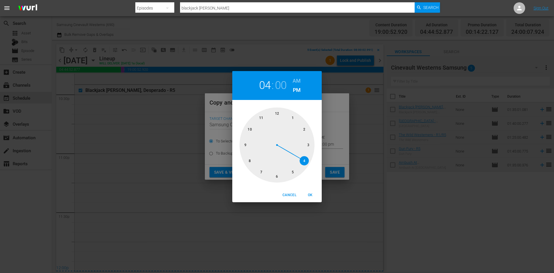
click at [253, 163] on div at bounding box center [277, 144] width 75 height 75
click at [309, 194] on span "OK" at bounding box center [310, 195] width 14 height 6
type input "08:00 pm"
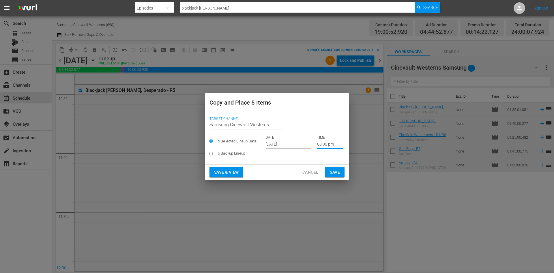
click at [288, 144] on input "Oct 17th 2025" at bounding box center [289, 144] width 46 height 9
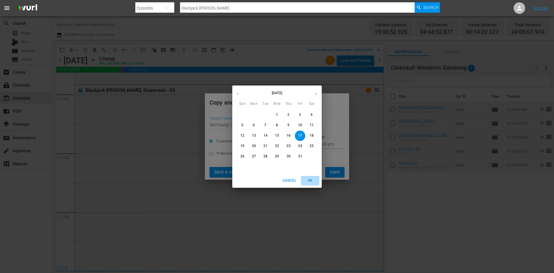
click at [313, 178] on span "OK" at bounding box center [310, 181] width 14 height 6
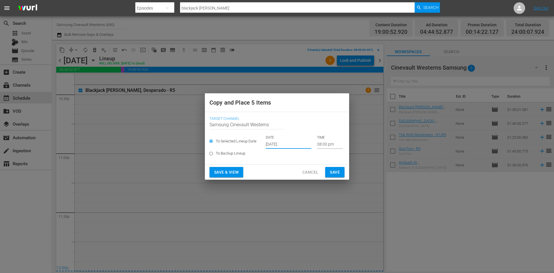
click at [340, 173] on button "Save" at bounding box center [334, 172] width 19 height 11
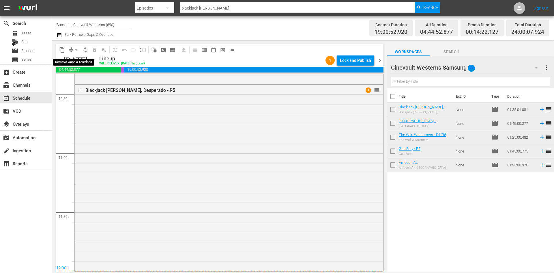
click at [76, 48] on span "arrow_drop_down" at bounding box center [76, 50] width 6 height 6
click at [85, 61] on li "Align to Midnight" at bounding box center [76, 62] width 61 height 10
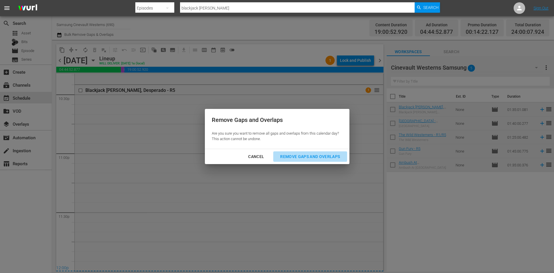
drag, startPoint x: 306, startPoint y: 157, endPoint x: 310, endPoint y: 156, distance: 3.9
click at [306, 156] on div "Remove Gaps and Overlaps" at bounding box center [310, 156] width 69 height 7
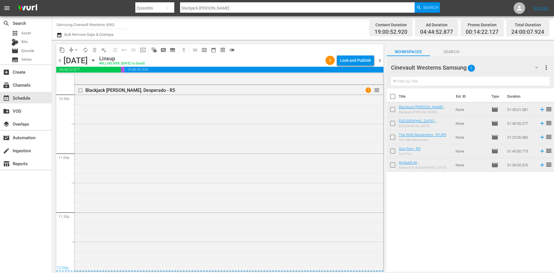
click at [353, 61] on div "Lock and Publish" at bounding box center [355, 60] width 31 height 10
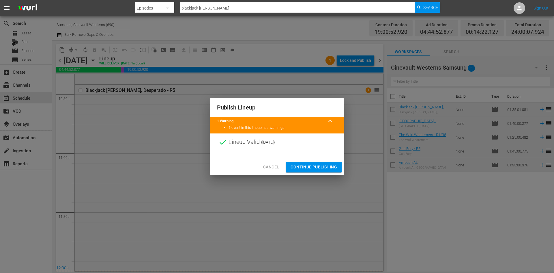
click at [324, 163] on span "Continue Publishing" at bounding box center [314, 166] width 46 height 7
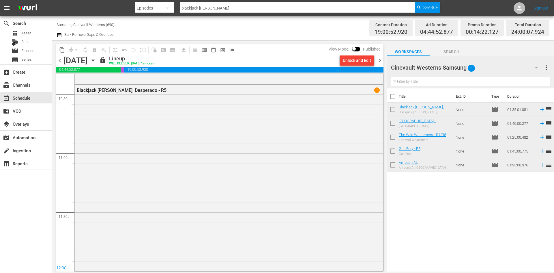
click at [94, 21] on input "Samsung Cinevault Westerns (690)" at bounding box center [94, 25] width 74 height 14
click at [40, 47] on div "movie Episode" at bounding box center [26, 51] width 52 height 8
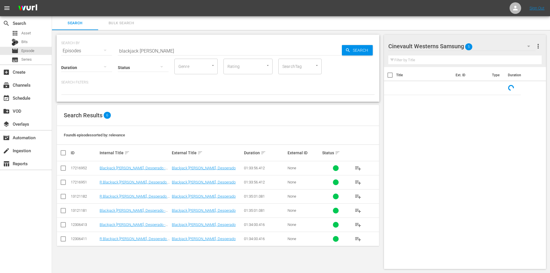
click at [394, 70] on th at bounding box center [390, 75] width 12 height 16
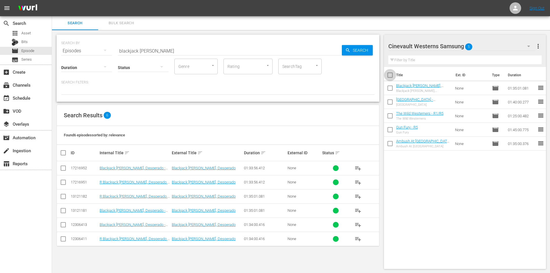
click at [391, 74] on input "checkbox" at bounding box center [390, 76] width 12 height 12
checkbox input "true"
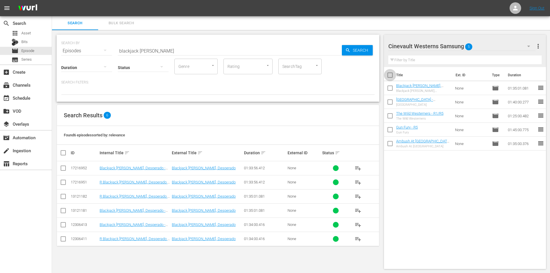
checkbox input "true"
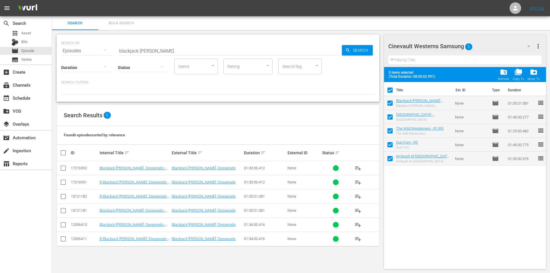
click at [507, 73] on span "folder_delete" at bounding box center [504, 72] width 8 height 8
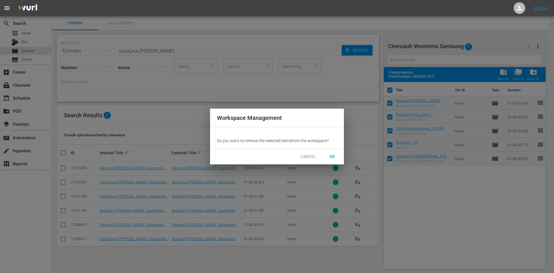
click at [338, 157] on button "OK" at bounding box center [332, 156] width 18 height 11
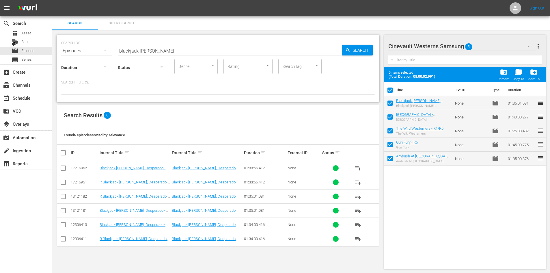
checkbox input "false"
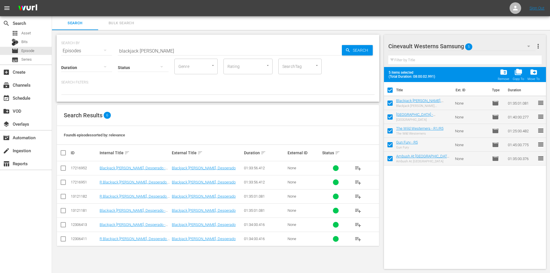
checkbox input "false"
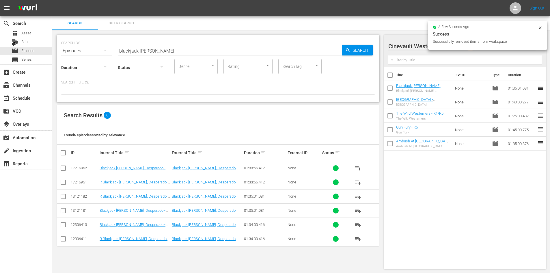
click at [540, 30] on div at bounding box center [540, 28] width 5 height 6
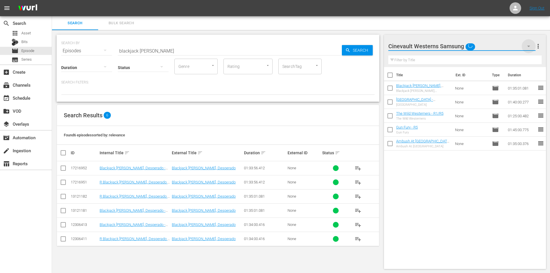
click at [527, 46] on icon "button" at bounding box center [528, 46] width 7 height 7
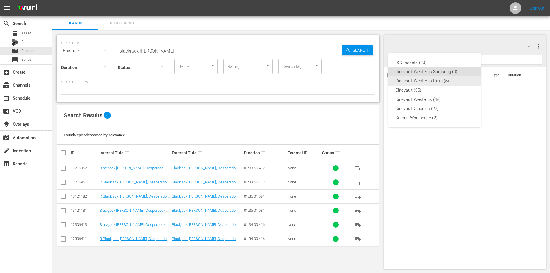
click at [437, 80] on div "Cinevault Westerns Roku (5)" at bounding box center [434, 80] width 79 height 9
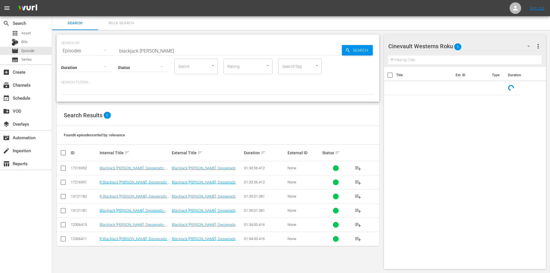
click at [391, 75] on input "checkbox" at bounding box center [390, 76] width 12 height 12
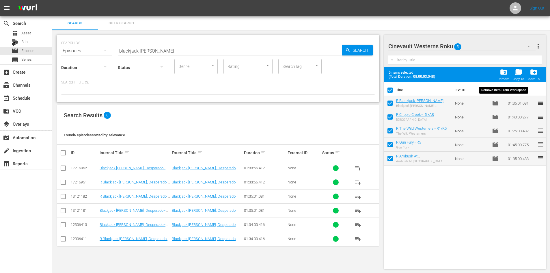
click at [507, 69] on span "folder_delete" at bounding box center [504, 72] width 8 height 8
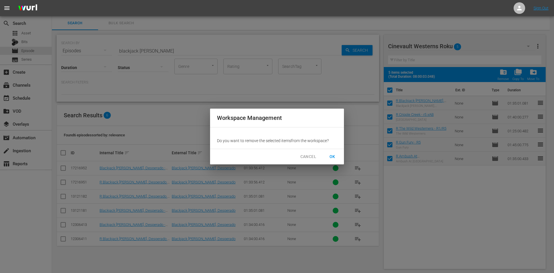
click at [332, 156] on span "OK" at bounding box center [332, 156] width 9 height 7
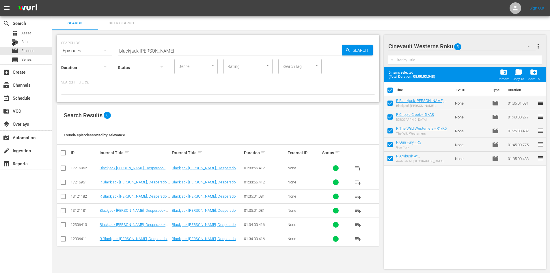
checkbox input "false"
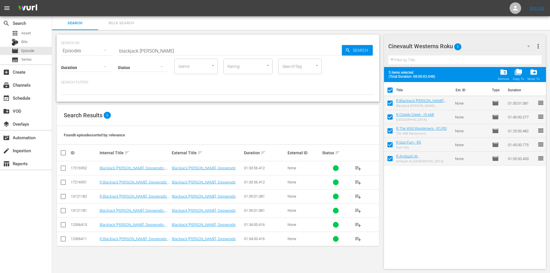
checkbox input "false"
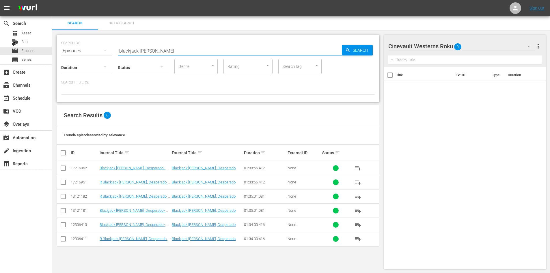
click at [197, 47] on input "blackjack ketchum" at bounding box center [230, 51] width 224 height 14
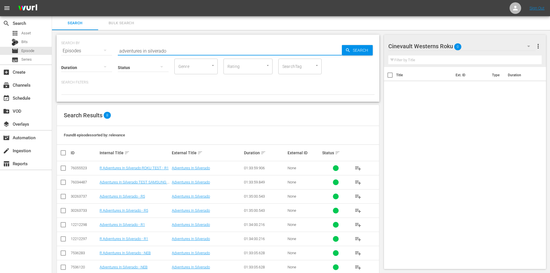
type input "adventures in silverado"
click at [65, 208] on input "checkbox" at bounding box center [63, 211] width 7 height 7
checkbox input "true"
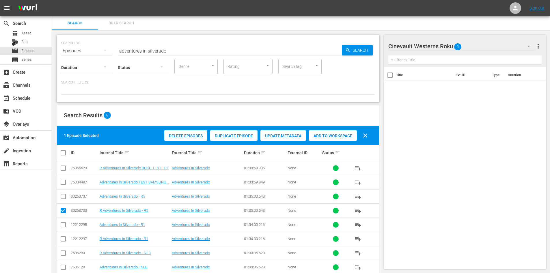
click at [333, 135] on span "Add to Workspace" at bounding box center [333, 135] width 48 height 5
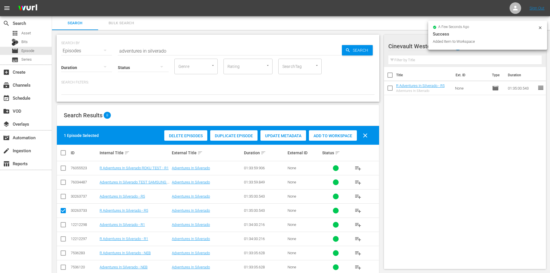
click at [540, 28] on icon at bounding box center [540, 27] width 5 height 5
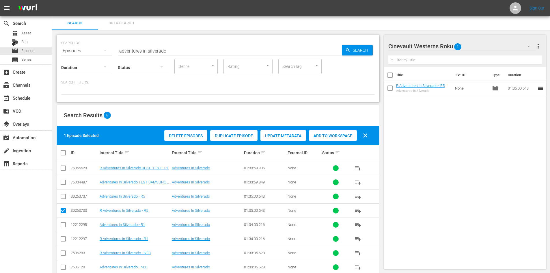
click at [526, 46] on icon "button" at bounding box center [528, 46] width 7 height 7
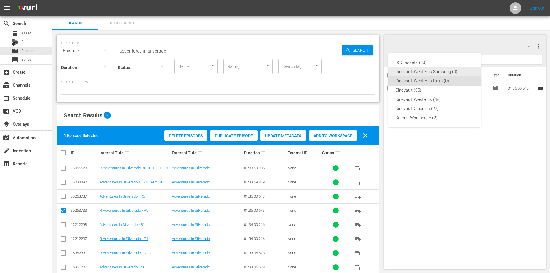
click at [418, 73] on div "Cinevault Westerns Samsung (0)" at bounding box center [434, 71] width 79 height 9
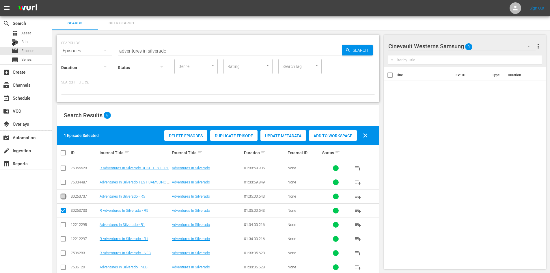
click at [65, 197] on input "checkbox" at bounding box center [63, 197] width 7 height 7
checkbox input "true"
click at [64, 212] on input "checkbox" at bounding box center [63, 211] width 7 height 7
checkbox input "false"
click at [335, 133] on div "Add to Workspace" at bounding box center [333, 135] width 48 height 11
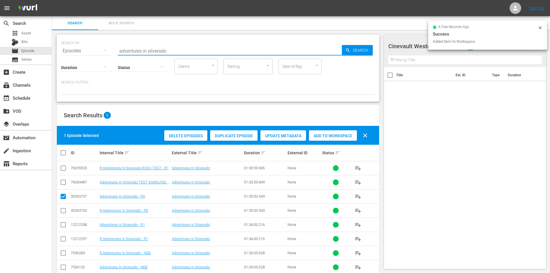
click at [243, 50] on input "adventures in silverado" at bounding box center [230, 51] width 224 height 14
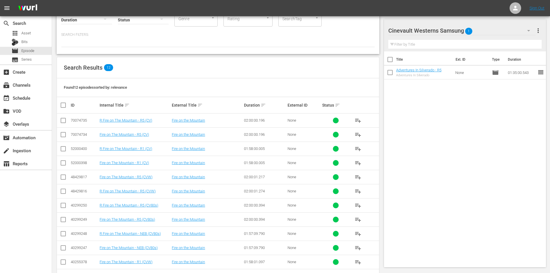
scroll to position [69, 0]
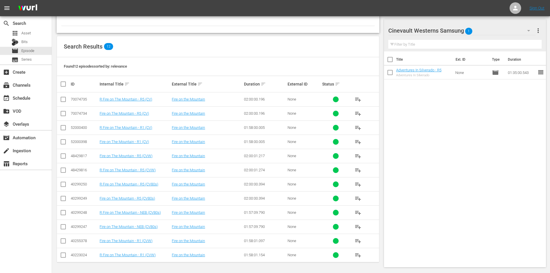
type input "fire on the mountain"
click at [63, 154] on input "checkbox" at bounding box center [63, 157] width 7 height 7
checkbox input "true"
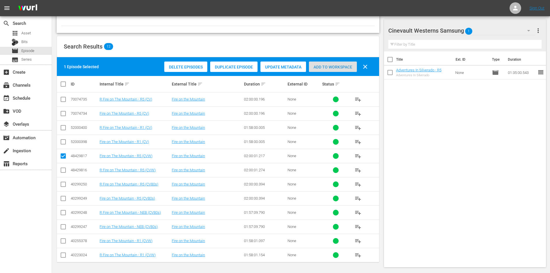
click at [330, 68] on span "Add to Workspace" at bounding box center [333, 67] width 48 height 5
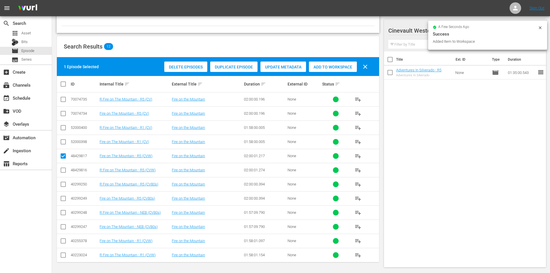
click at [540, 26] on icon at bounding box center [540, 27] width 5 height 5
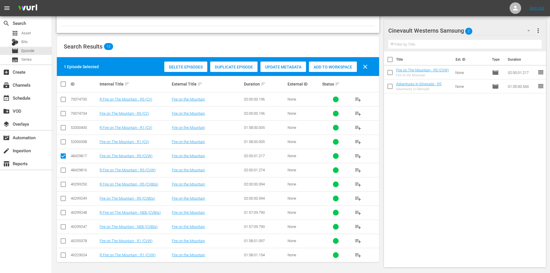
click at [484, 31] on div "Cinevault Westerns Samsung 2" at bounding box center [461, 31] width 147 height 16
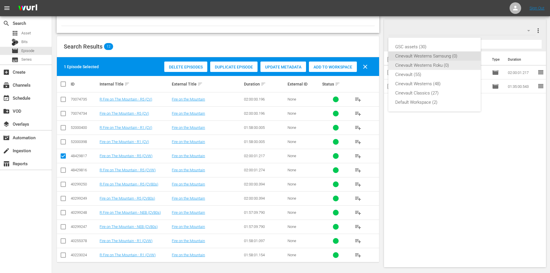
click at [457, 63] on div "Cinevault Westerns Roku (0)" at bounding box center [434, 65] width 79 height 9
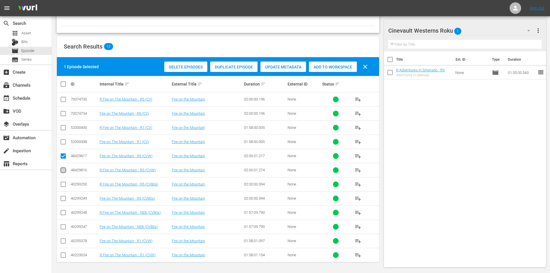
click at [66, 169] on input "checkbox" at bounding box center [63, 171] width 7 height 7
checkbox input "true"
click at [66, 156] on input "checkbox" at bounding box center [63, 157] width 7 height 7
checkbox input "false"
drag, startPoint x: 322, startPoint y: 69, endPoint x: 316, endPoint y: 70, distance: 5.7
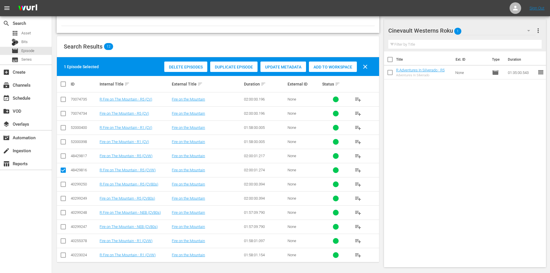
click at [322, 68] on div "Add to Workspace" at bounding box center [333, 66] width 48 height 11
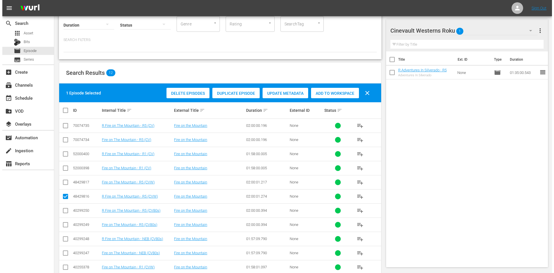
scroll to position [0, 0]
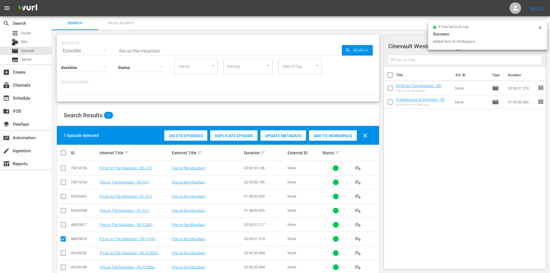
click at [250, 47] on input "fire on the mountain" at bounding box center [230, 51] width 224 height 14
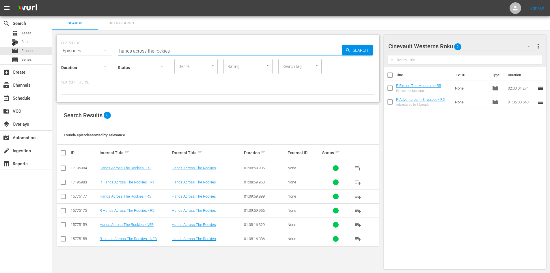
type input "hands across the rockies"
click at [65, 212] on input "checkbox" at bounding box center [63, 211] width 7 height 7
checkbox input "true"
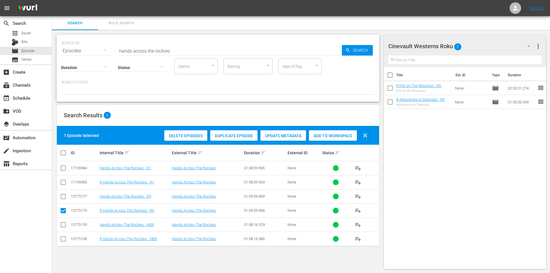
click at [335, 142] on div "Delete Episodes Duplicate Episode Update Metadata Add to Workspace clear" at bounding box center [267, 135] width 209 height 14
click at [339, 134] on span "Add to Workspace" at bounding box center [333, 135] width 48 height 5
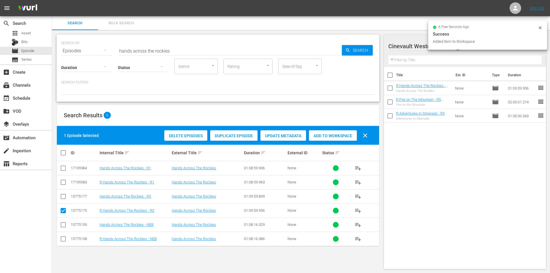
click at [540, 28] on icon at bounding box center [540, 27] width 3 height 3
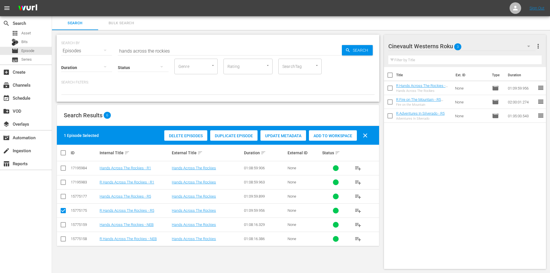
click at [502, 45] on div "Cinevault Westerns Roku 3" at bounding box center [461, 46] width 147 height 16
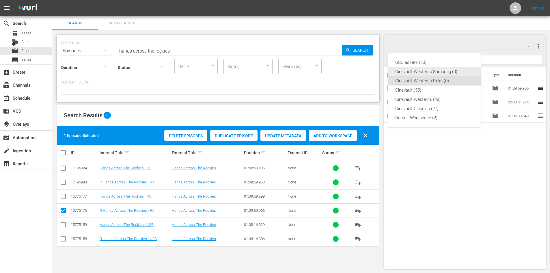
click at [434, 76] on div "Cinevault Westerns Samsung (0)" at bounding box center [434, 71] width 79 height 9
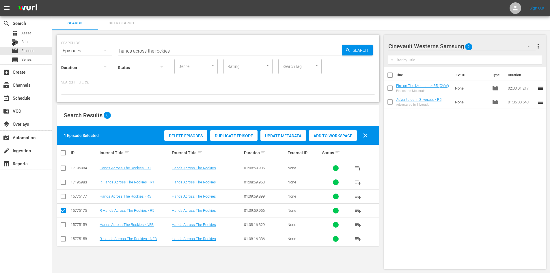
click at [65, 195] on input "checkbox" at bounding box center [63, 197] width 7 height 7
checkbox input "true"
click at [63, 209] on input "checkbox" at bounding box center [63, 211] width 7 height 7
checkbox input "false"
click at [329, 131] on div "Add to Workspace" at bounding box center [333, 135] width 48 height 11
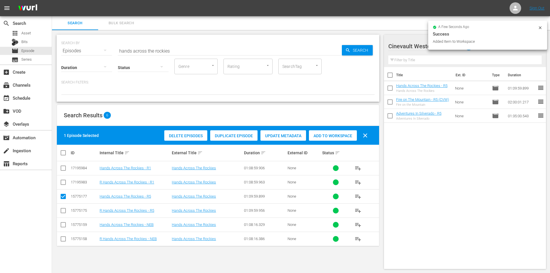
click at [264, 48] on input "hands across the rockies" at bounding box center [230, 51] width 224 height 14
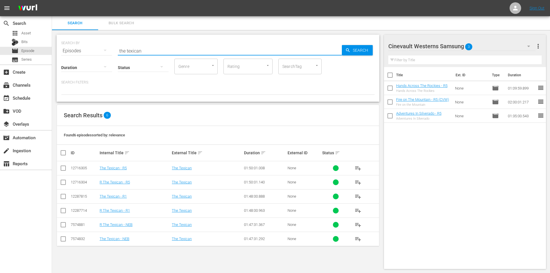
type input "the texican"
click at [66, 170] on input "checkbox" at bounding box center [63, 169] width 7 height 7
checkbox input "true"
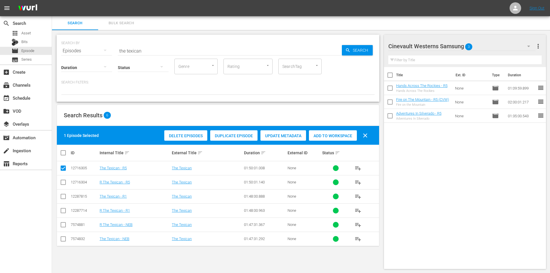
click at [342, 134] on span "Add to Workspace" at bounding box center [333, 135] width 48 height 5
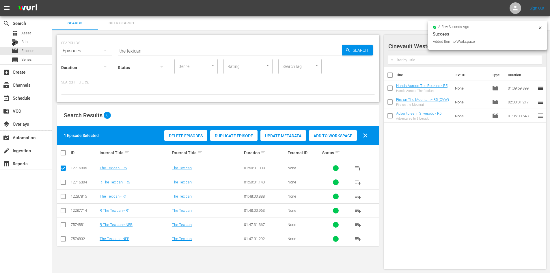
drag, startPoint x: 539, startPoint y: 29, endPoint x: 518, endPoint y: 39, distance: 22.8
click at [539, 29] on icon at bounding box center [540, 27] width 5 height 5
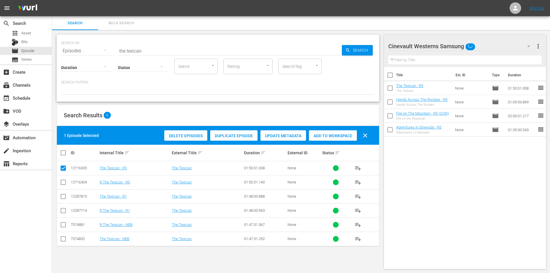
click at [500, 47] on div "Cinevault Westerns Samsung" at bounding box center [461, 46] width 147 height 16
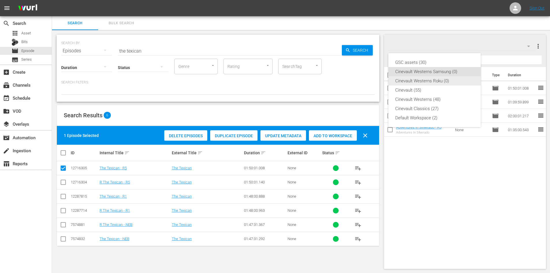
click at [445, 79] on div "Cinevault Westerns Roku (0)" at bounding box center [434, 80] width 79 height 9
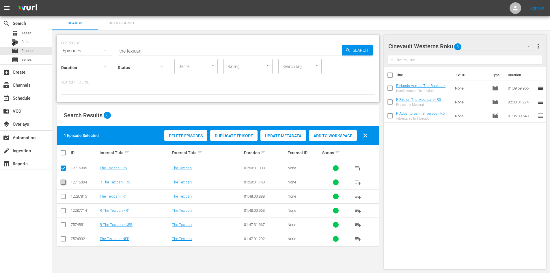
click at [61, 182] on input "checkbox" at bounding box center [63, 183] width 7 height 7
checkbox input "true"
click at [64, 165] on td at bounding box center [63, 168] width 13 height 14
click at [62, 170] on input "checkbox" at bounding box center [63, 169] width 7 height 7
checkbox input "false"
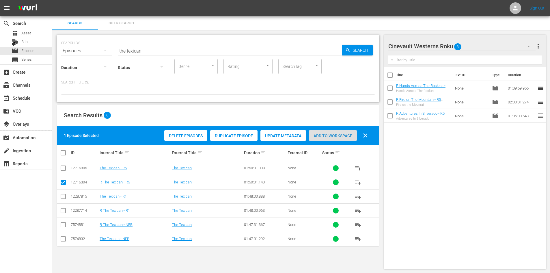
click at [351, 132] on div "Add to Workspace" at bounding box center [333, 135] width 48 height 11
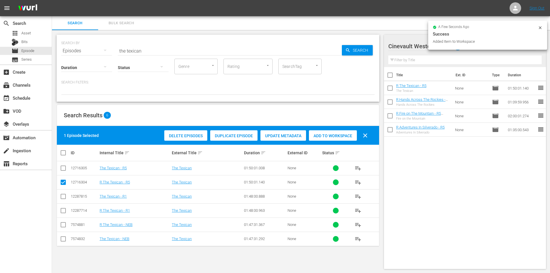
click at [243, 49] on input "the texican" at bounding box center [230, 51] width 224 height 14
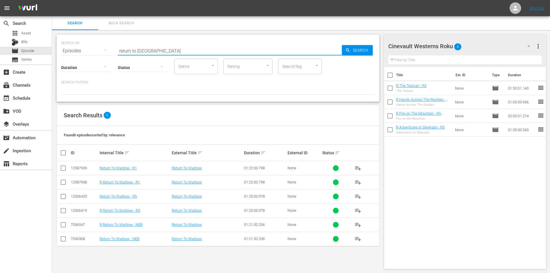
type input "return to warbow"
click at [64, 210] on input "checkbox" at bounding box center [63, 211] width 7 height 7
checkbox input "true"
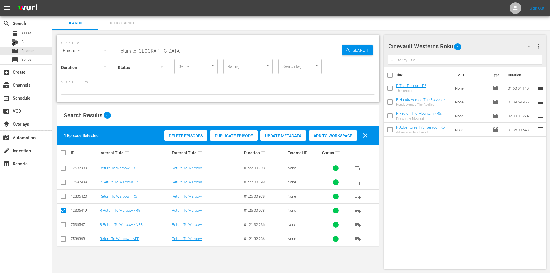
click at [331, 135] on span "Add to Workspace" at bounding box center [333, 135] width 48 height 5
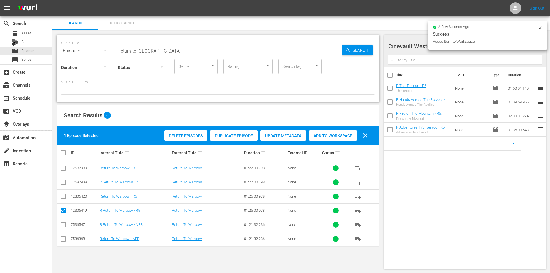
click at [541, 26] on icon at bounding box center [540, 27] width 5 height 5
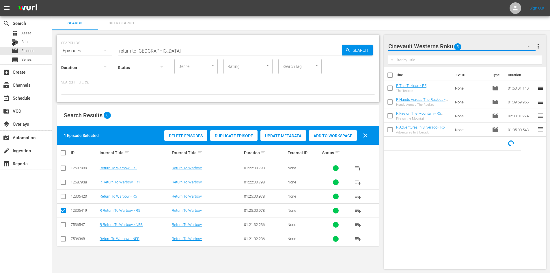
click at [524, 46] on button "button" at bounding box center [529, 46] width 14 height 14
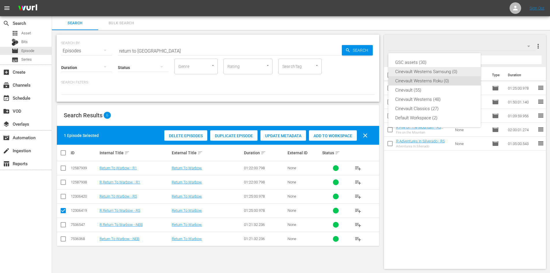
click at [422, 74] on div "Cinevault Westerns Samsung (0)" at bounding box center [434, 71] width 79 height 9
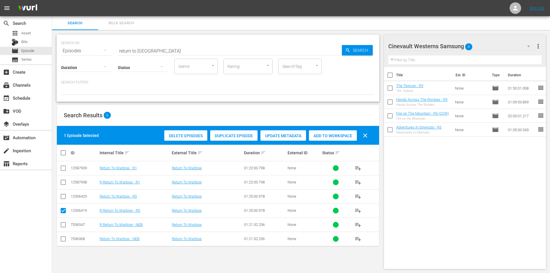
click at [64, 195] on input "checkbox" at bounding box center [63, 197] width 7 height 7
checkbox input "true"
click at [64, 208] on input "checkbox" at bounding box center [63, 211] width 7 height 7
checkbox input "false"
click at [336, 123] on div "Search Results 6" at bounding box center [218, 115] width 322 height 21
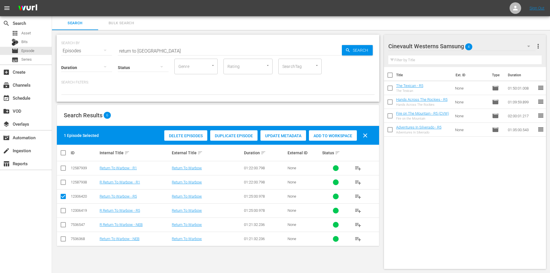
click at [330, 129] on div "Delete Episodes Duplicate Episode Update Metadata Add to Workspace clear" at bounding box center [267, 135] width 209 height 14
click at [319, 139] on div "Add to Workspace" at bounding box center [333, 135] width 48 height 11
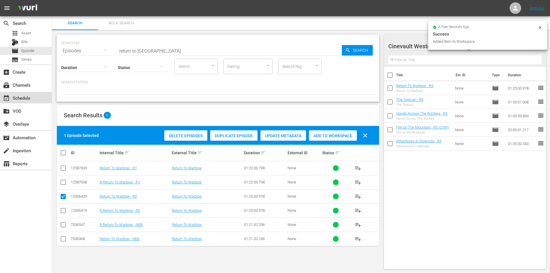
click at [26, 103] on div "event_available Schedule" at bounding box center [26, 98] width 52 height 12
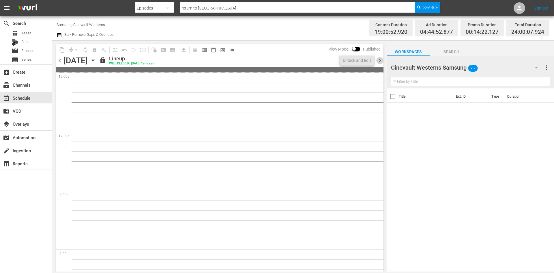
click at [380, 58] on span "chevron_right" at bounding box center [379, 60] width 7 height 7
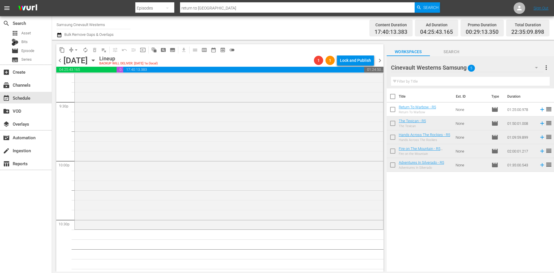
scroll to position [2511, 0]
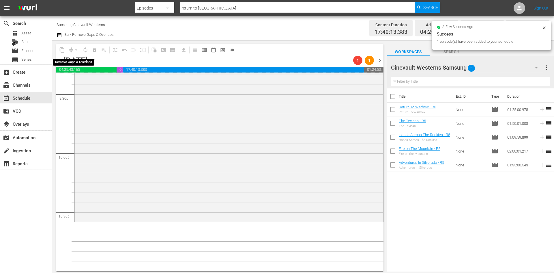
click at [75, 48] on div "arrow_drop_down" at bounding box center [76, 49] width 9 height 9
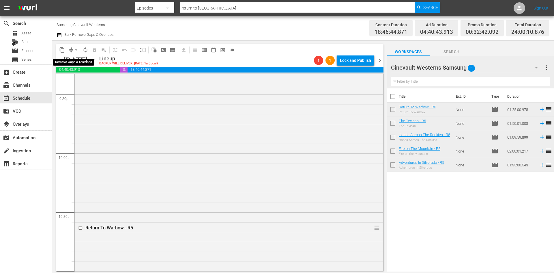
click at [76, 48] on span "arrow_drop_down" at bounding box center [76, 50] width 6 height 6
click at [82, 64] on li "Align to Midnight" at bounding box center [76, 62] width 61 height 10
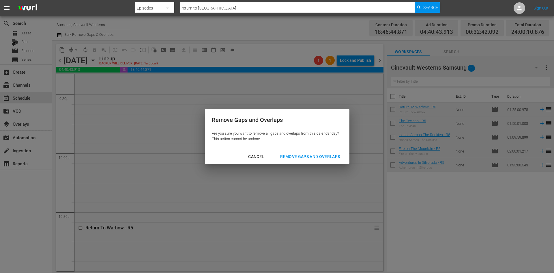
click at [330, 158] on div "Remove Gaps and Overlaps" at bounding box center [310, 156] width 69 height 7
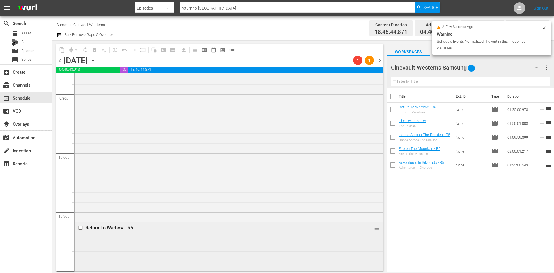
scroll to position [2482, 0]
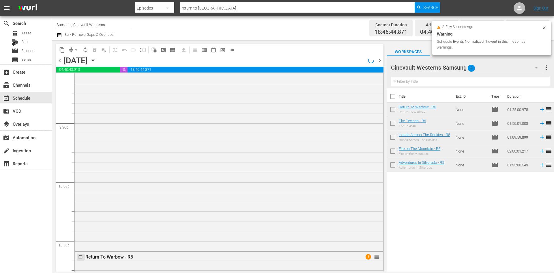
click at [78, 256] on input "checkbox" at bounding box center [81, 256] width 6 height 5
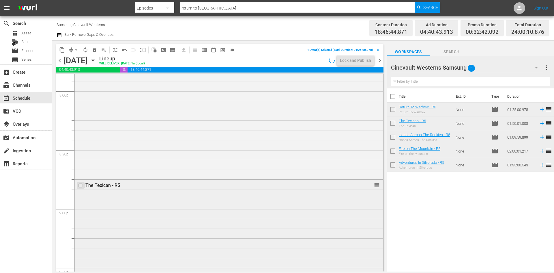
click at [80, 186] on input "checkbox" at bounding box center [81, 185] width 6 height 5
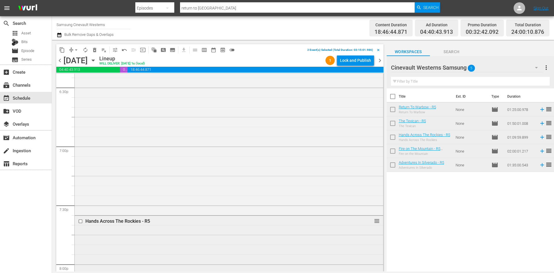
click at [80, 221] on input "checkbox" at bounding box center [81, 221] width 6 height 5
click at [80, 159] on input "checkbox" at bounding box center [81, 158] width 6 height 5
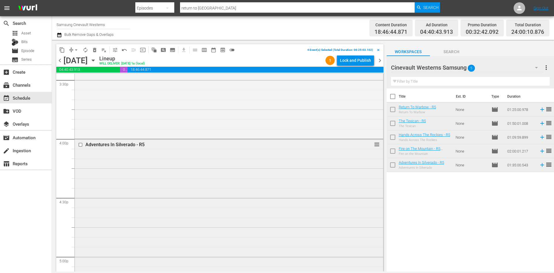
scroll to position [1818, 0]
click at [81, 145] on input "checkbox" at bounding box center [81, 145] width 6 height 5
click at [63, 50] on span "content_copy" at bounding box center [62, 50] width 6 height 6
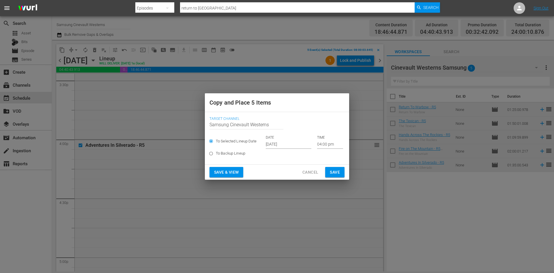
click at [285, 142] on input "Oct 2nd 2025" at bounding box center [289, 144] width 46 height 9
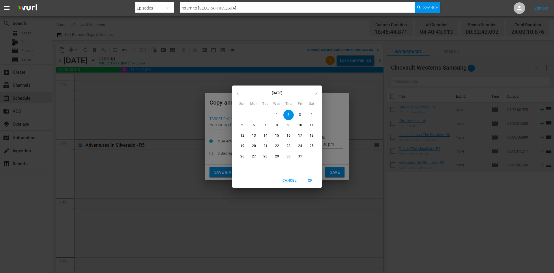
click at [265, 135] on p "14" at bounding box center [266, 135] width 4 height 5
type input "Oct 14th 2025"
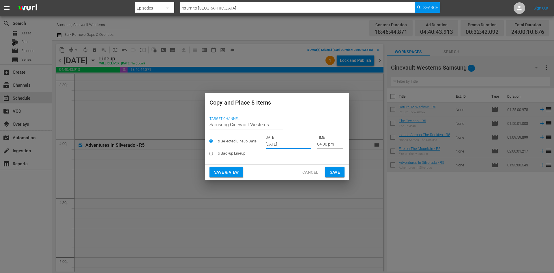
click at [326, 142] on input "04:00 pm" at bounding box center [330, 144] width 26 height 9
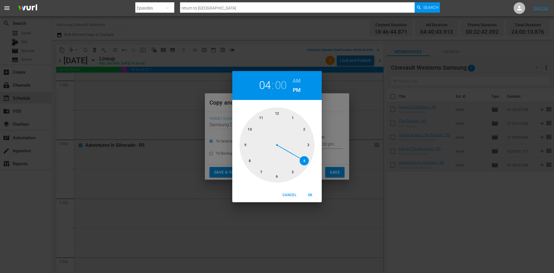
click at [251, 159] on div at bounding box center [277, 144] width 75 height 75
click at [301, 77] on div "08 : 00 AM PM" at bounding box center [276, 85] width 89 height 29
click at [299, 78] on h6 "AM" at bounding box center [297, 80] width 8 height 9
click at [312, 197] on span "OK" at bounding box center [310, 195] width 14 height 6
type input "08:00 am"
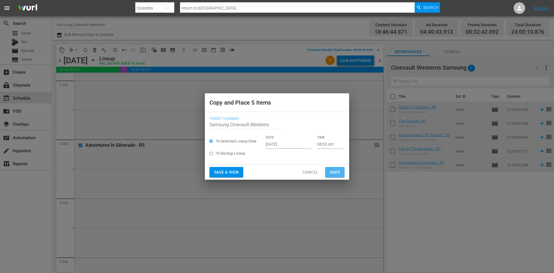
click at [337, 173] on span "Save" at bounding box center [335, 172] width 10 height 7
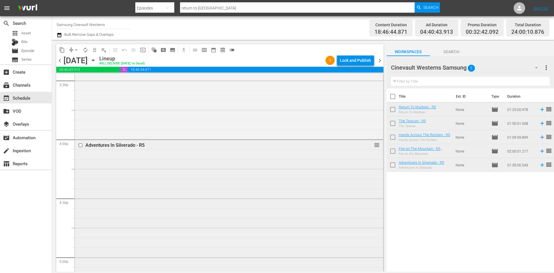
click at [80, 145] on input "checkbox" at bounding box center [81, 145] width 6 height 5
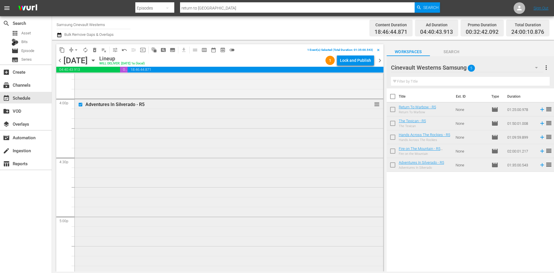
scroll to position [1963, 0]
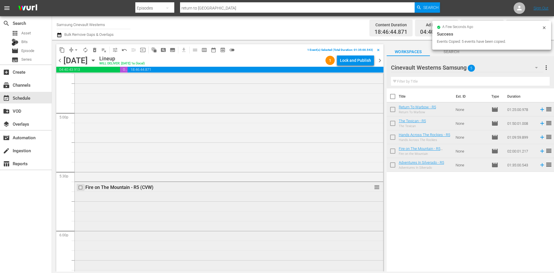
click at [80, 187] on input "checkbox" at bounding box center [81, 187] width 6 height 5
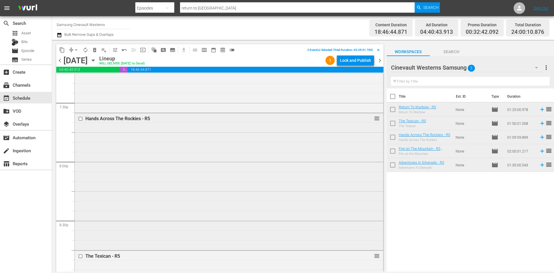
scroll to position [2280, 0]
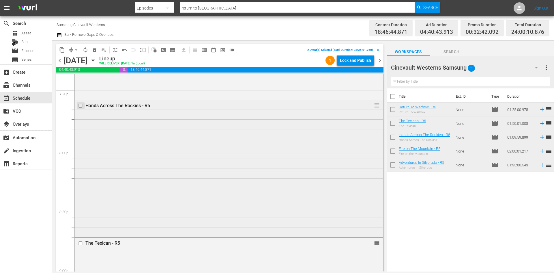
click at [81, 104] on input "checkbox" at bounding box center [81, 105] width 6 height 5
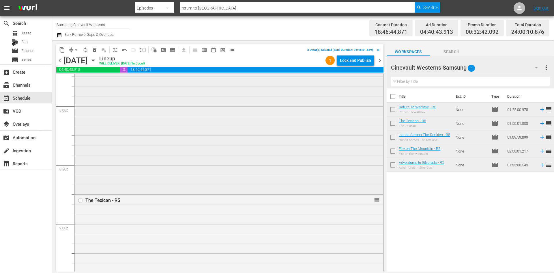
scroll to position [2367, 0]
click at [80, 156] on input "checkbox" at bounding box center [81, 156] width 6 height 5
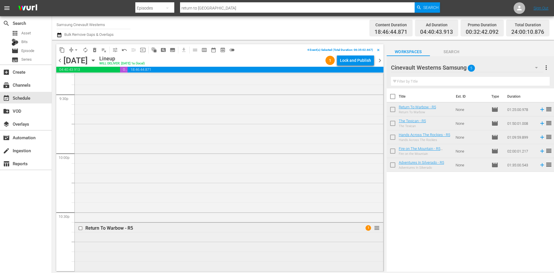
click at [80, 227] on input "checkbox" at bounding box center [81, 227] width 6 height 5
click at [61, 52] on span "content_copy" at bounding box center [62, 50] width 6 height 6
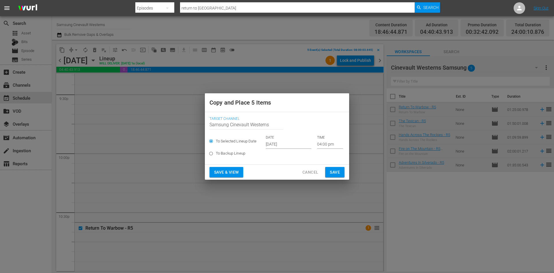
click at [292, 145] on input "Oct 2nd 2025" at bounding box center [289, 144] width 46 height 9
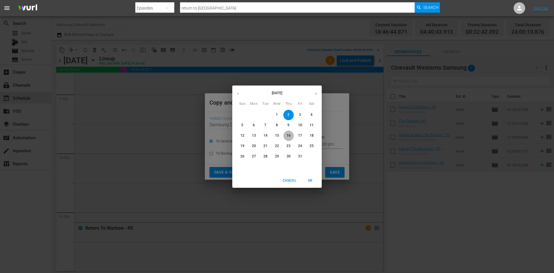
click at [290, 138] on p "16" at bounding box center [289, 135] width 4 height 5
type input "Oct 16th 2025"
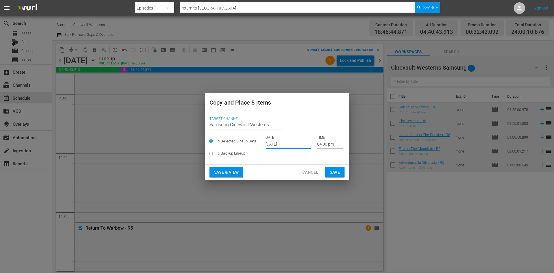
click at [322, 141] on input "04:00 pm" at bounding box center [330, 144] width 26 height 9
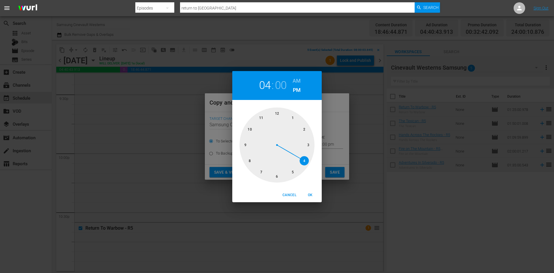
click at [275, 111] on div at bounding box center [277, 144] width 75 height 75
click at [299, 81] on h6 "AM" at bounding box center [297, 80] width 8 height 9
click at [313, 192] on span "OK" at bounding box center [310, 195] width 14 height 6
type input "12:00 am"
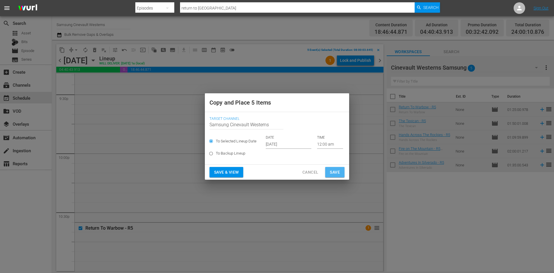
click at [335, 171] on span "Save" at bounding box center [335, 172] width 10 height 7
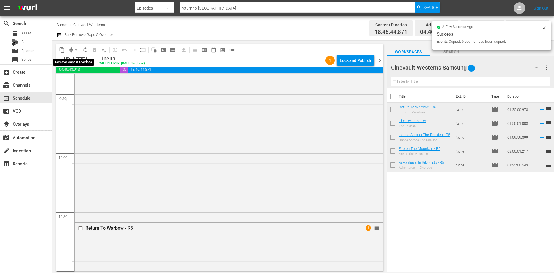
click at [75, 48] on span "arrow_drop_down" at bounding box center [76, 50] width 6 height 6
click at [79, 57] on li "Align to Midnight" at bounding box center [76, 62] width 61 height 10
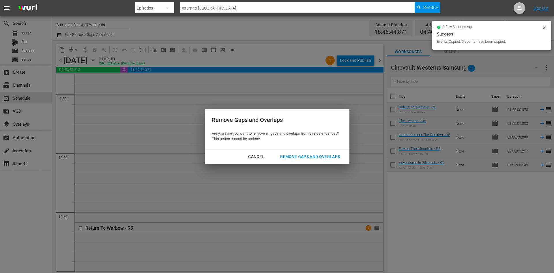
click at [315, 161] on button "Remove Gaps and Overlaps" at bounding box center [310, 156] width 74 height 11
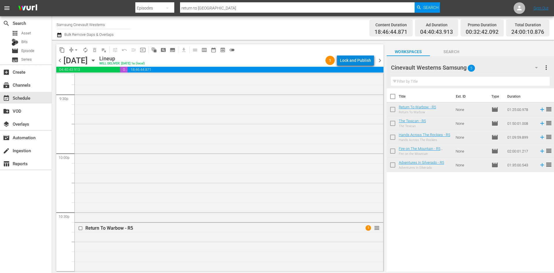
click at [367, 64] on div "Lock and Publish" at bounding box center [355, 60] width 31 height 10
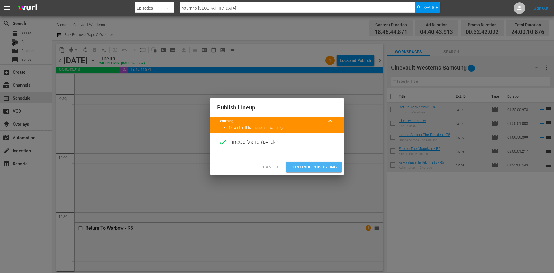
click at [312, 165] on span "Continue Publishing" at bounding box center [314, 166] width 46 height 7
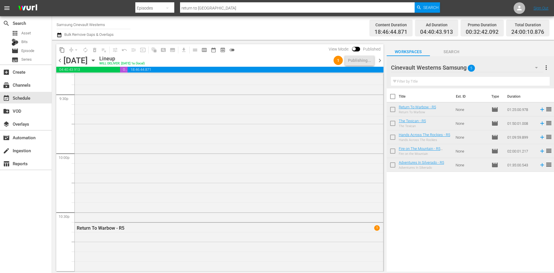
click at [74, 24] on input "Samsung Cinevault Westerns" at bounding box center [94, 25] width 74 height 14
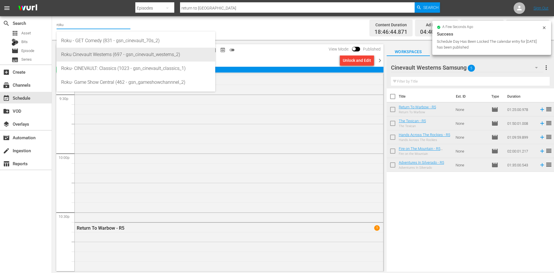
click at [81, 50] on div "Roku Cinevault Westerns (697 - gsn_cinevault_westerns_2)" at bounding box center [136, 55] width 150 height 14
type input "Roku Cinevault Westerns (697 - gsn_cinevault_westerns_2)"
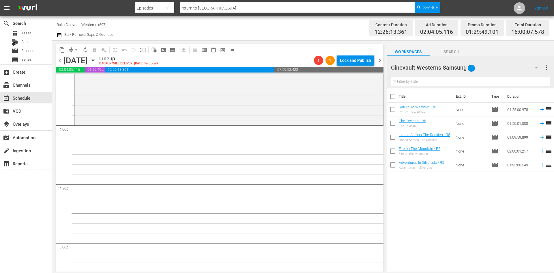
scroll to position [1790, 0]
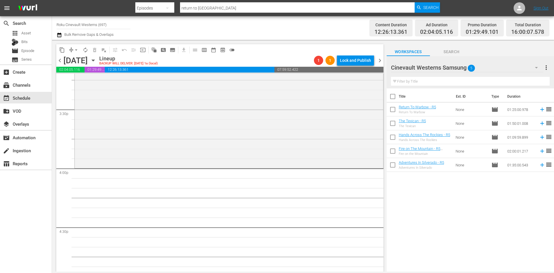
click at [497, 66] on div "Cinevault Westerns Samsung 5" at bounding box center [467, 67] width 152 height 16
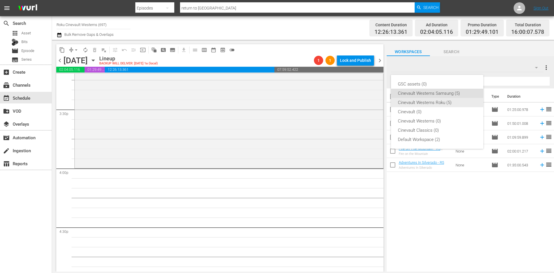
click at [421, 104] on div "Cinevault Westerns Roku (5)" at bounding box center [437, 102] width 79 height 9
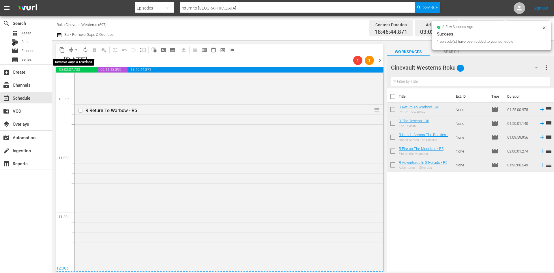
scroll to position [2629, 0]
click at [76, 49] on span "arrow_drop_down" at bounding box center [76, 50] width 6 height 6
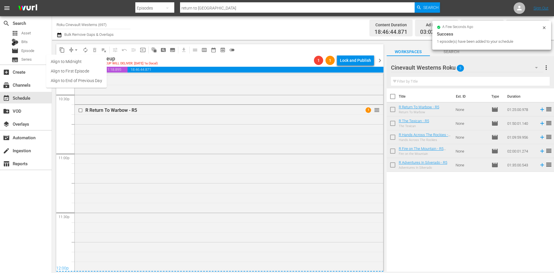
click at [77, 58] on li "Align to Midnight" at bounding box center [76, 62] width 61 height 10
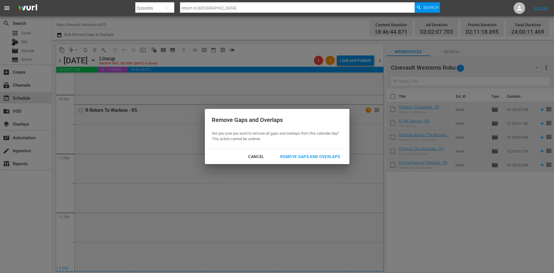
click at [300, 156] on div "Remove Gaps and Overlaps" at bounding box center [310, 156] width 69 height 7
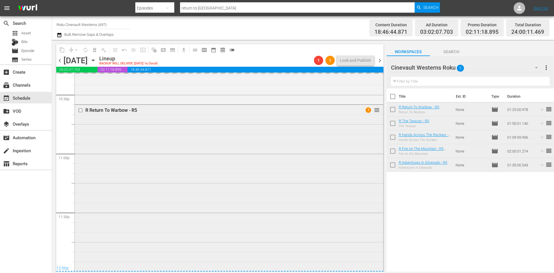
click at [80, 111] on input "checkbox" at bounding box center [81, 110] width 6 height 5
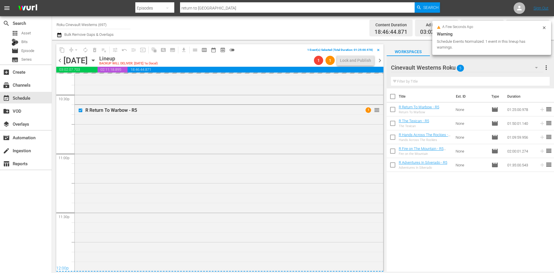
scroll to position [2629, 0]
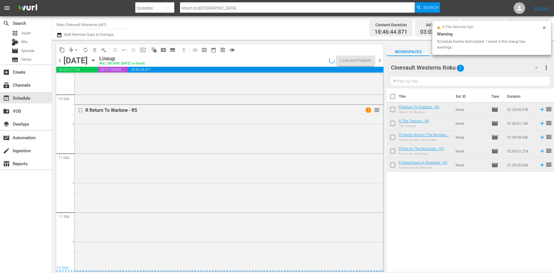
click at [81, 111] on input "checkbox" at bounding box center [81, 110] width 6 height 5
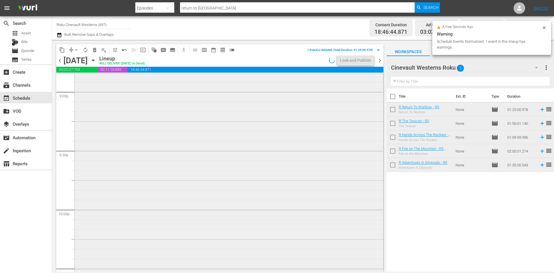
scroll to position [2398, 0]
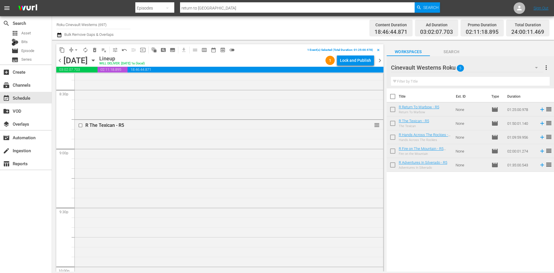
click at [80, 125] on input "checkbox" at bounding box center [81, 125] width 6 height 5
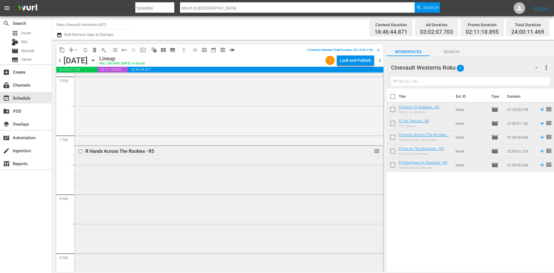
scroll to position [2254, 0]
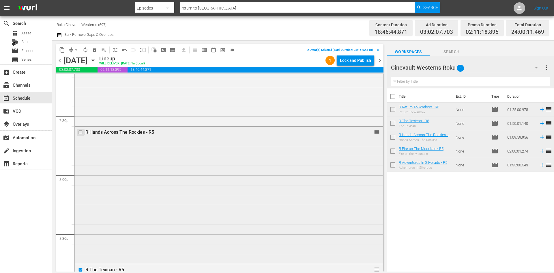
click at [80, 132] on input "checkbox" at bounding box center [81, 132] width 6 height 5
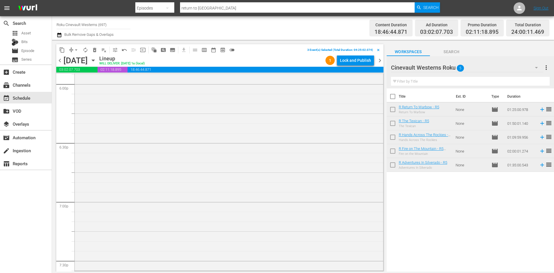
scroll to position [1994, 0]
click at [80, 156] on input "checkbox" at bounding box center [81, 156] width 6 height 5
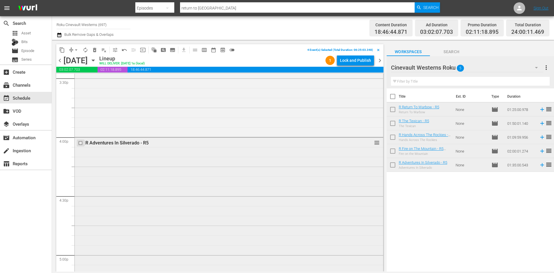
click at [80, 143] on input "checkbox" at bounding box center [81, 143] width 6 height 5
click at [61, 44] on div "content_copy compress arrow_drop_down autorenew_outlined delete_forever_outline…" at bounding box center [147, 49] width 182 height 11
click at [62, 51] on span "content_copy" at bounding box center [62, 50] width 6 height 6
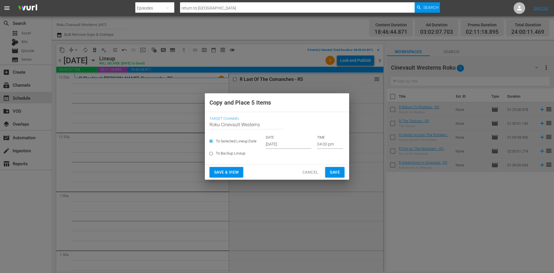
scroll to position [1821, 0]
click at [278, 142] on input "[DATE]" at bounding box center [289, 144] width 46 height 9
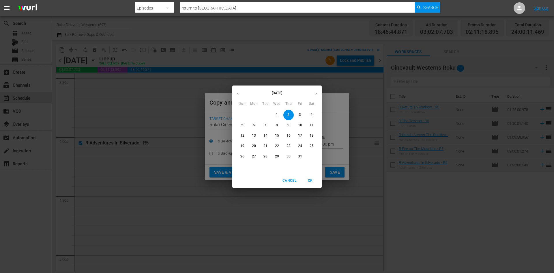
click at [267, 138] on button "14" at bounding box center [265, 135] width 10 height 10
type input "Oct 14th 2025"
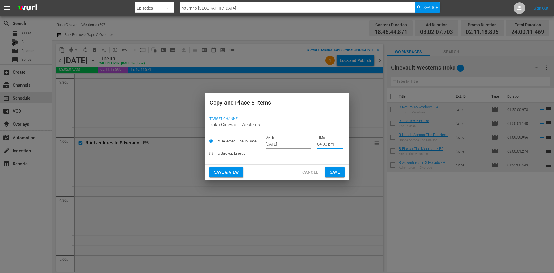
click at [332, 146] on input "04:00 pm" at bounding box center [330, 144] width 26 height 9
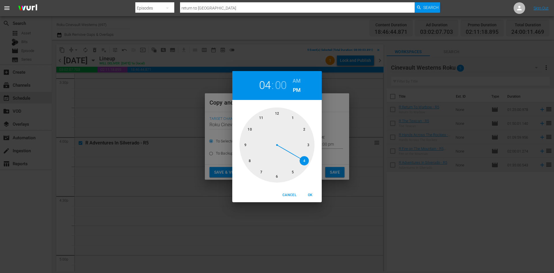
click at [251, 163] on div at bounding box center [277, 144] width 75 height 75
click at [298, 80] on h6 "AM" at bounding box center [297, 80] width 8 height 9
click at [315, 196] on span "OK" at bounding box center [310, 195] width 14 height 6
type input "08:00 am"
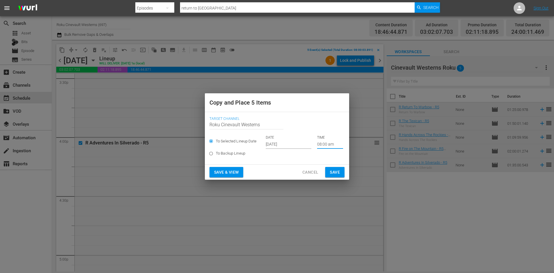
click at [337, 169] on span "Save" at bounding box center [335, 172] width 10 height 7
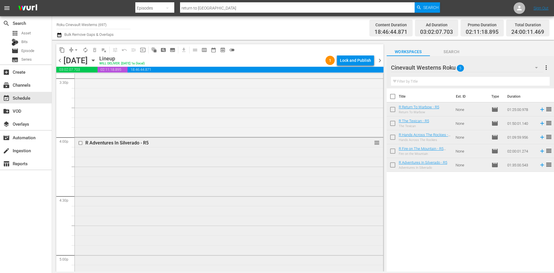
click at [80, 142] on input "checkbox" at bounding box center [81, 143] width 6 height 5
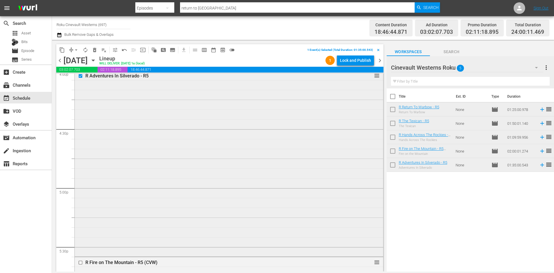
scroll to position [1936, 0]
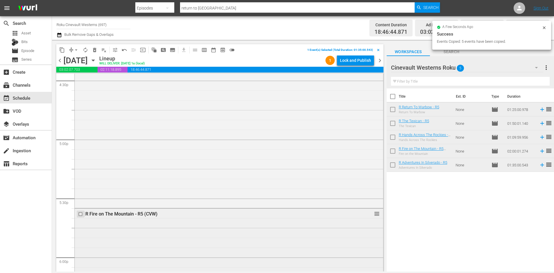
click at [80, 214] on input "checkbox" at bounding box center [81, 214] width 6 height 5
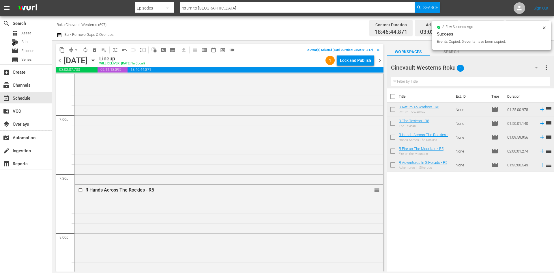
click at [81, 189] on input "checkbox" at bounding box center [81, 189] width 6 height 5
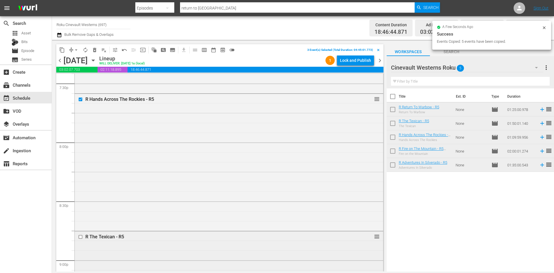
scroll to position [2369, 0]
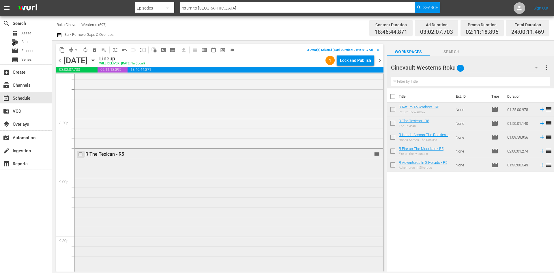
click at [80, 154] on input "checkbox" at bounding box center [81, 154] width 6 height 5
click at [81, 196] on input "checkbox" at bounding box center [81, 196] width 6 height 5
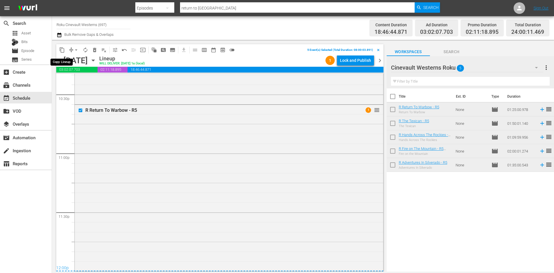
click at [64, 49] on span "content_copy" at bounding box center [62, 50] width 6 height 6
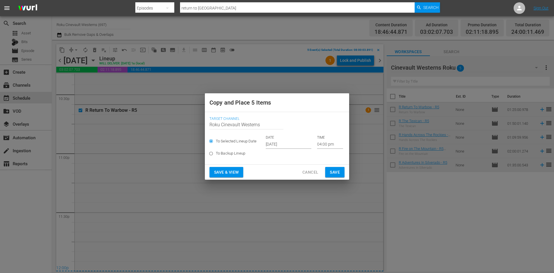
click at [294, 142] on input "Oct 2nd 2025" at bounding box center [289, 144] width 46 height 9
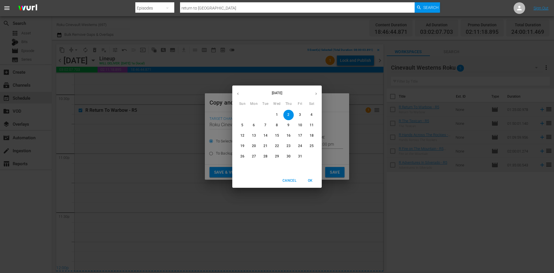
click at [287, 136] on p "16" at bounding box center [289, 135] width 4 height 5
type input "Oct 16th 2025"
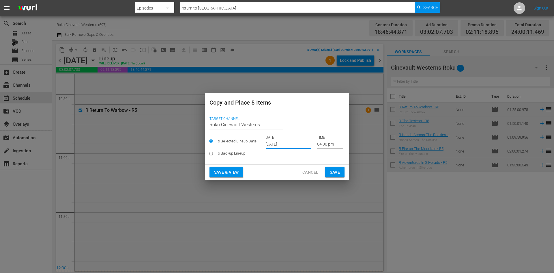
click at [323, 144] on input "04:00 pm" at bounding box center [330, 144] width 26 height 9
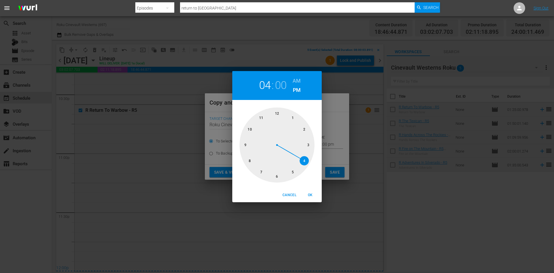
click at [277, 113] on div at bounding box center [277, 144] width 75 height 75
click at [300, 80] on h6 "AM" at bounding box center [297, 80] width 8 height 9
click at [313, 196] on span "OK" at bounding box center [310, 195] width 14 height 6
type input "12:00 am"
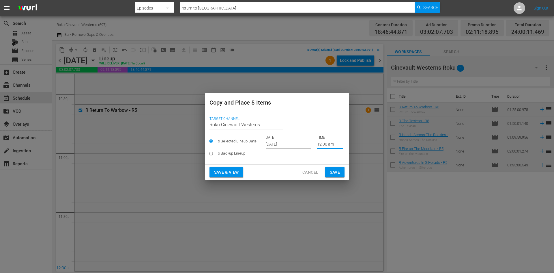
click at [340, 173] on button "Save" at bounding box center [334, 172] width 19 height 11
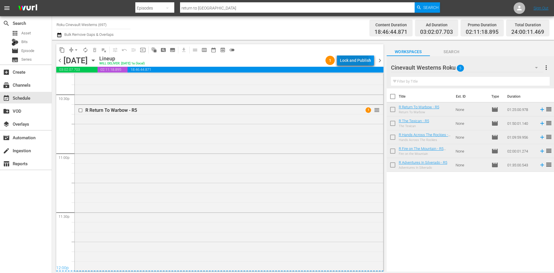
click at [348, 61] on div "Lock and Publish" at bounding box center [355, 60] width 31 height 10
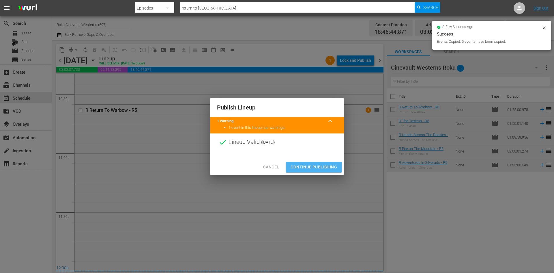
click at [309, 170] on span "Continue Publishing" at bounding box center [314, 166] width 46 height 7
